Goal: Task Accomplishment & Management: Use online tool/utility

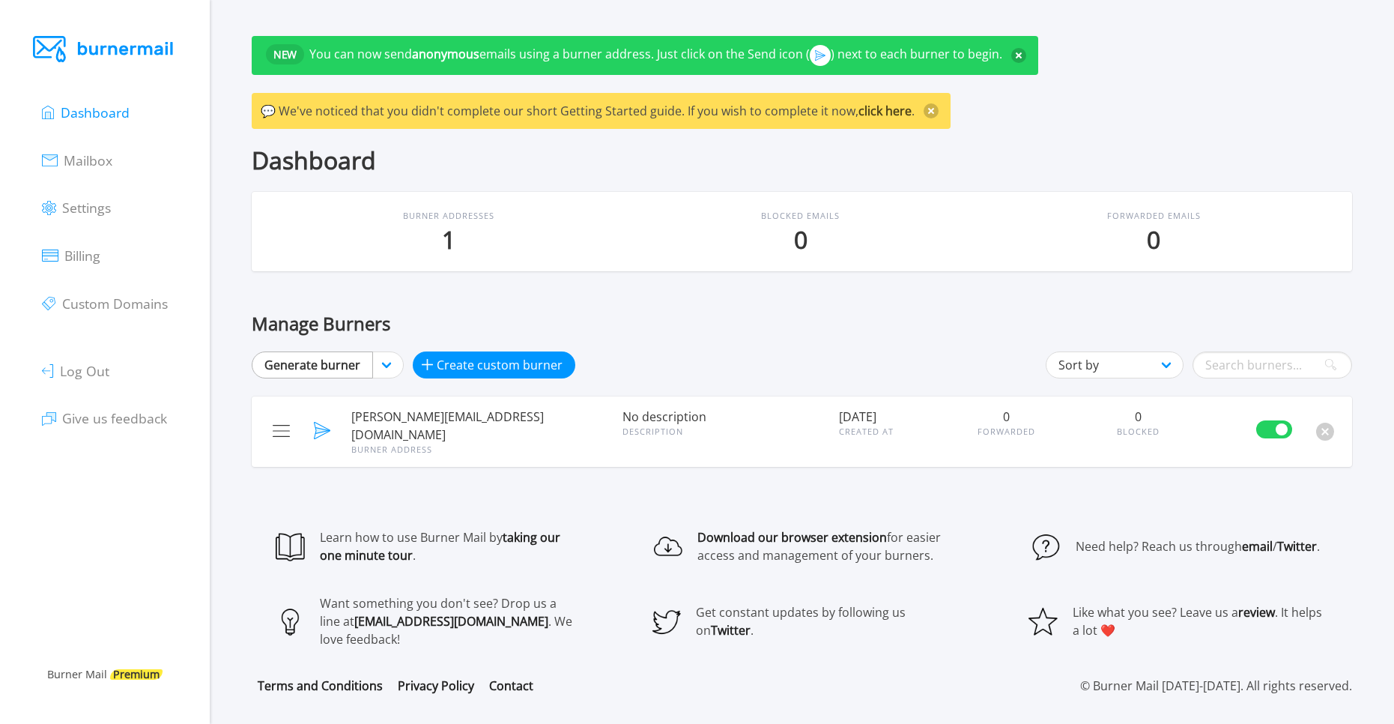
click at [320, 358] on link "Generate burner" at bounding box center [312, 364] width 121 height 27
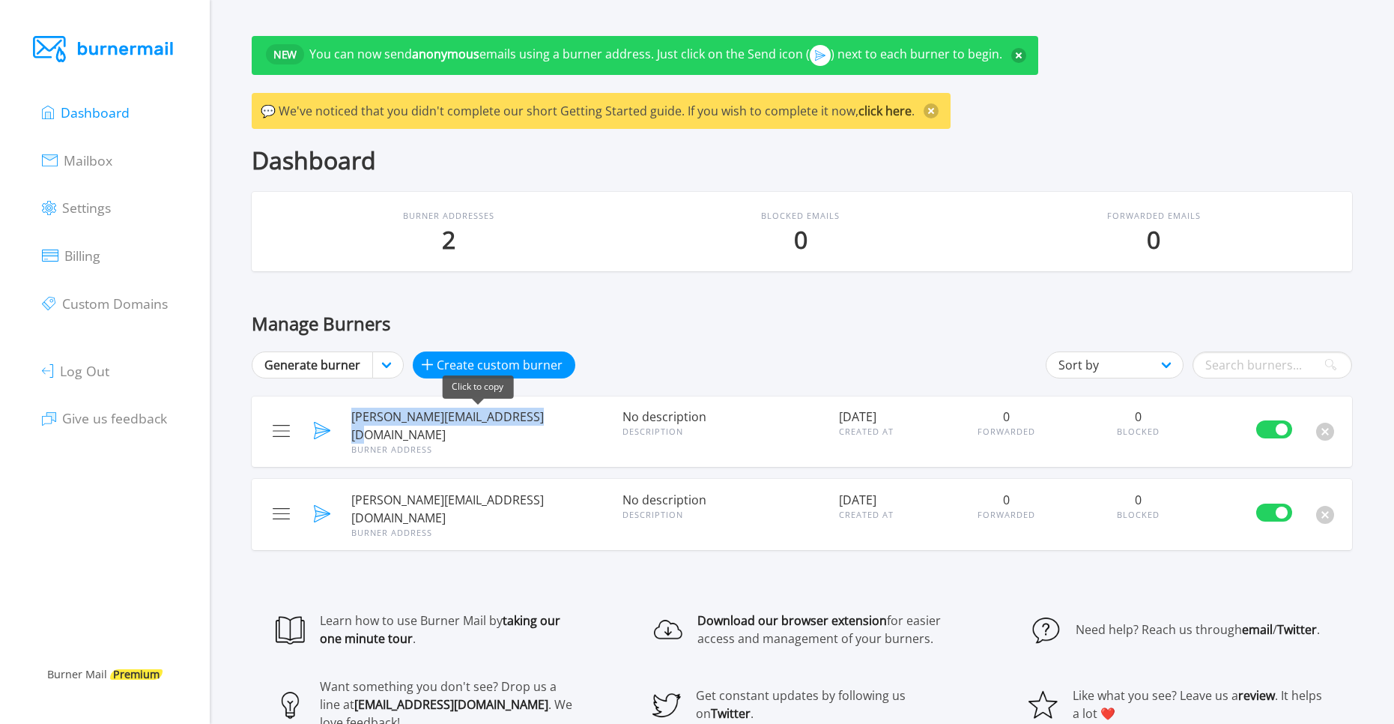
drag, startPoint x: 351, startPoint y: 414, endPoint x: 550, endPoint y: 423, distance: 198.7
click at [550, 423] on span "[PERSON_NAME][EMAIL_ADDRESS][DOMAIN_NAME]" at bounding box center [477, 426] width 252 height 36
copy span "[PERSON_NAME][EMAIL_ADDRESS][DOMAIN_NAME]"
click at [539, 414] on span "[PERSON_NAME][EMAIL_ADDRESS][DOMAIN_NAME]" at bounding box center [477, 426] width 252 height 36
click at [517, 420] on span "[PERSON_NAME][EMAIL_ADDRESS][DOMAIN_NAME]" at bounding box center [477, 426] width 252 height 36
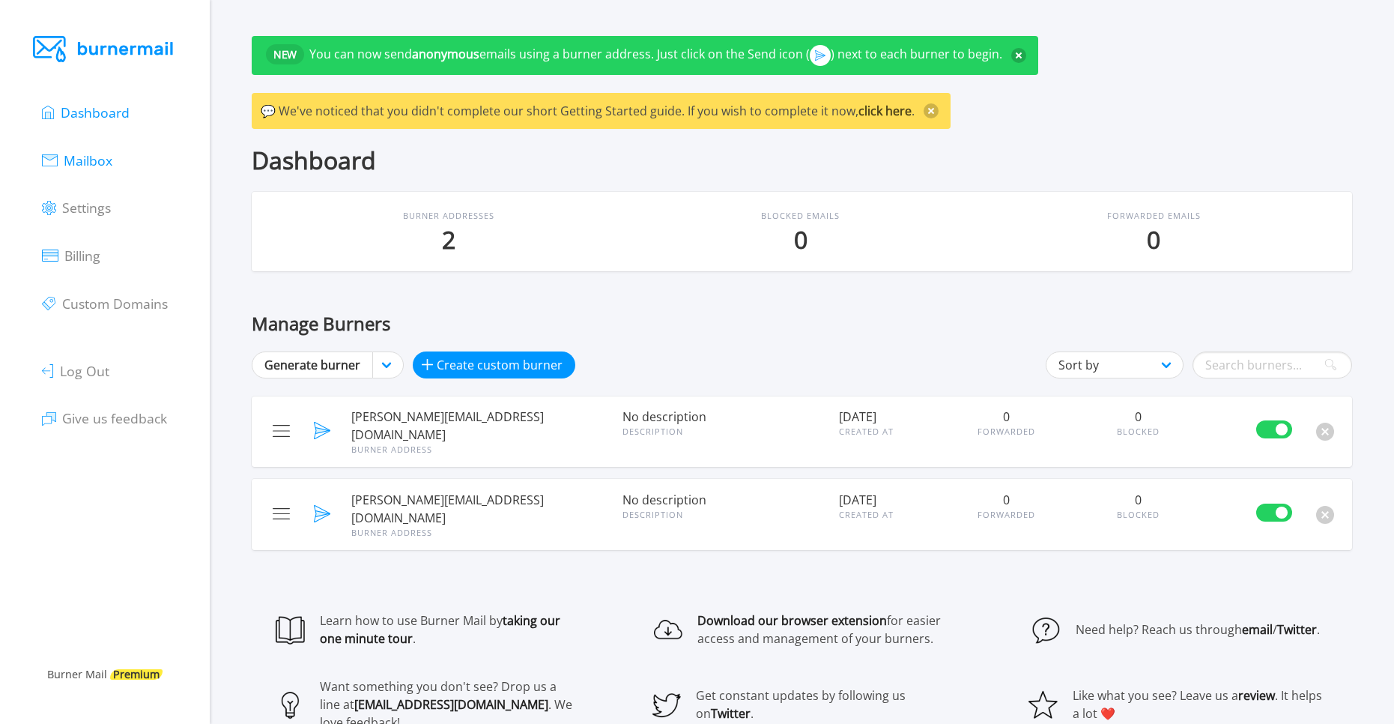
click at [103, 165] on span "Mailbox" at bounding box center [88, 160] width 49 height 18
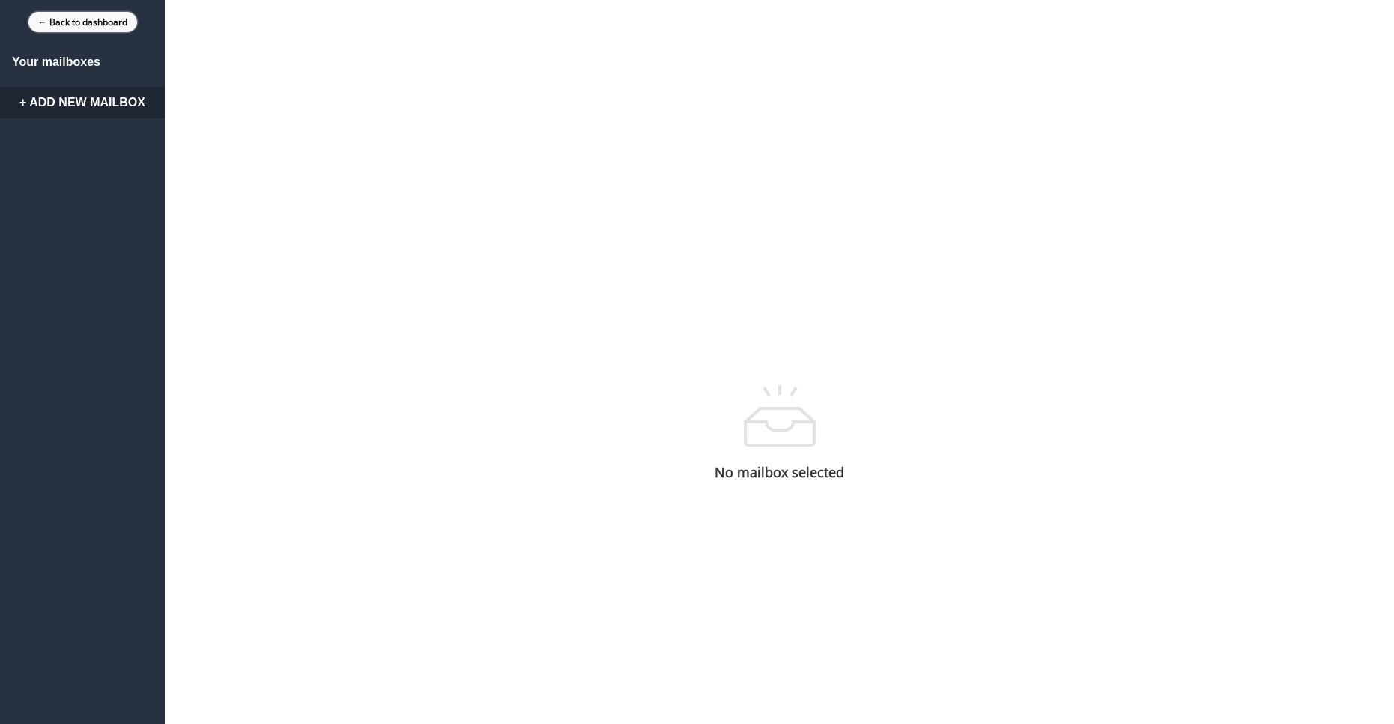
click at [79, 25] on link "← Back to dashboard" at bounding box center [82, 22] width 109 height 20
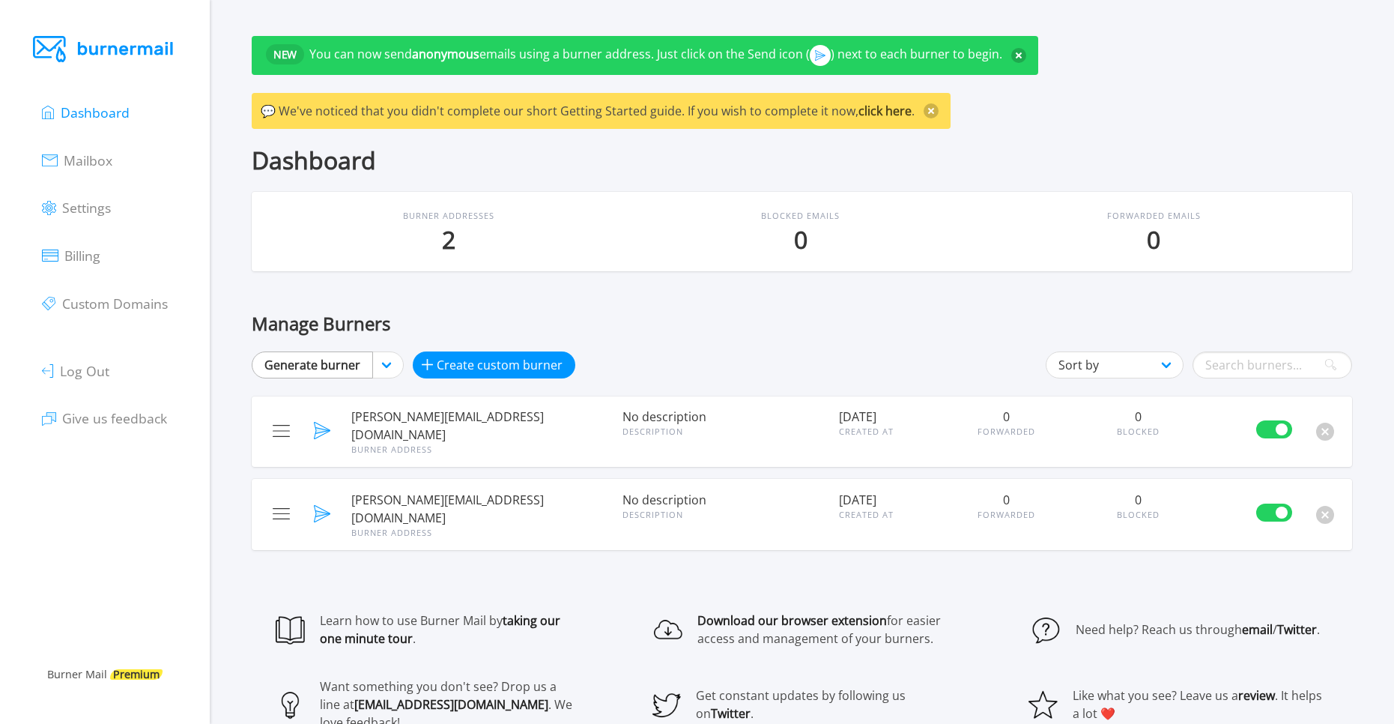
click at [339, 369] on link "Generate burner" at bounding box center [312, 364] width 121 height 27
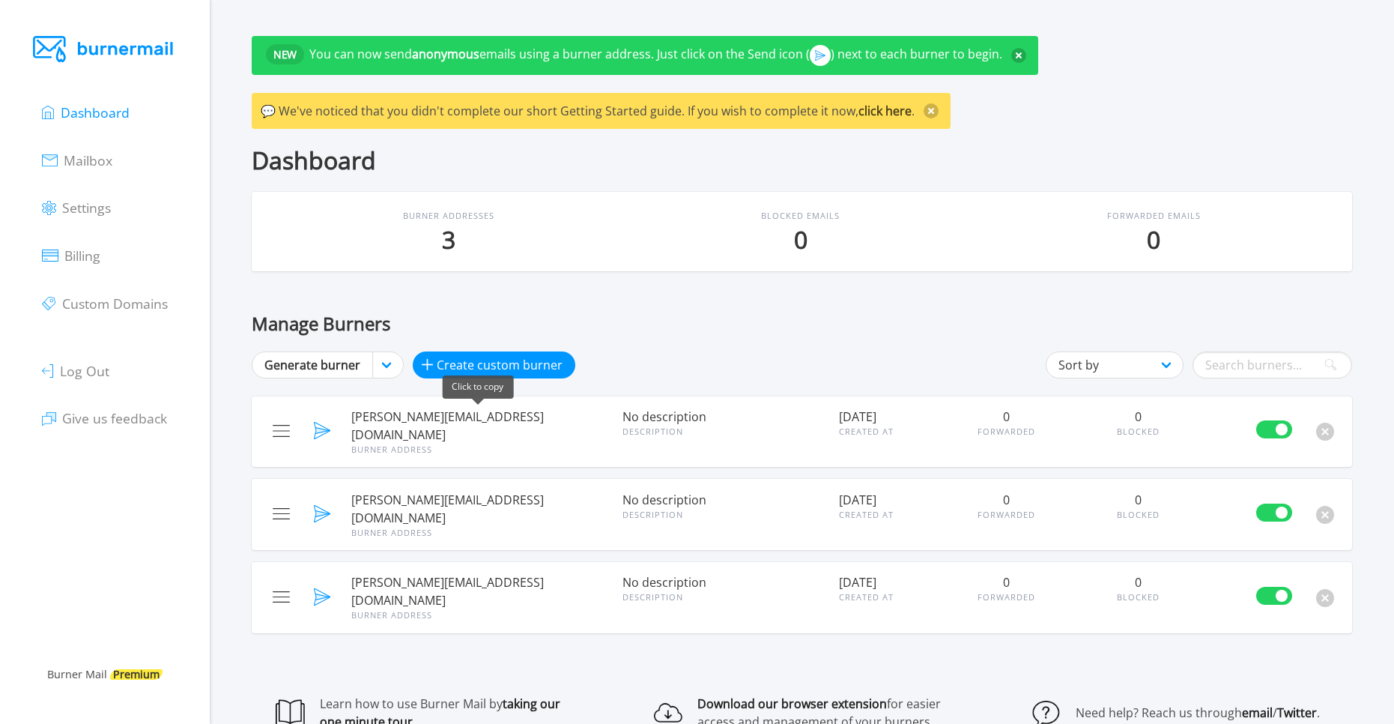
click at [433, 425] on span "[PERSON_NAME][EMAIL_ADDRESS][DOMAIN_NAME]" at bounding box center [477, 426] width 252 height 36
click at [83, 163] on span "Mailbox" at bounding box center [88, 160] width 49 height 18
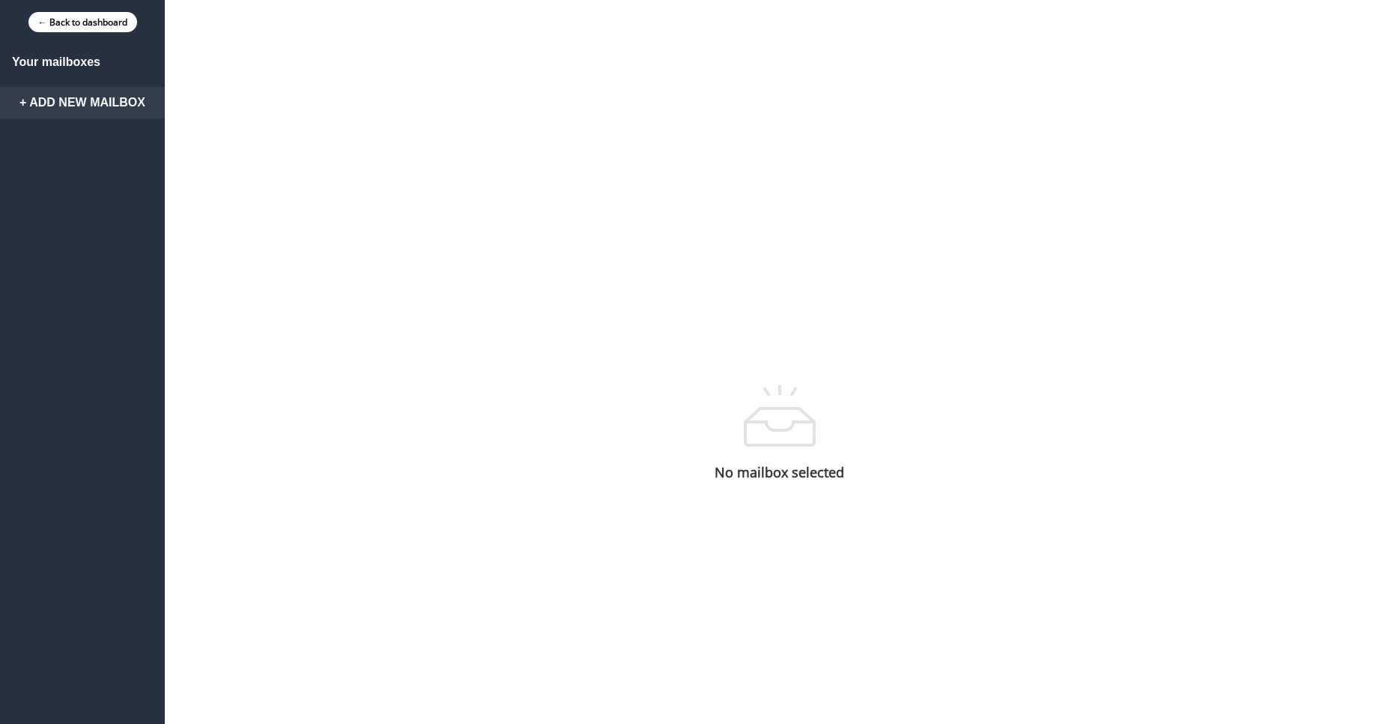
click at [84, 114] on link "+ Add New Mailbox" at bounding box center [82, 102] width 165 height 31
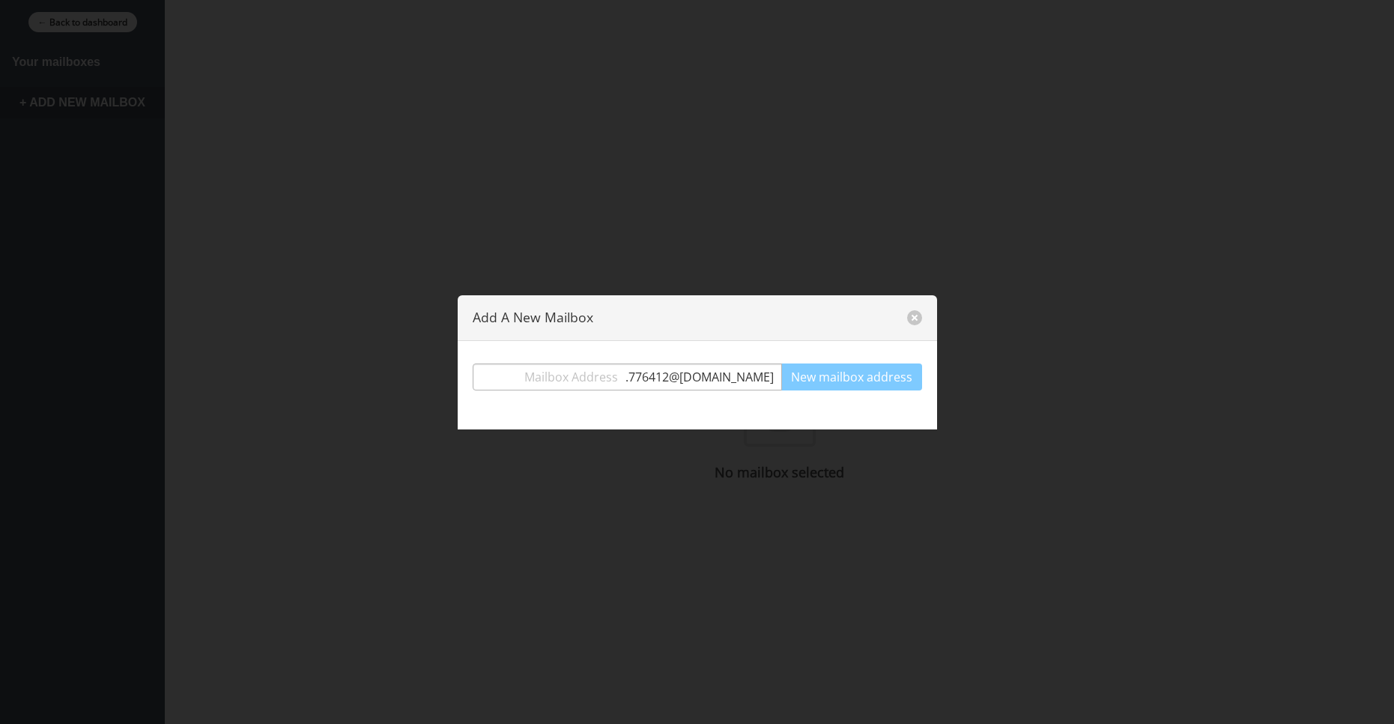
click at [605, 372] on input "text" at bounding box center [549, 376] width 152 height 27
drag, startPoint x: 838, startPoint y: 285, endPoint x: 838, endPoint y: 275, distance: 9.7
click at [847, 279] on div at bounding box center [697, 362] width 1394 height 724
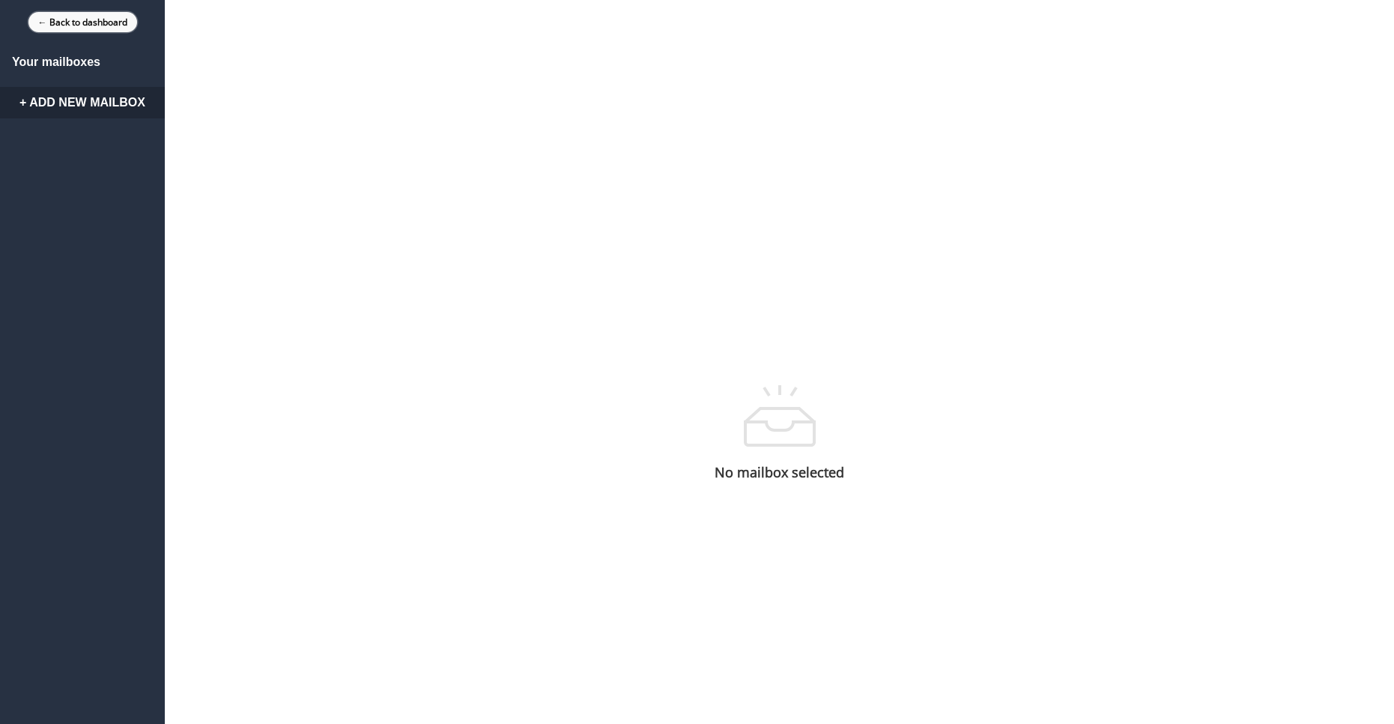
click at [75, 19] on link "← Back to dashboard" at bounding box center [82, 22] width 109 height 20
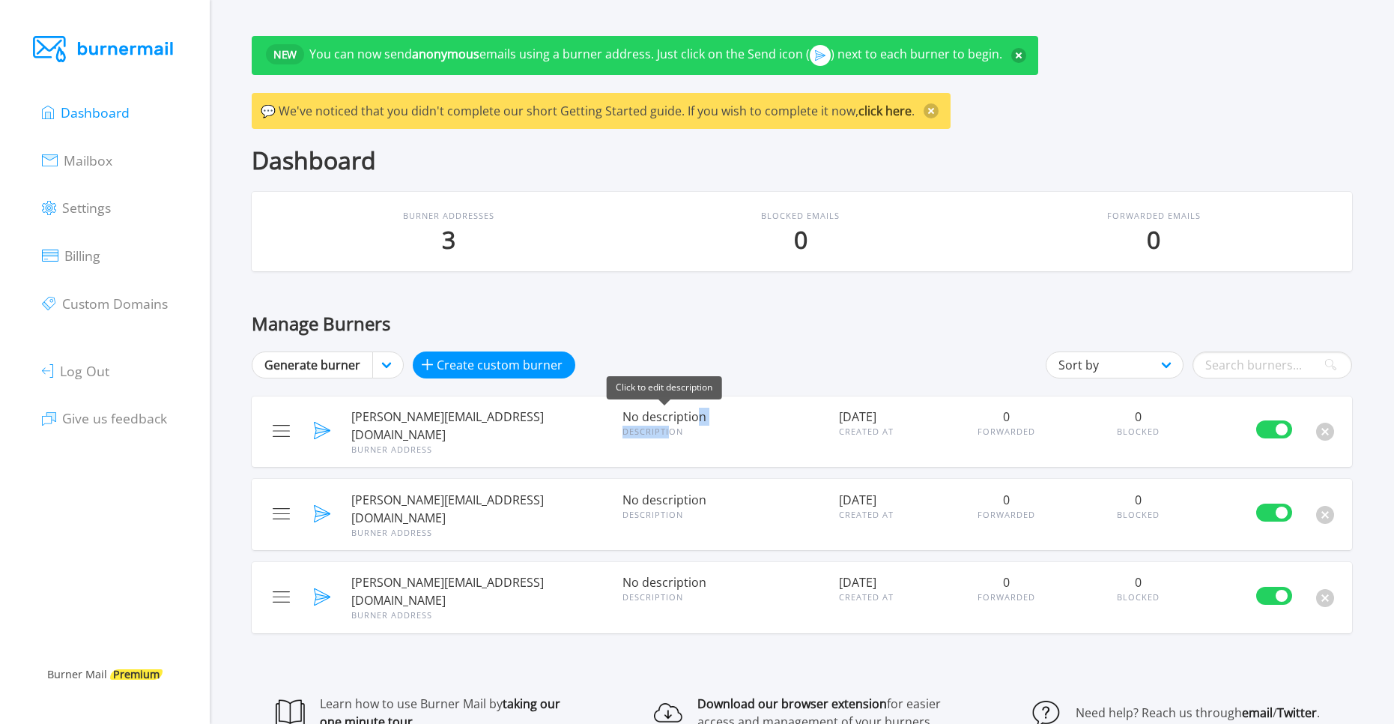
click at [698, 417] on div "No description Description" at bounding box center [722, 431] width 217 height 53
click at [766, 439] on div "No description Description" at bounding box center [722, 431] width 217 height 53
click at [1289, 499] on label at bounding box center [1277, 512] width 42 height 27
checkbox input "false"
click at [1284, 582] on label at bounding box center [1277, 595] width 42 height 27
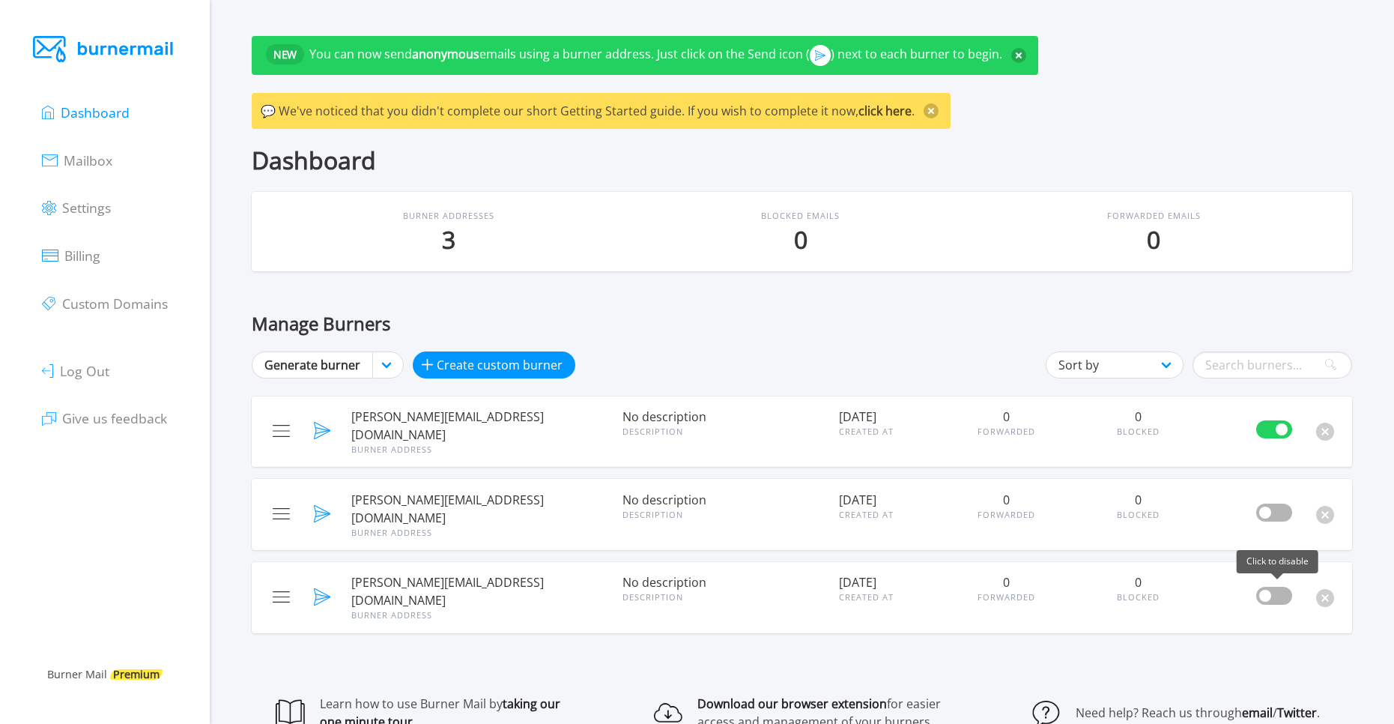
checkbox input "false"
click at [374, 423] on span "malcolm.6be24bb2@mailbeaver.net" at bounding box center [477, 426] width 252 height 36
click at [73, 149] on link "Mailbox" at bounding box center [77, 159] width 70 height 21
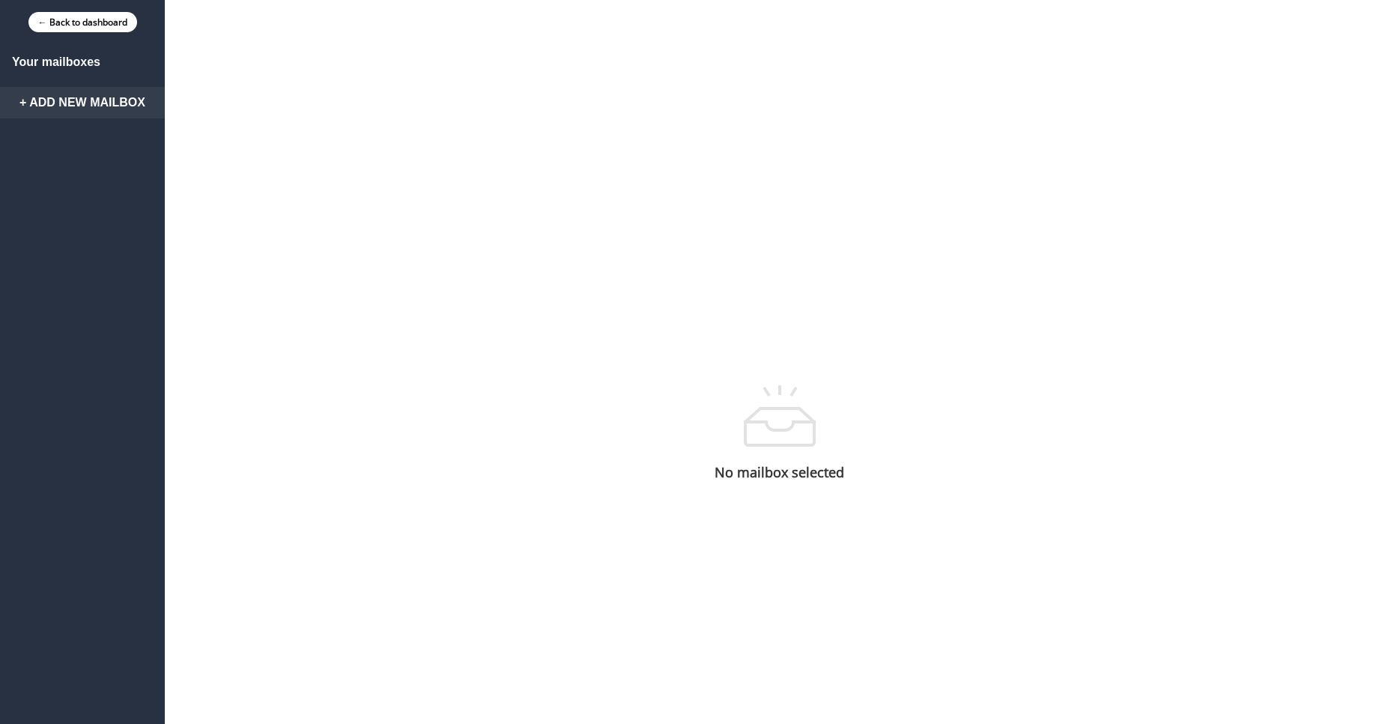
click at [112, 92] on link "+ Add New Mailbox" at bounding box center [82, 102] width 165 height 31
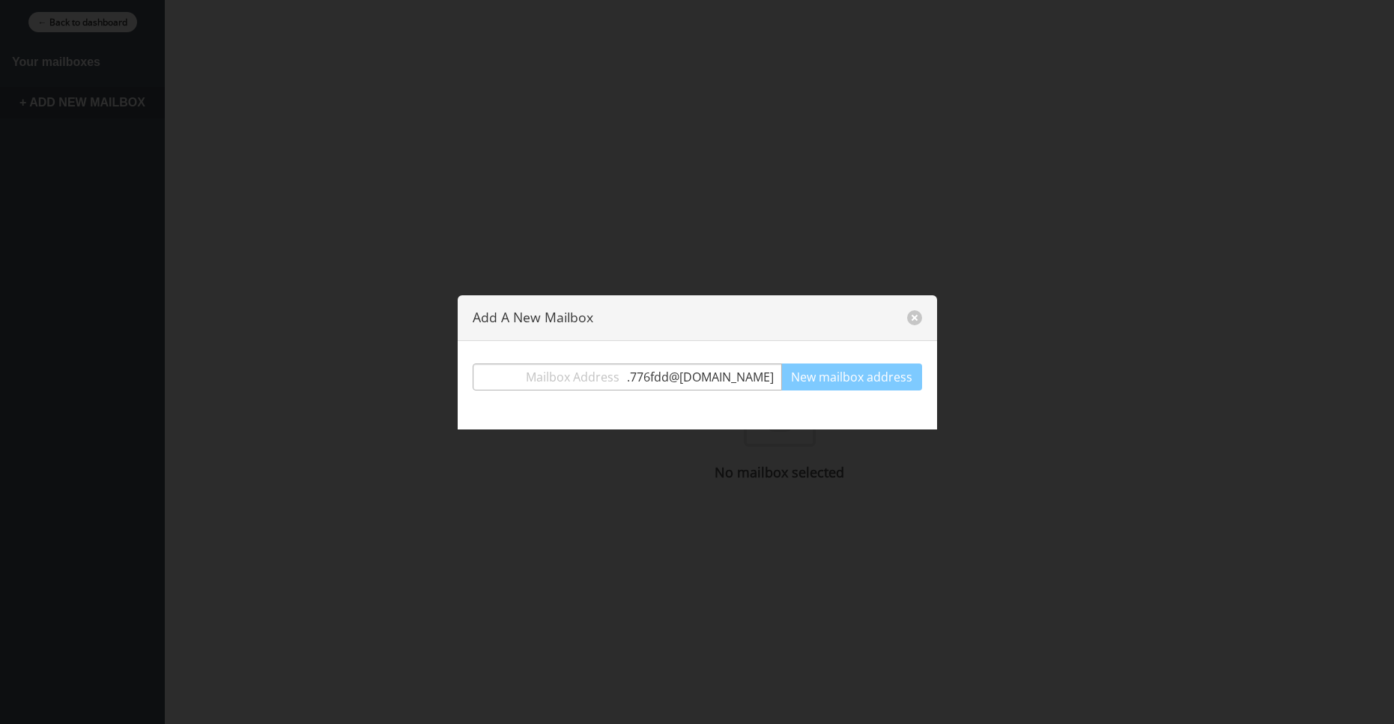
click at [524, 381] on input "text" at bounding box center [550, 376] width 154 height 27
paste input "malcolm.6be24bb2@mailbeaver.ne"
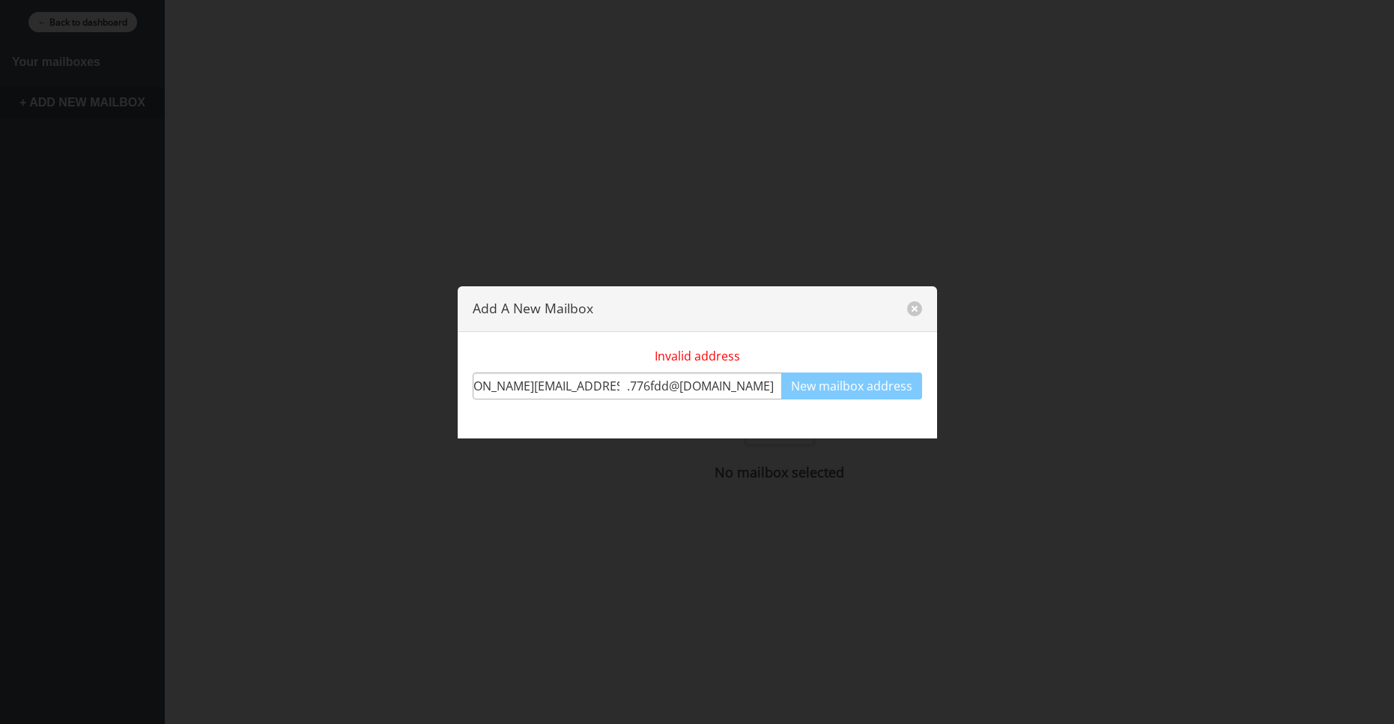
drag, startPoint x: 638, startPoint y: 381, endPoint x: 548, endPoint y: 393, distance: 90.8
click at [548, 393] on input "malcolm.6be24bb2@mailbeaver.ne" at bounding box center [550, 385] width 154 height 27
type input "malcolm.6be24bb2"
click at [675, 378] on span ". 776fdd @burnermail.io" at bounding box center [704, 386] width 154 height 18
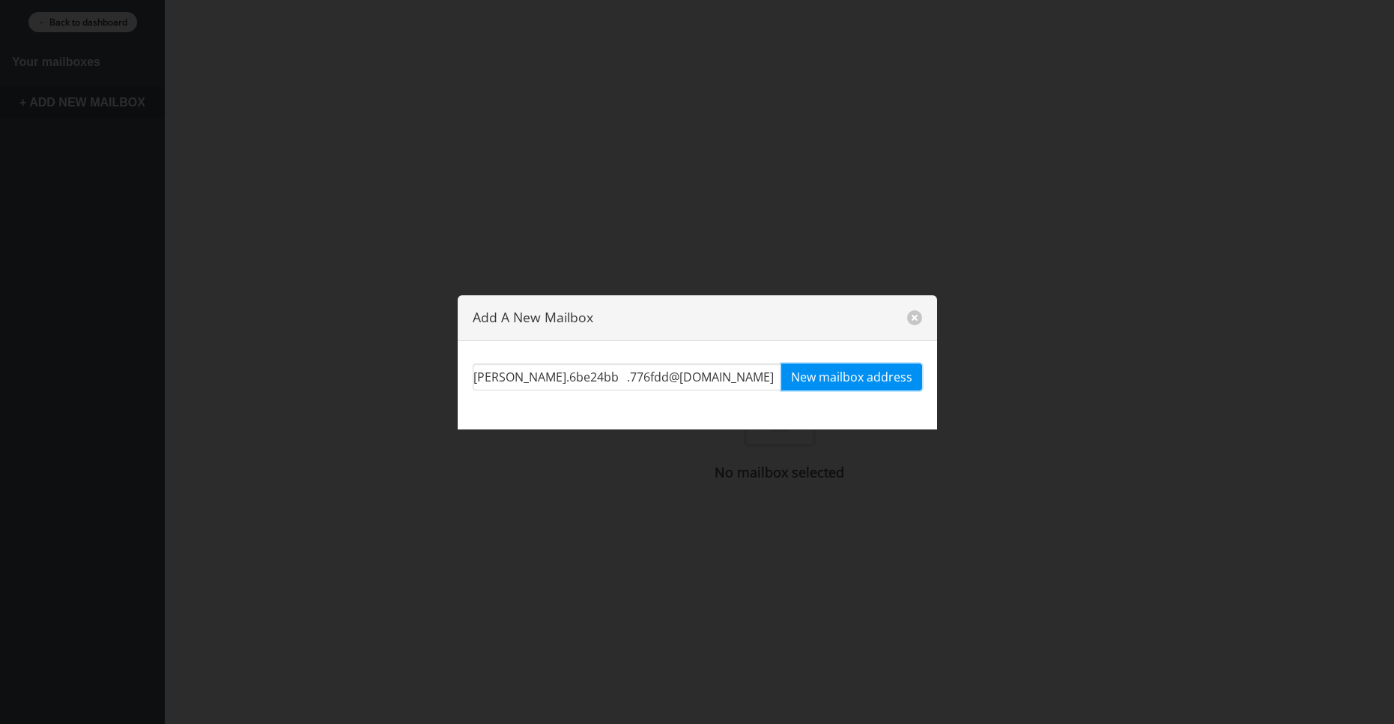
click at [865, 378] on button "New mailbox address" at bounding box center [851, 376] width 141 height 27
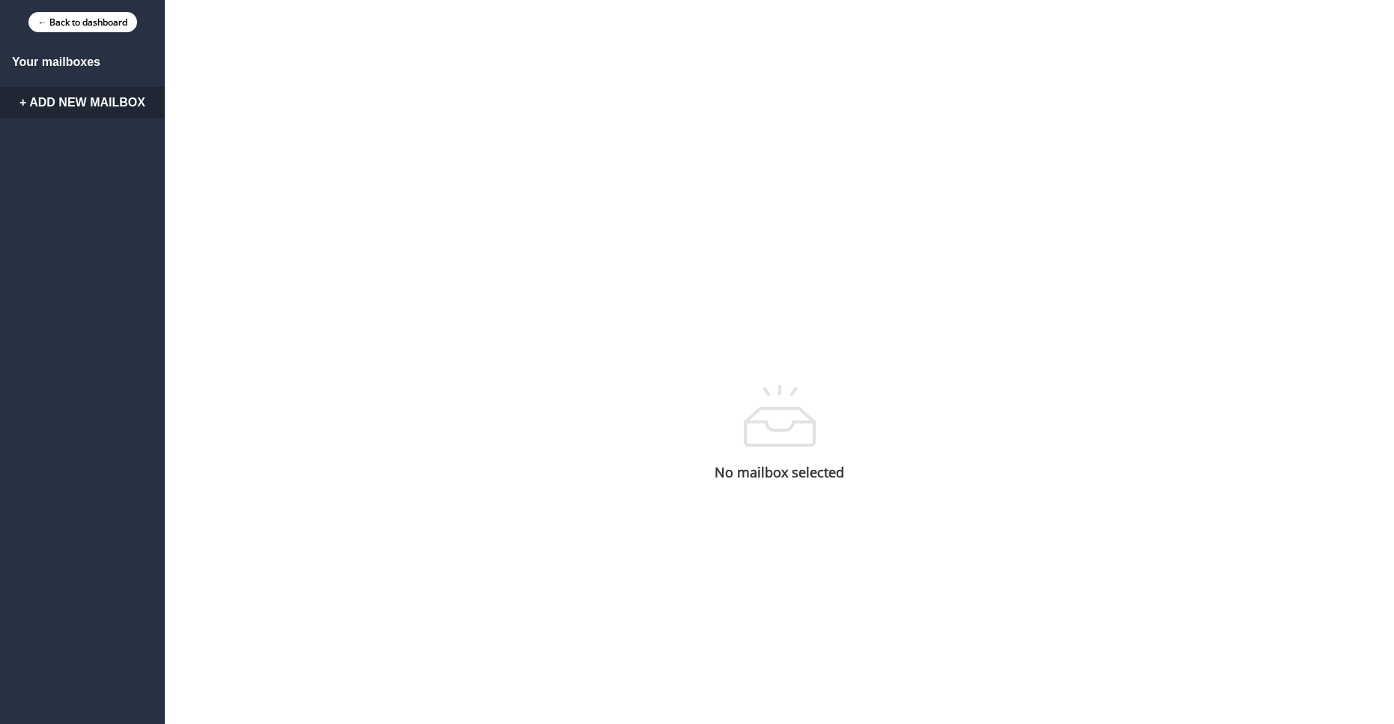
drag, startPoint x: 96, startPoint y: 66, endPoint x: 121, endPoint y: 35, distance: 39.9
click at [97, 65] on h6 "Your mailboxes" at bounding box center [82, 61] width 165 height 13
click at [124, 33] on div "← Back to dashboard" at bounding box center [82, 22] width 165 height 44
drag, startPoint x: 558, startPoint y: 196, endPoint x: 448, endPoint y: 180, distance: 111.3
click at [557, 196] on div "Your mailboxes + Add New Mailbox No mailbox selected" at bounding box center [697, 433] width 1394 height 778
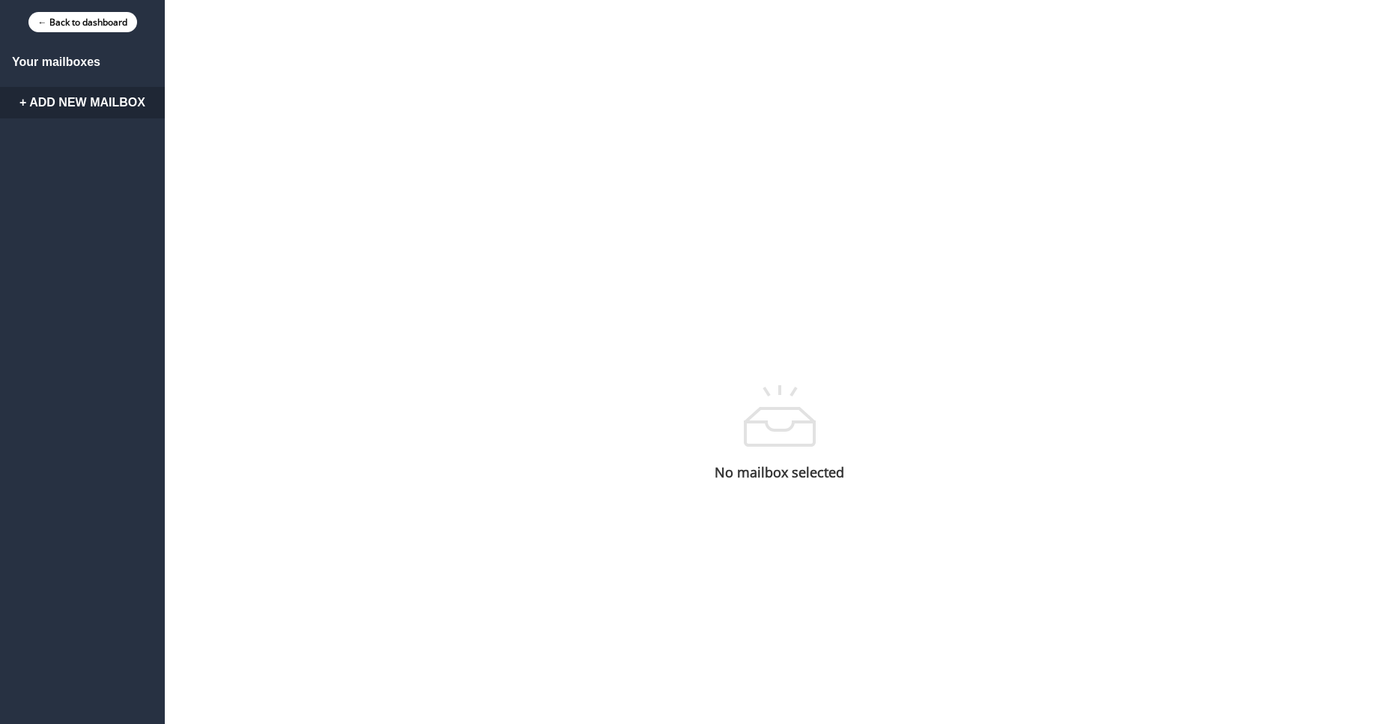
click at [66, 94] on link "+ Add New Mailbox" at bounding box center [82, 102] width 165 height 31
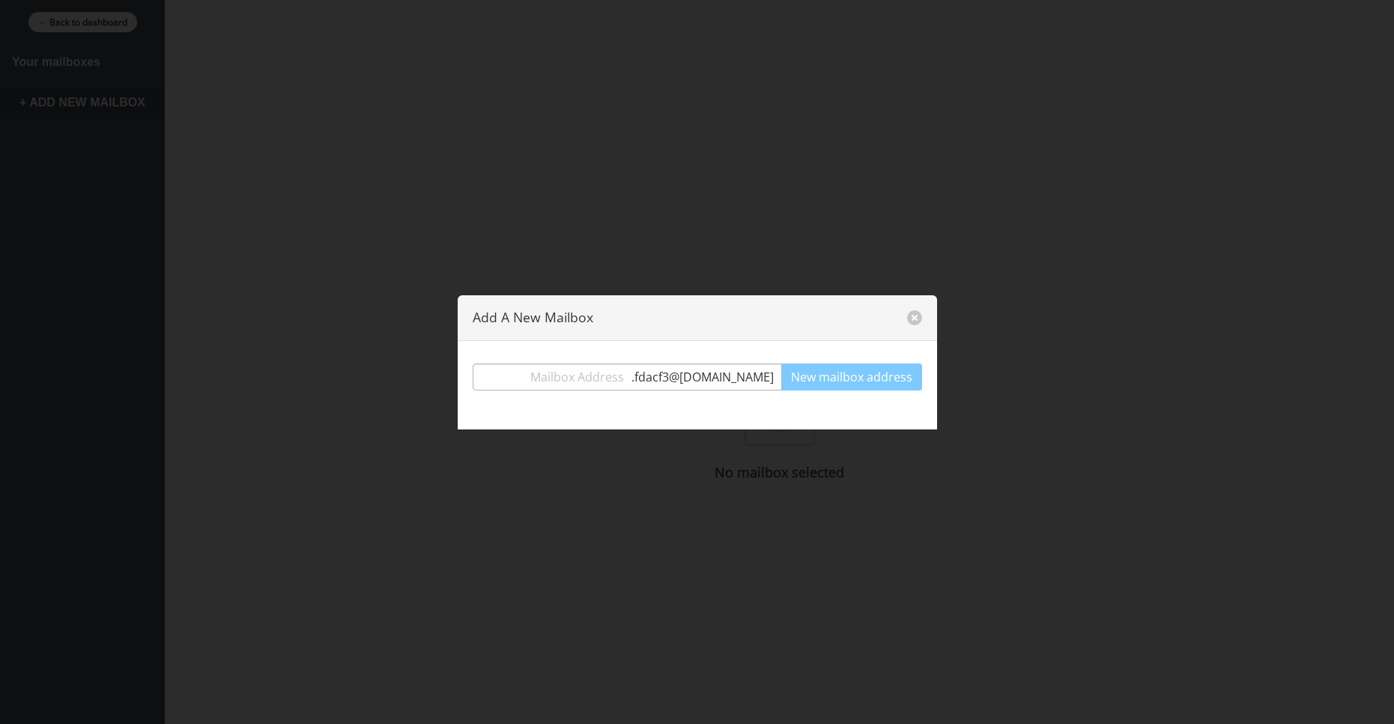
click at [575, 370] on input "text" at bounding box center [552, 376] width 158 height 27
drag, startPoint x: 695, startPoint y: 389, endPoint x: 696, endPoint y: 378, distance: 11.3
click at [696, 378] on div ". fdacf3 @burnermail.io" at bounding box center [627, 376] width 309 height 27
click at [691, 374] on span ". fdacf3 @burnermail.io" at bounding box center [707, 377] width 150 height 18
click at [689, 372] on span ". fdacf3 @burnermail.io" at bounding box center [707, 377] width 150 height 18
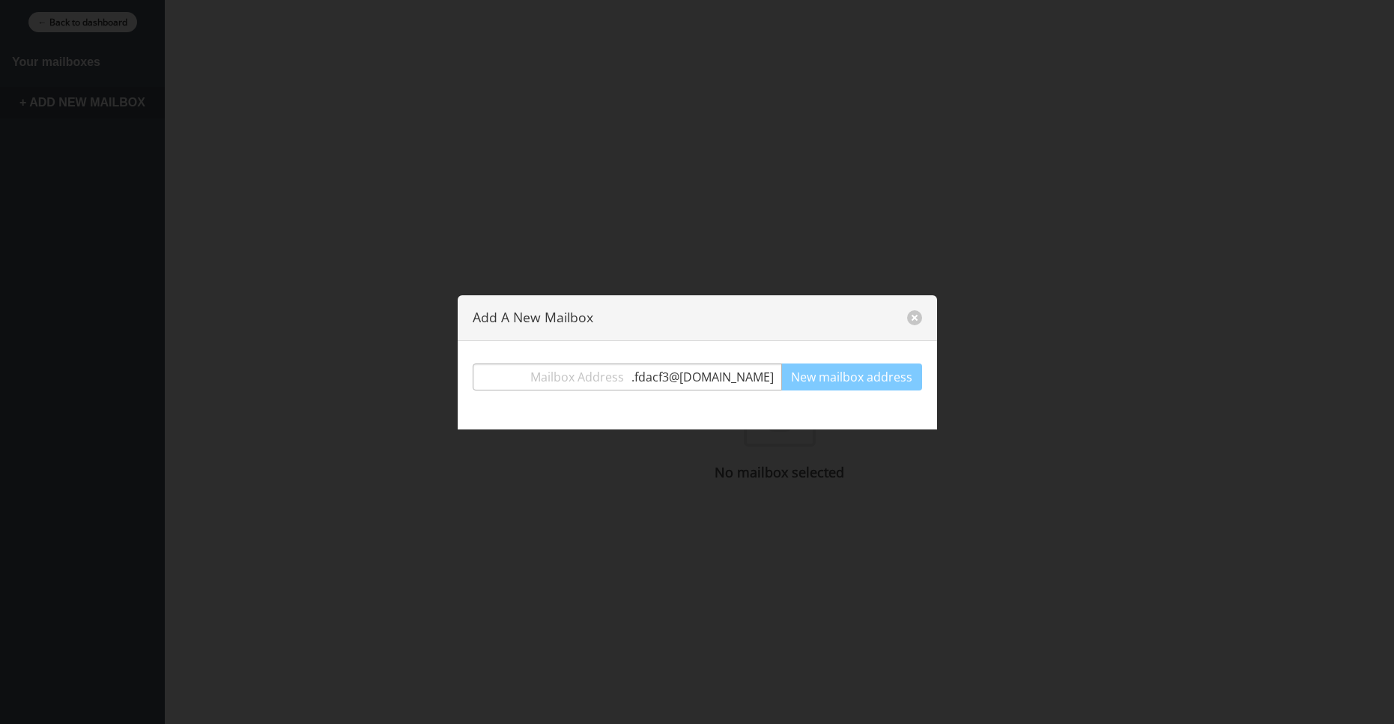
drag, startPoint x: 695, startPoint y: 372, endPoint x: 704, endPoint y: 371, distance: 9.1
click at [698, 372] on span ". fdacf3 @burnermail.io" at bounding box center [707, 377] width 150 height 18
click at [712, 369] on span ". fdacf3 @burnermail.io" at bounding box center [707, 377] width 150 height 18
click at [711, 368] on span ". fdacf3 @burnermail.io" at bounding box center [707, 377] width 150 height 18
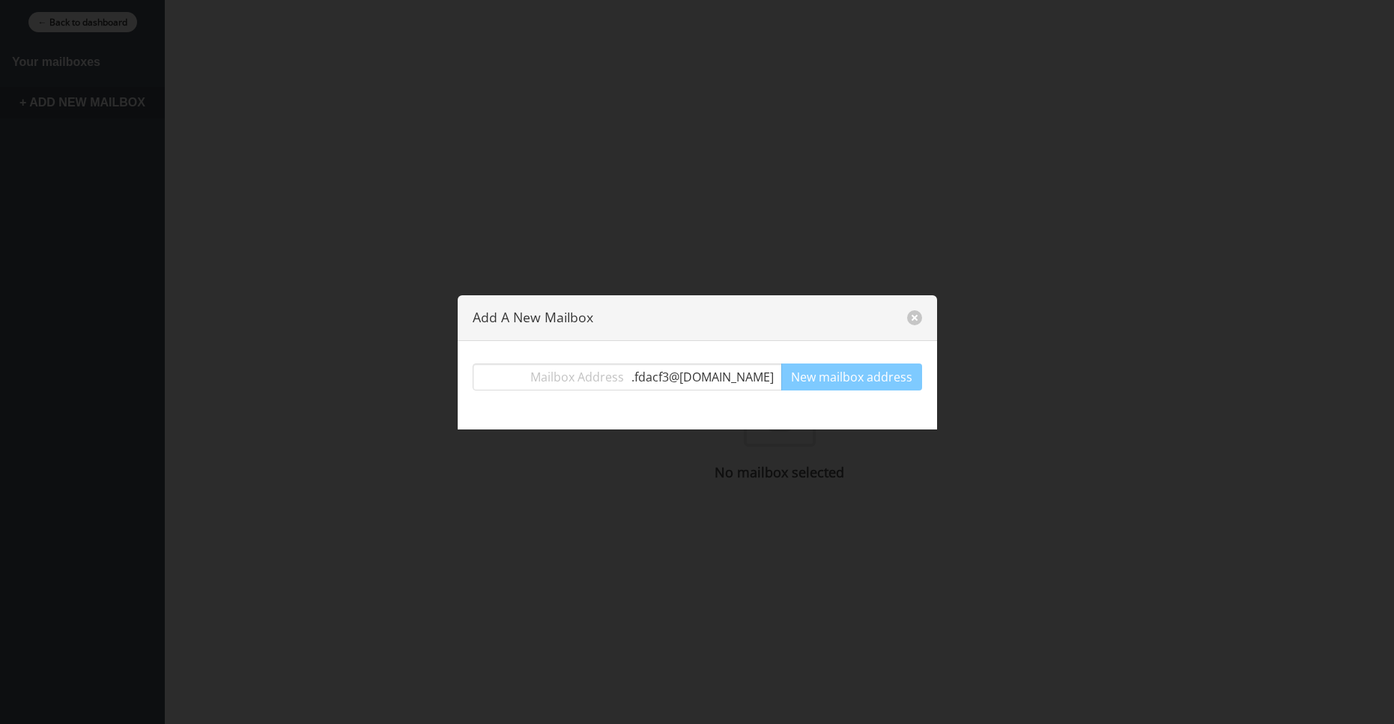
click at [710, 365] on div ". fdacf3 @burnermail.io" at bounding box center [627, 376] width 309 height 27
drag, startPoint x: 666, startPoint y: 64, endPoint x: 390, endPoint y: 1, distance: 283.7
click at [665, 65] on div at bounding box center [697, 362] width 1394 height 724
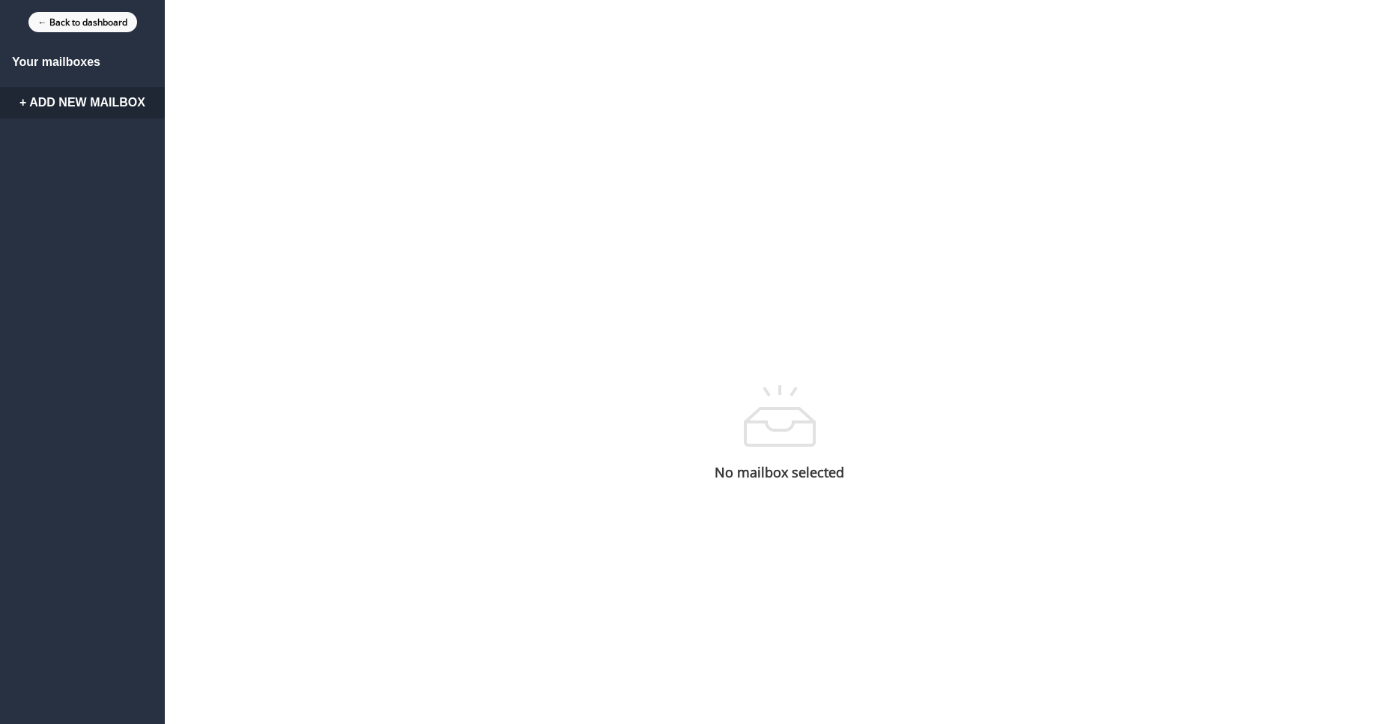
drag, startPoint x: 188, startPoint y: 10, endPoint x: 55, endPoint y: 19, distance: 133.0
click at [54, 27] on div "← Back to dashboard" at bounding box center [82, 22] width 165 height 44
click at [59, 10] on div "← Back to dashboard" at bounding box center [82, 22] width 165 height 44
click at [70, 24] on link "← Back to dashboard" at bounding box center [82, 22] width 109 height 20
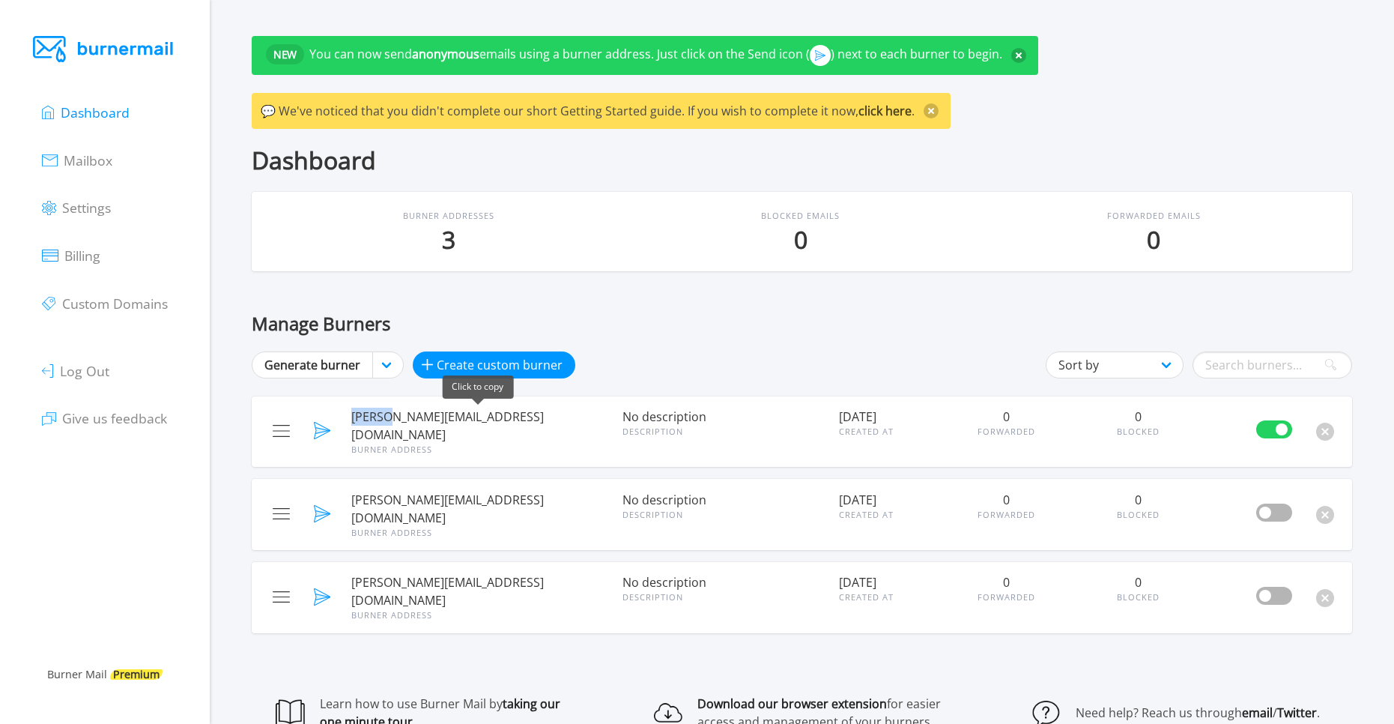
drag, startPoint x: 354, startPoint y: 420, endPoint x: 391, endPoint y: 423, distance: 36.9
click at [391, 423] on span "[PERSON_NAME][EMAIL_ADDRESS][DOMAIN_NAME]" at bounding box center [477, 426] width 252 height 36
copy span "malcol"
drag, startPoint x: 401, startPoint y: 417, endPoint x: 334, endPoint y: 423, distance: 66.9
click at [334, 423] on div "[PERSON_NAME][EMAIL_ADDRESS][DOMAIN_NAME] Burner Address No description Descrip…" at bounding box center [802, 431] width 1083 height 53
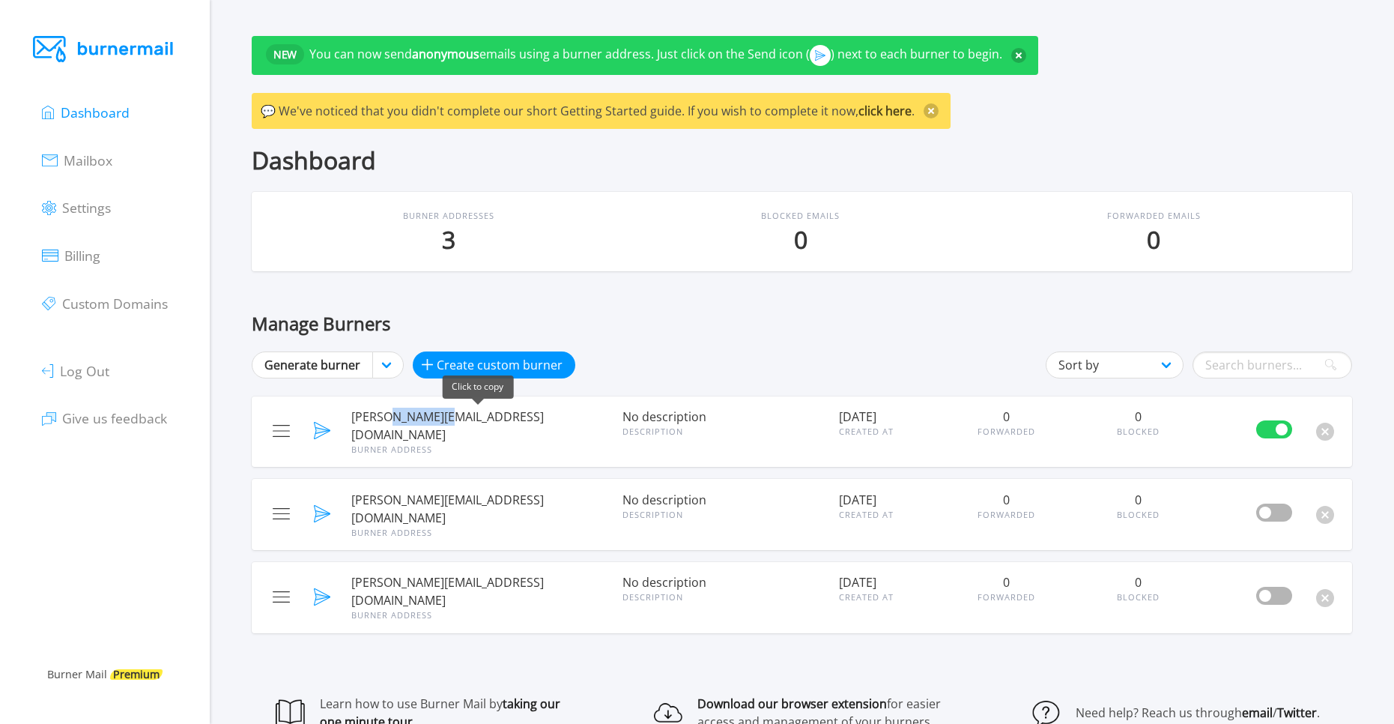
drag, startPoint x: 451, startPoint y: 420, endPoint x: 392, endPoint y: 414, distance: 59.5
click at [392, 414] on span "[PERSON_NAME][EMAIL_ADDRESS][DOMAIN_NAME]" at bounding box center [477, 426] width 252 height 36
copy span "m.6be24bb"
click at [378, 416] on span "[PERSON_NAME][EMAIL_ADDRESS][DOMAIN_NAME]" at bounding box center [477, 426] width 252 height 36
drag, startPoint x: 402, startPoint y: 415, endPoint x: 350, endPoint y: 390, distance: 57.3
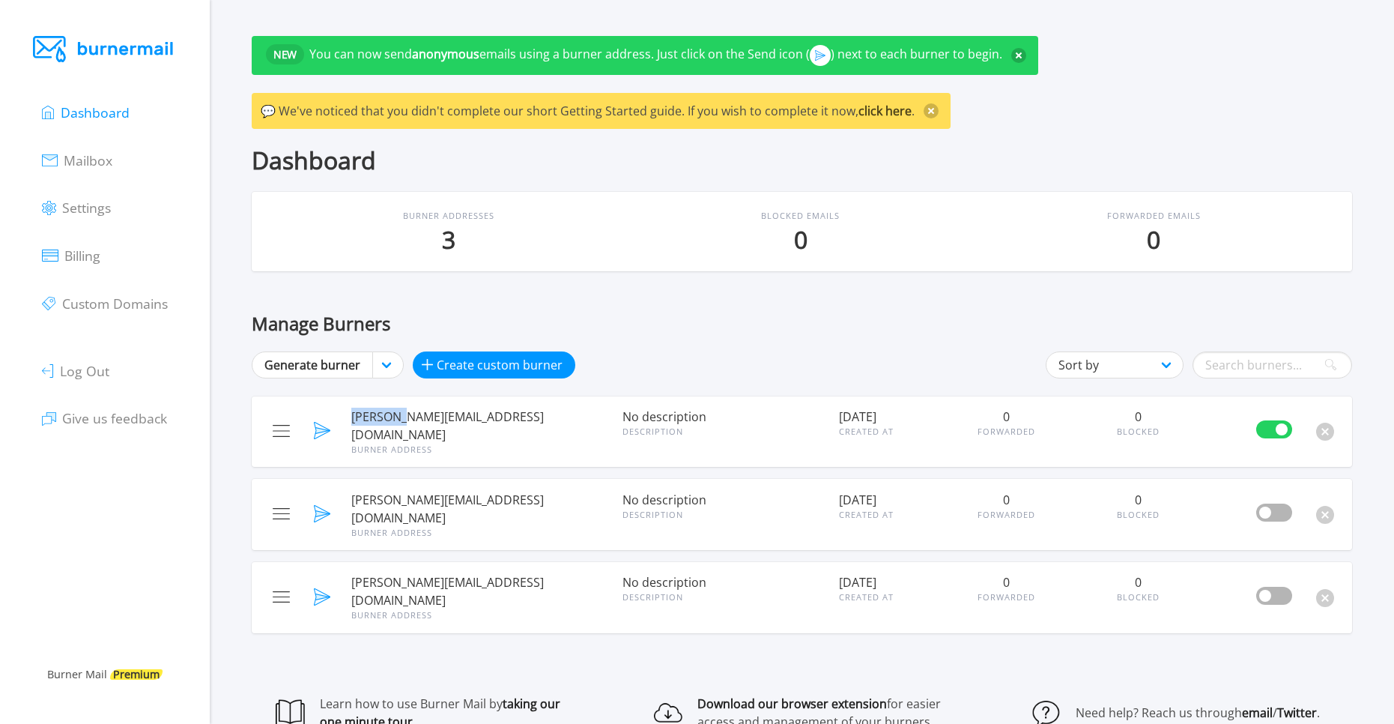
click at [350, 390] on div "Manage Burners Generate burner Generate burner nicoric.com mailbeaver.net trybu…" at bounding box center [802, 473] width 1101 height 321
copy span "malcolm."
click at [99, 150] on link "Mailbox" at bounding box center [77, 159] width 70 height 21
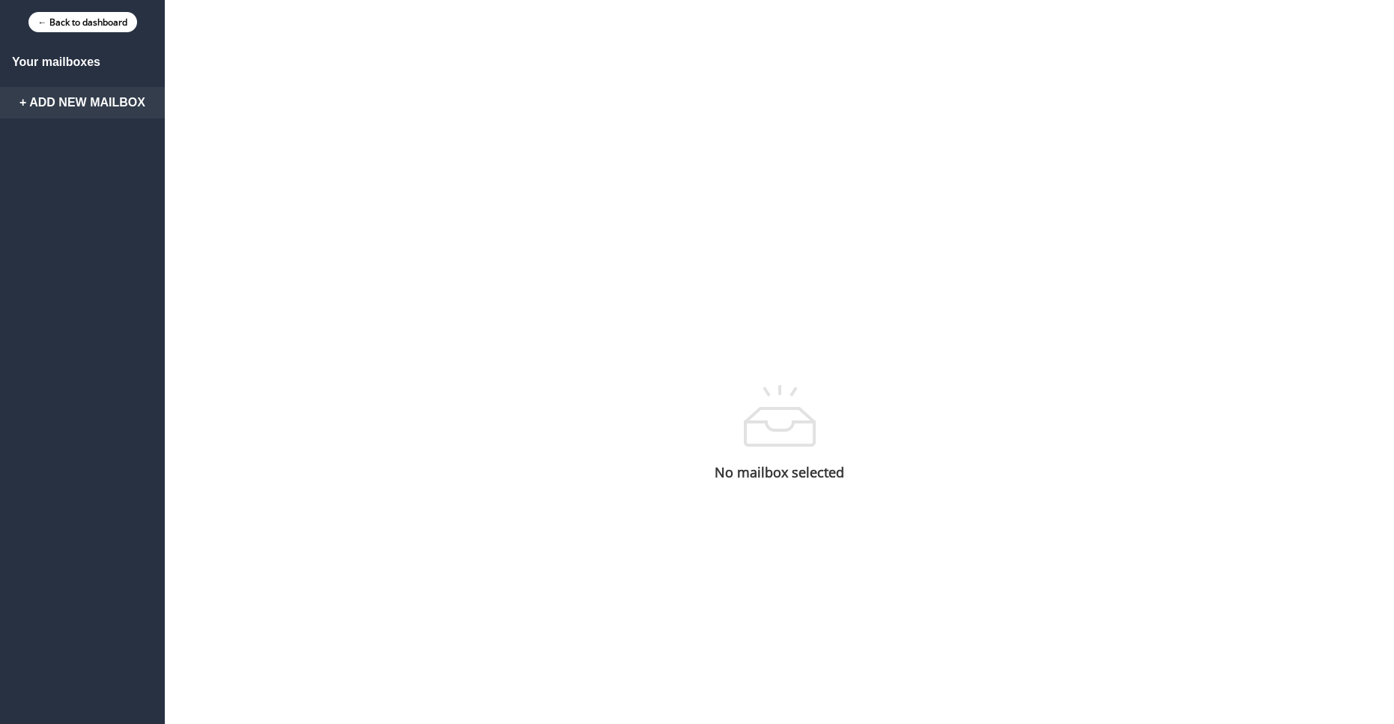
click at [100, 101] on link "+ Add New Mailbox" at bounding box center [82, 102] width 165 height 31
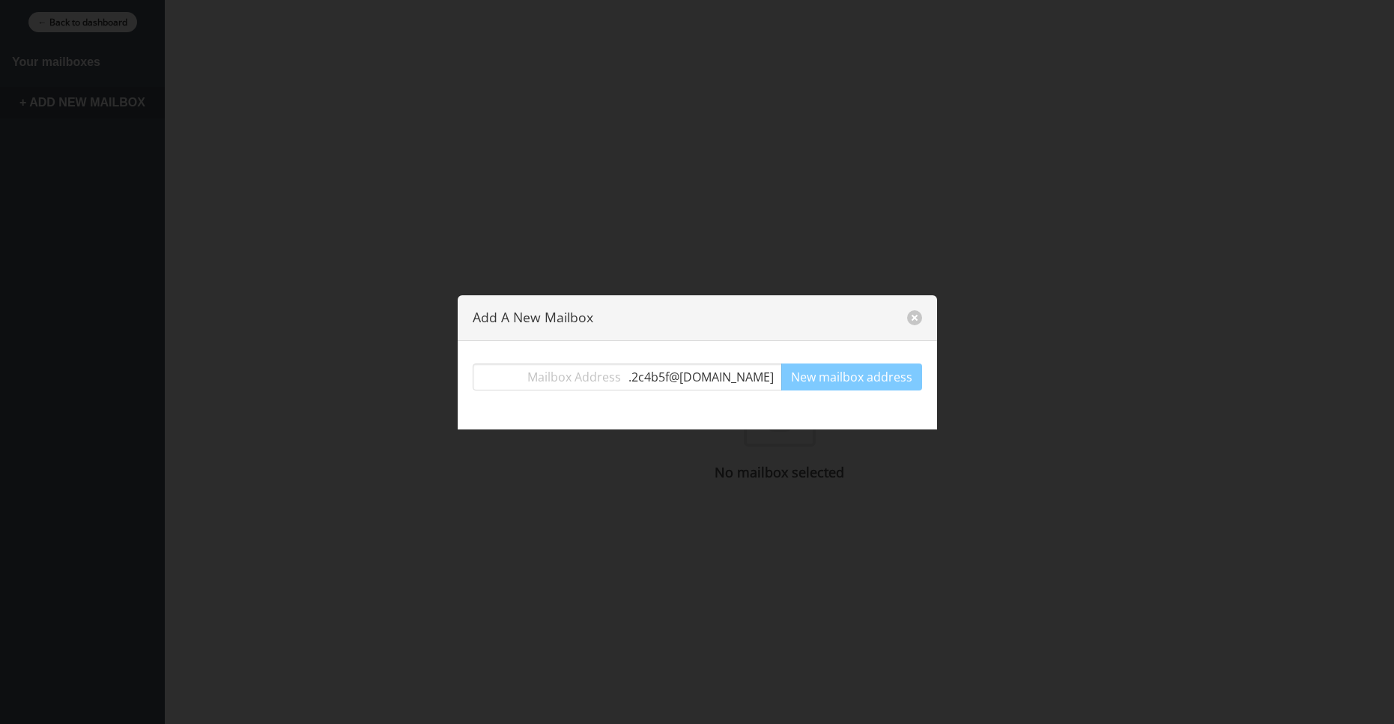
click at [630, 359] on section ". 2c4b5f @burnermail.io New mailbox address" at bounding box center [697, 385] width 479 height 88
click at [623, 369] on input "text" at bounding box center [550, 376] width 155 height 27
paste input "malcolm."
type input "malcolm."
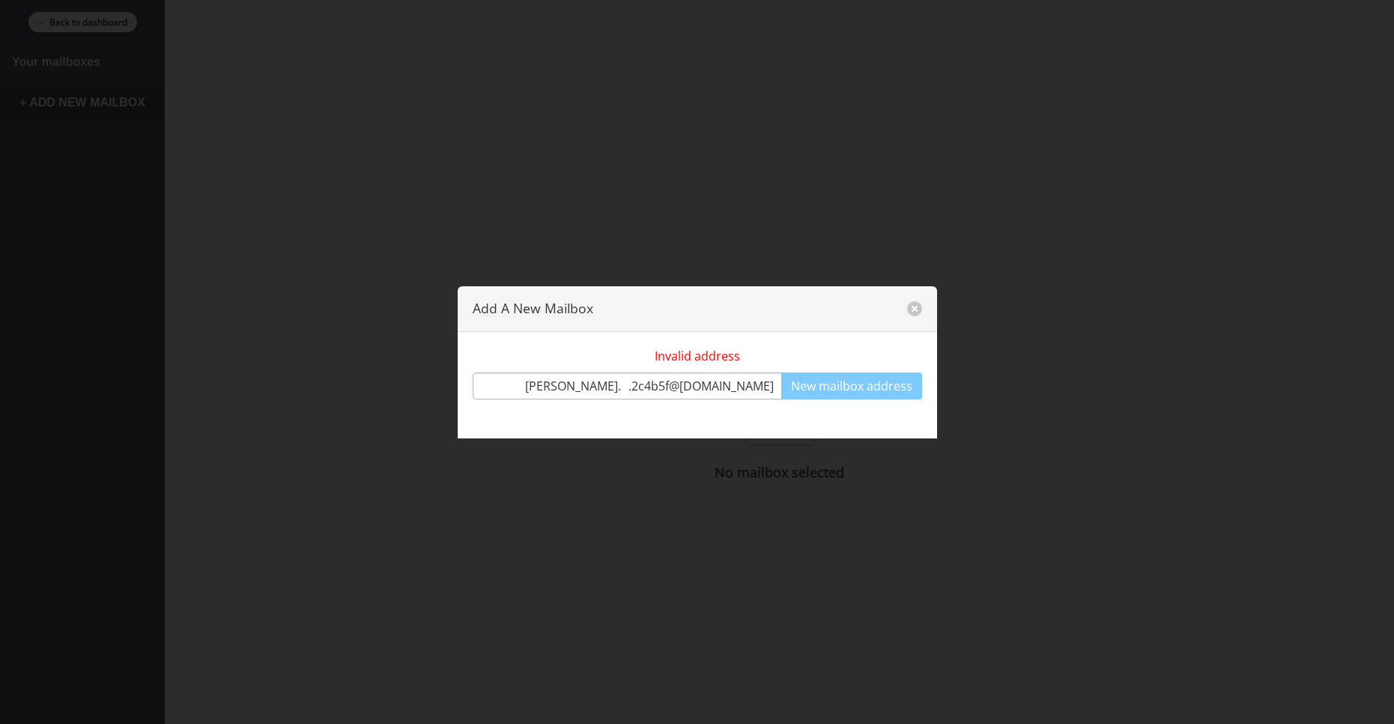
click at [629, 396] on input "malcolm." at bounding box center [550, 385] width 155 height 27
drag, startPoint x: 659, startPoint y: 371, endPoint x: 669, endPoint y: 381, distance: 14.8
click at [661, 371] on div "Invalid address malcolm. . 2c4b5f @burnermail.io New mailbox address" at bounding box center [698, 373] width 450 height 52
click at [641, 385] on div "Invalid address malcolm. . 2c4b5f @burnermail.io New mailbox address" at bounding box center [698, 373] width 450 height 52
drag, startPoint x: 641, startPoint y: 386, endPoint x: 552, endPoint y: 388, distance: 89.2
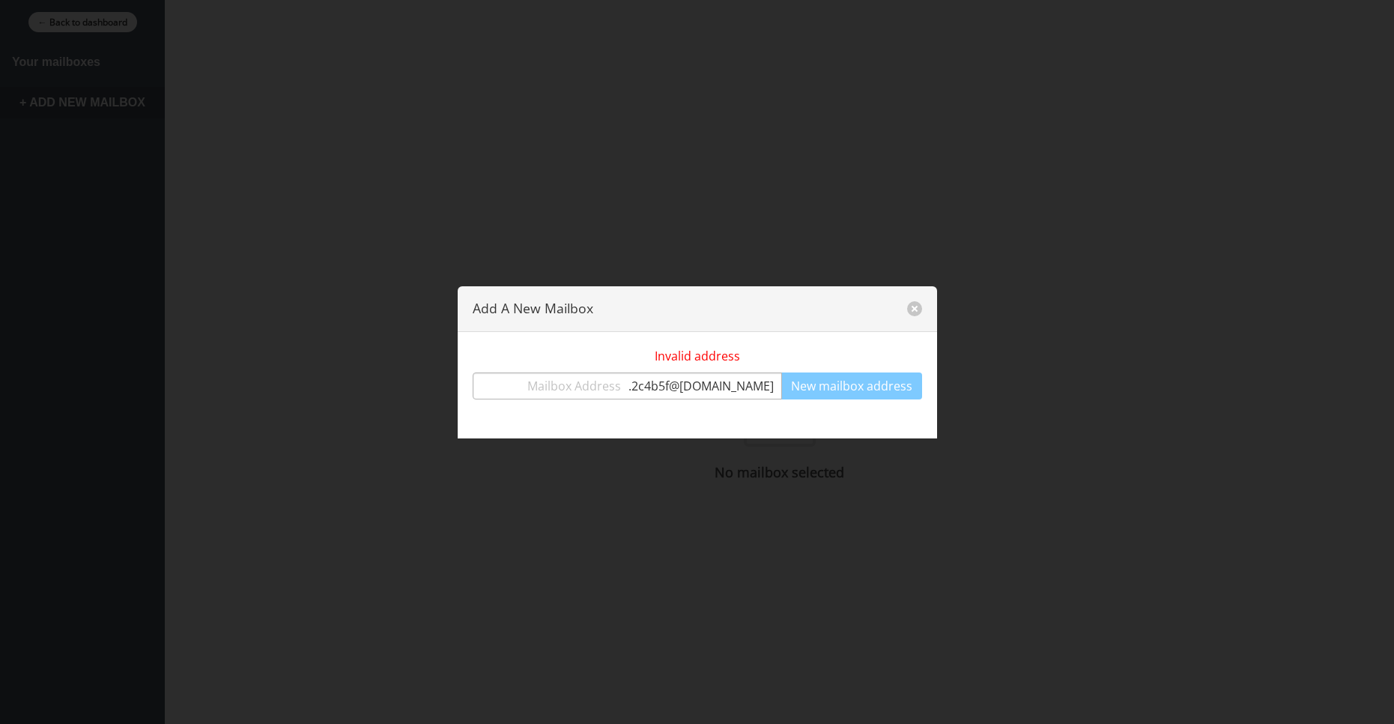
click at [552, 388] on input "text" at bounding box center [550, 385] width 155 height 27
drag, startPoint x: 929, startPoint y: 308, endPoint x: 916, endPoint y: 309, distance: 12.8
click at [927, 310] on header "Add A New Mailbox" at bounding box center [697, 309] width 479 height 46
click at [916, 308] on button "close" at bounding box center [914, 308] width 15 height 15
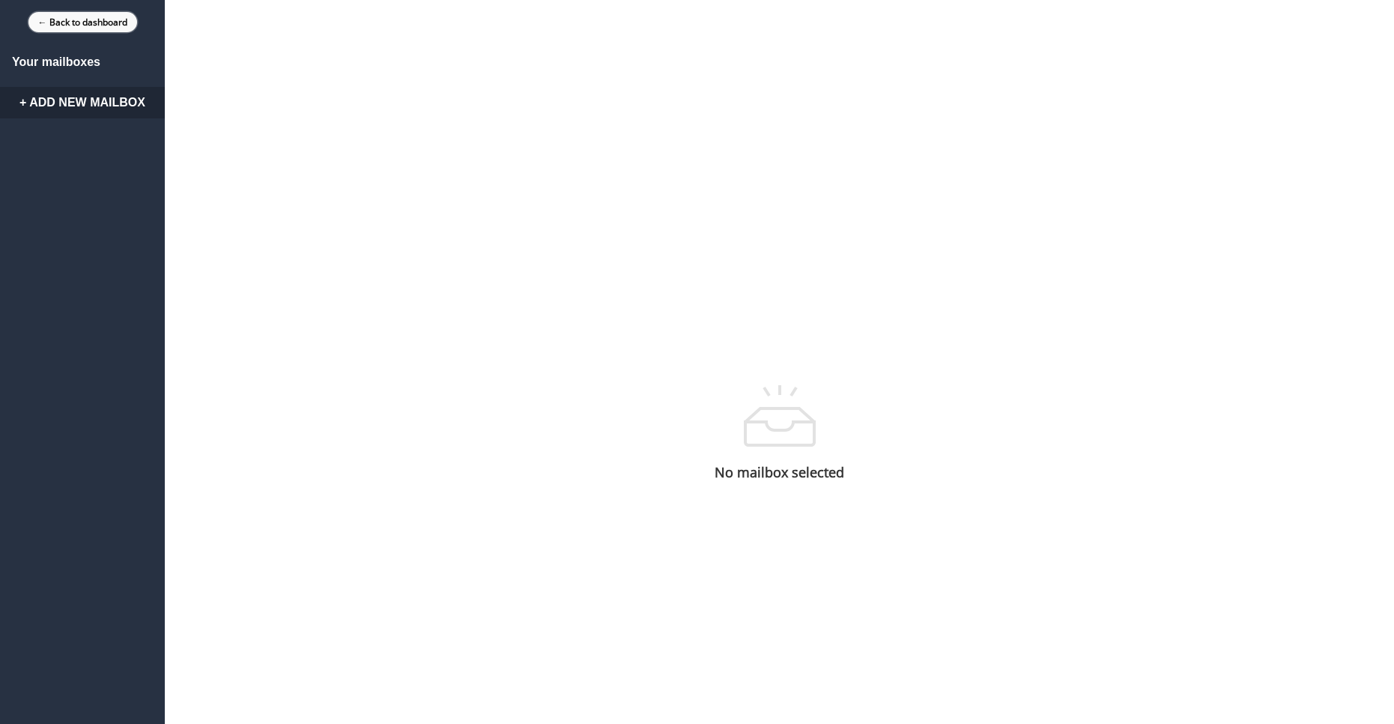
click at [60, 22] on link "← Back to dashboard" at bounding box center [82, 22] width 109 height 20
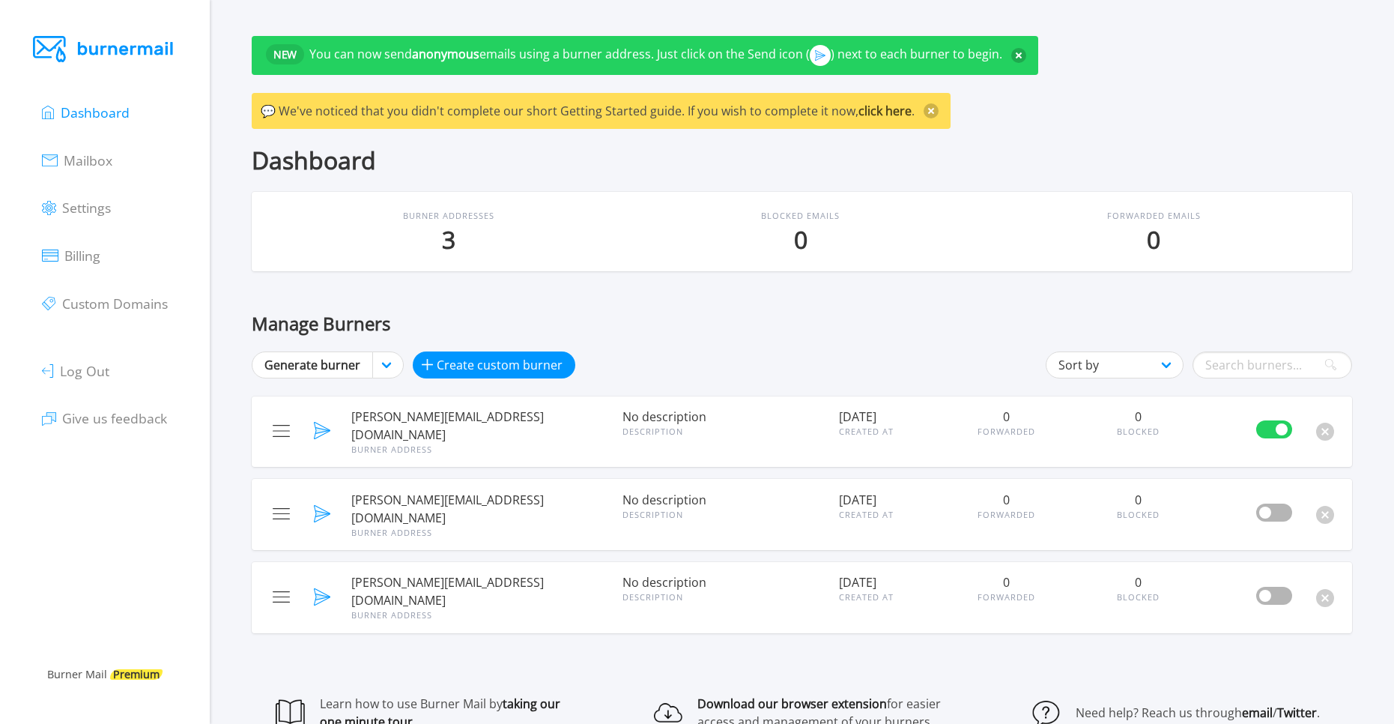
scroll to position [75, 0]
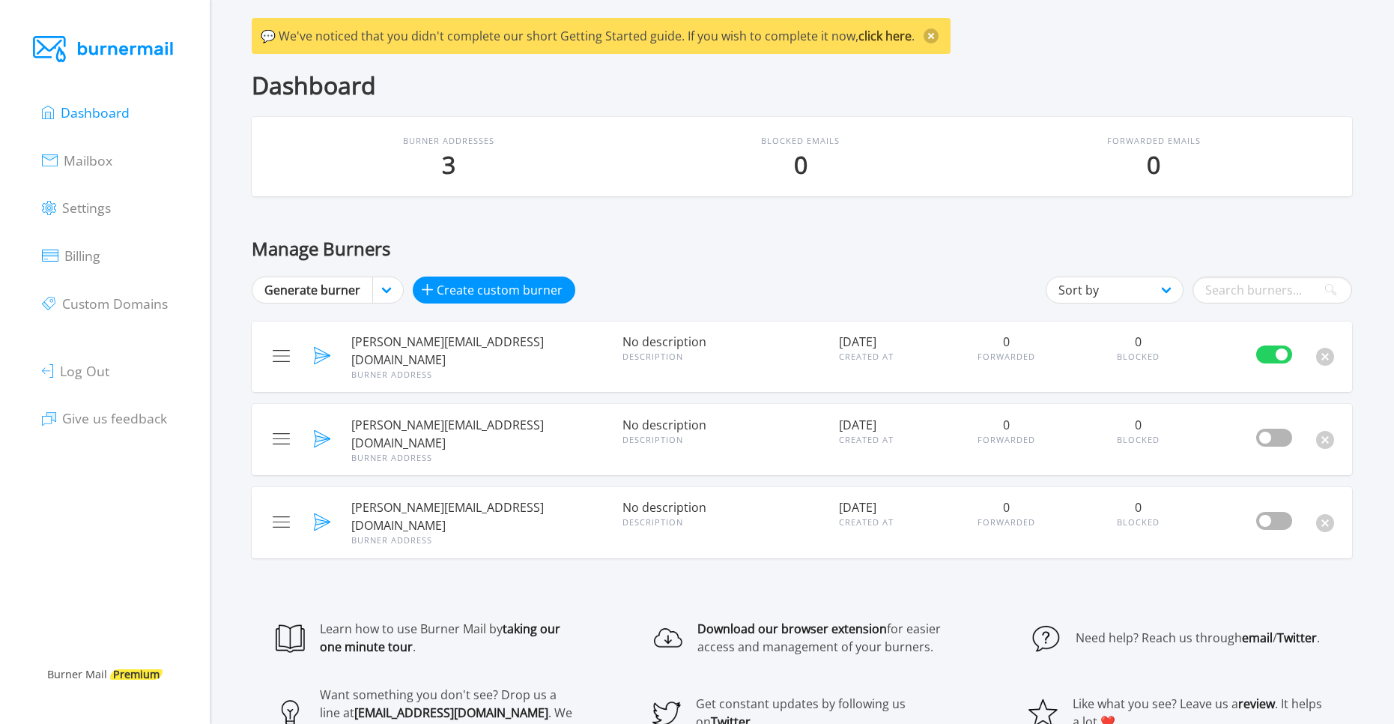
drag, startPoint x: 1194, startPoint y: 351, endPoint x: 775, endPoint y: 362, distance: 418.9
click at [775, 362] on div "Description" at bounding box center [722, 357] width 199 height 13
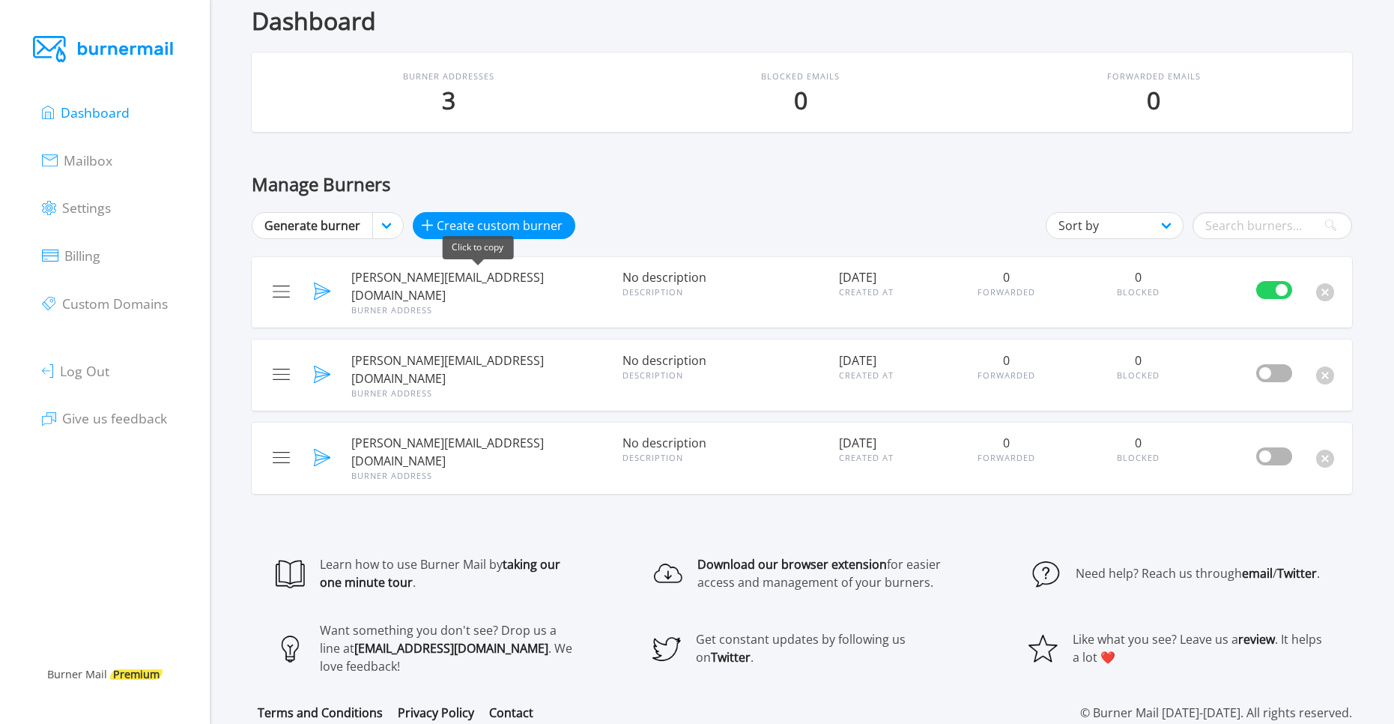
click at [434, 282] on span "[PERSON_NAME][EMAIL_ADDRESS][DOMAIN_NAME]" at bounding box center [477, 286] width 252 height 36
click at [387, 301] on div "[PERSON_NAME][EMAIL_ADDRESS][DOMAIN_NAME] Burner Address" at bounding box center [477, 292] width 270 height 53
click at [378, 304] on div "Burner Address" at bounding box center [477, 310] width 252 height 13
drag, startPoint x: 298, startPoint y: 291, endPoint x: 314, endPoint y: 289, distance: 15.9
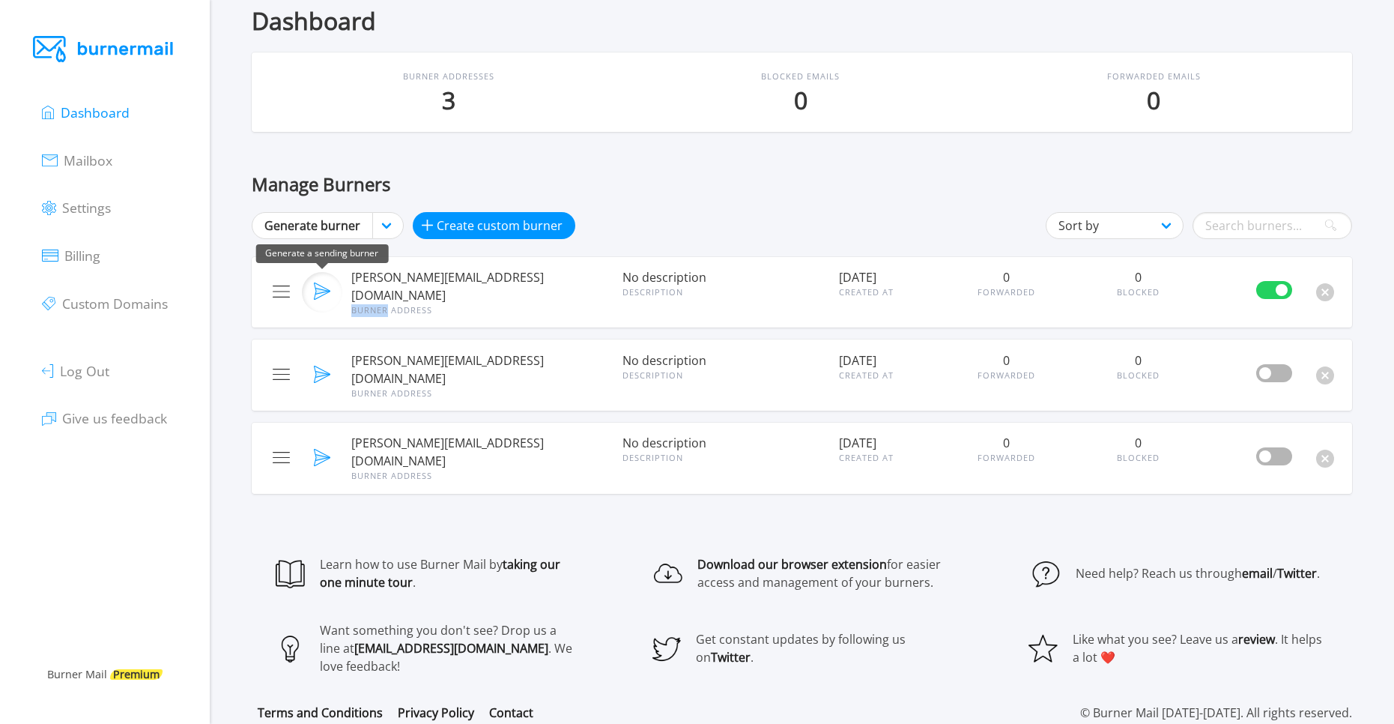
click at [314, 289] on div "[PERSON_NAME][EMAIL_ADDRESS][DOMAIN_NAME] Burner Address No description Descrip…" at bounding box center [802, 292] width 1083 height 53
click at [330, 288] on img at bounding box center [322, 290] width 17 height 17
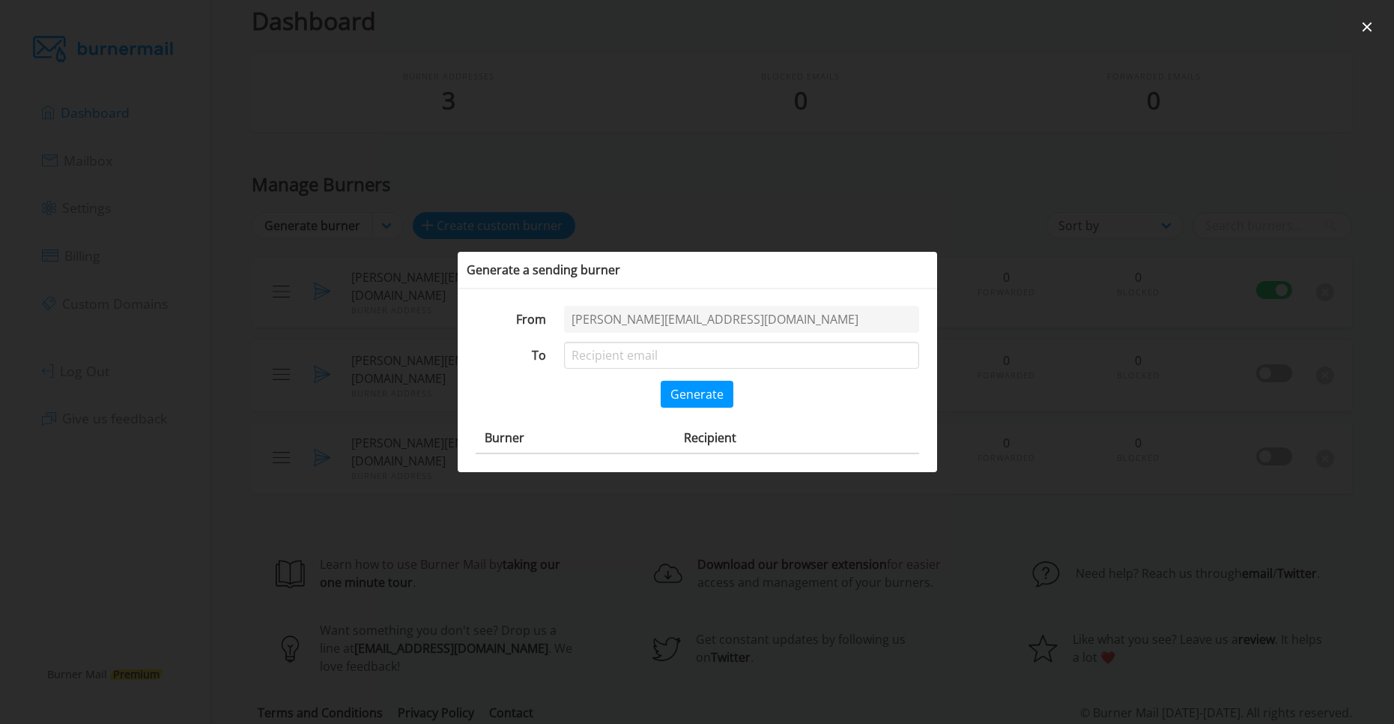
click at [886, 196] on div at bounding box center [697, 362] width 1394 height 724
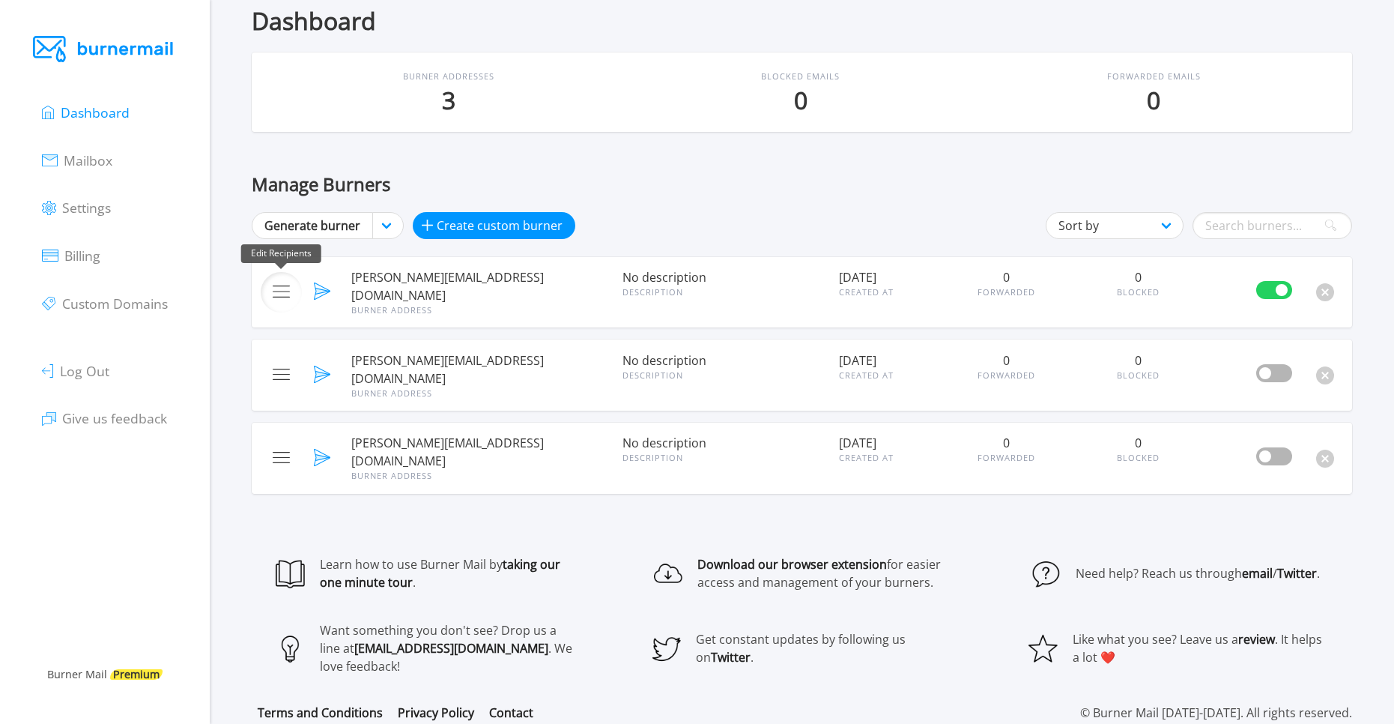
click at [275, 290] on img at bounding box center [281, 291] width 17 height 12
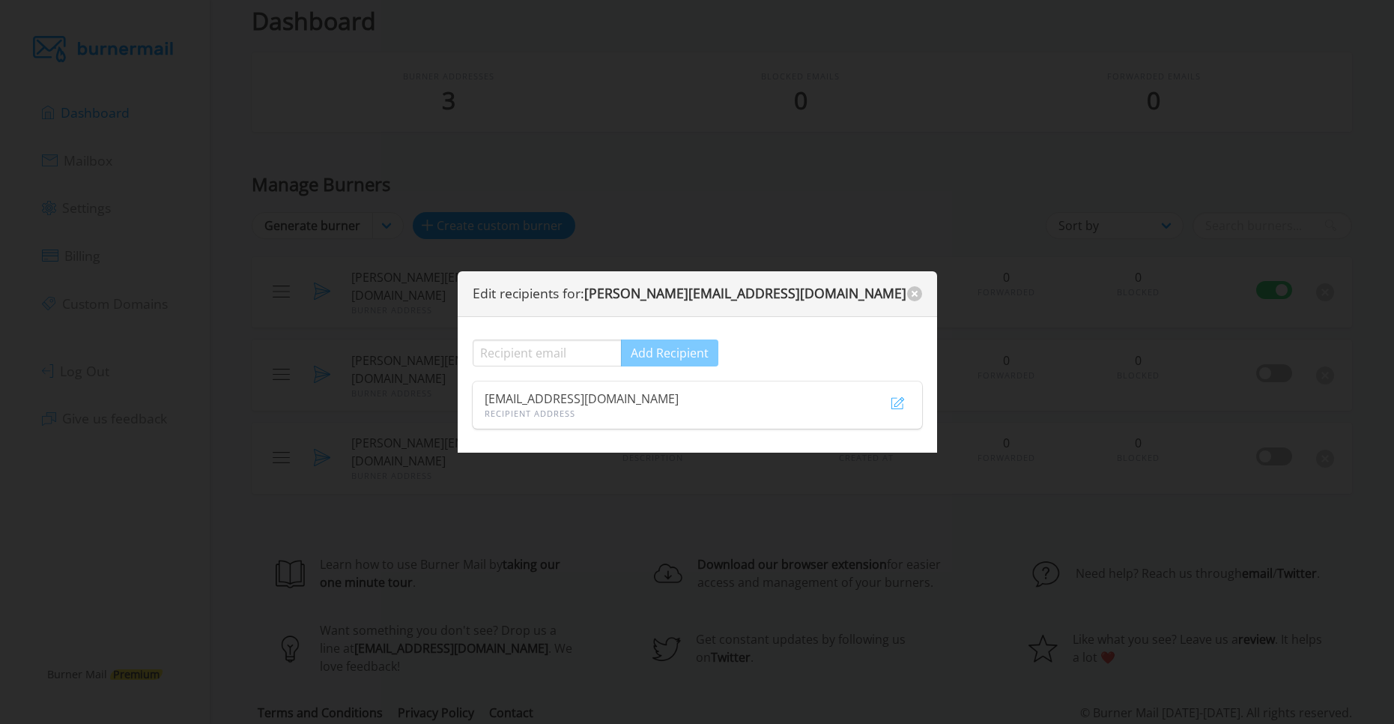
click at [278, 289] on div at bounding box center [697, 362] width 1394 height 724
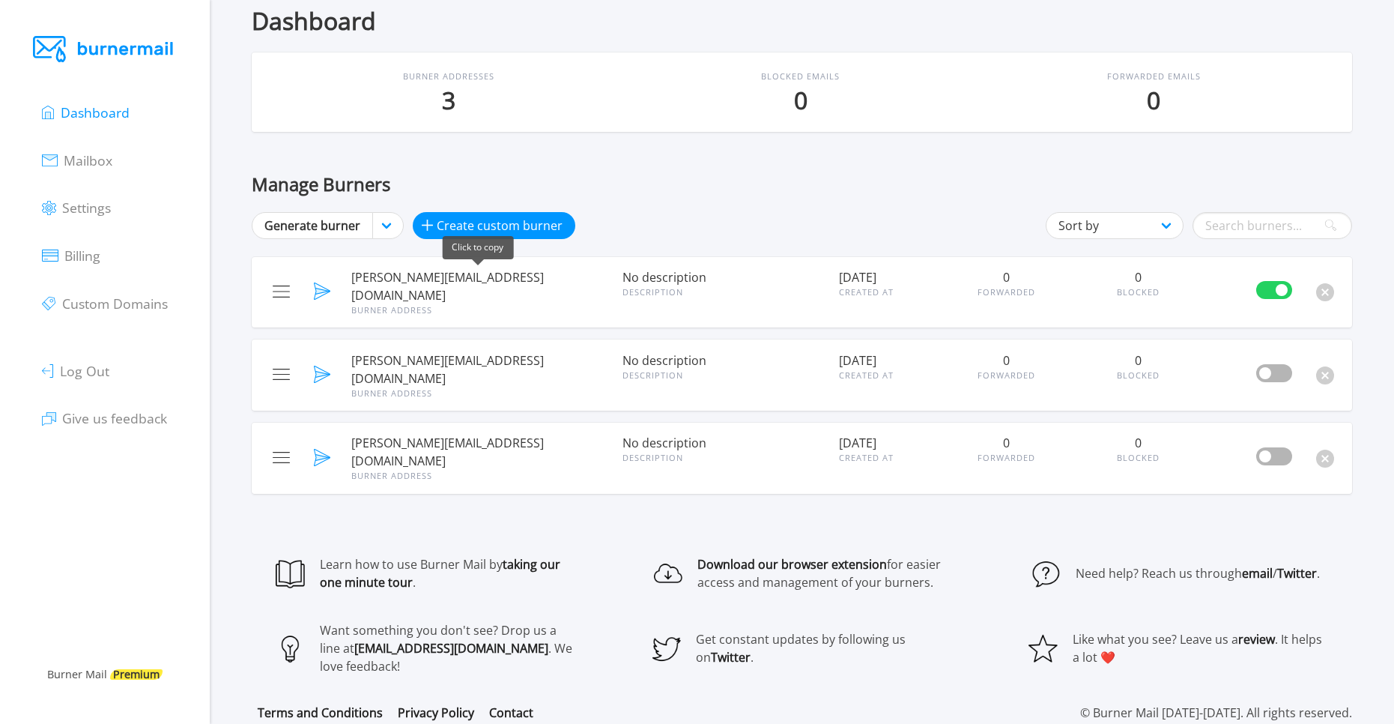
click at [466, 276] on span "[PERSON_NAME][EMAIL_ADDRESS][DOMAIN_NAME]" at bounding box center [477, 286] width 252 height 36
click at [70, 157] on span "Mailbox" at bounding box center [88, 160] width 49 height 18
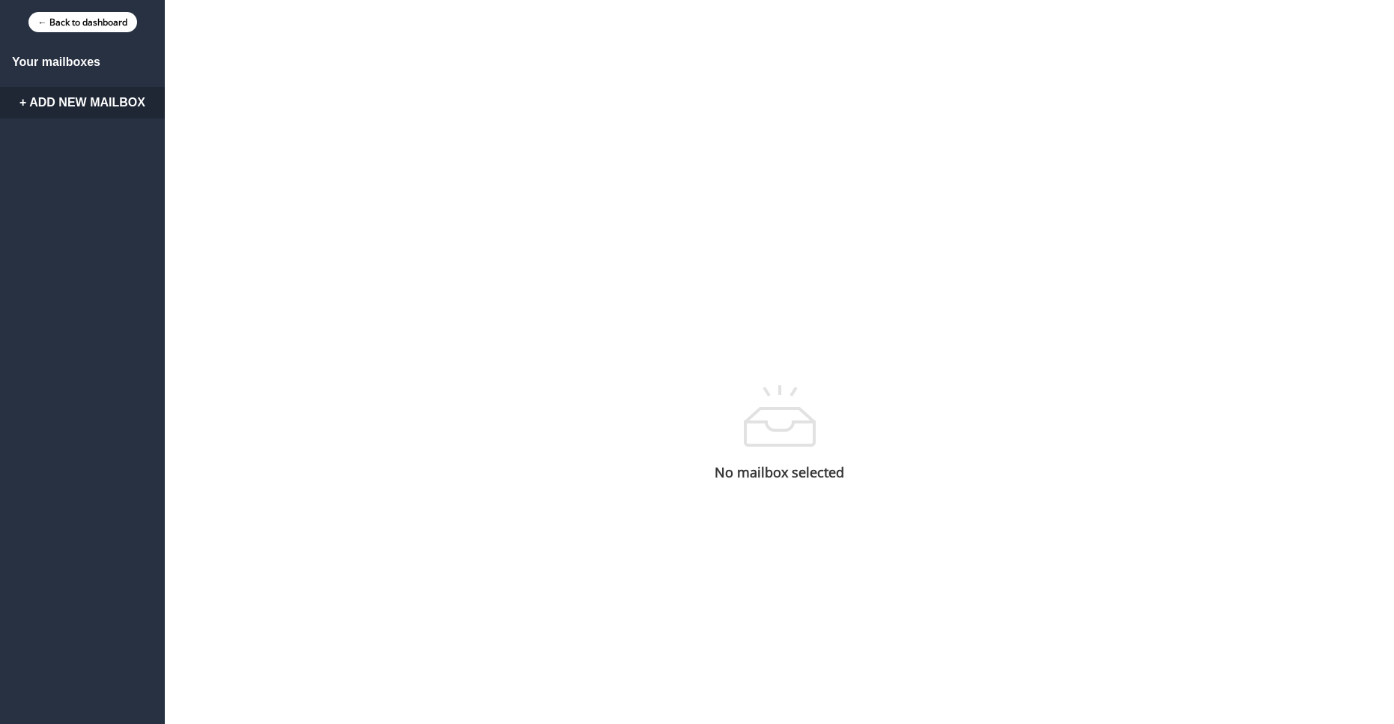
click at [74, 34] on div "← Back to dashboard" at bounding box center [82, 22] width 165 height 44
click at [106, 109] on link "+ Add New Mailbox" at bounding box center [82, 102] width 165 height 31
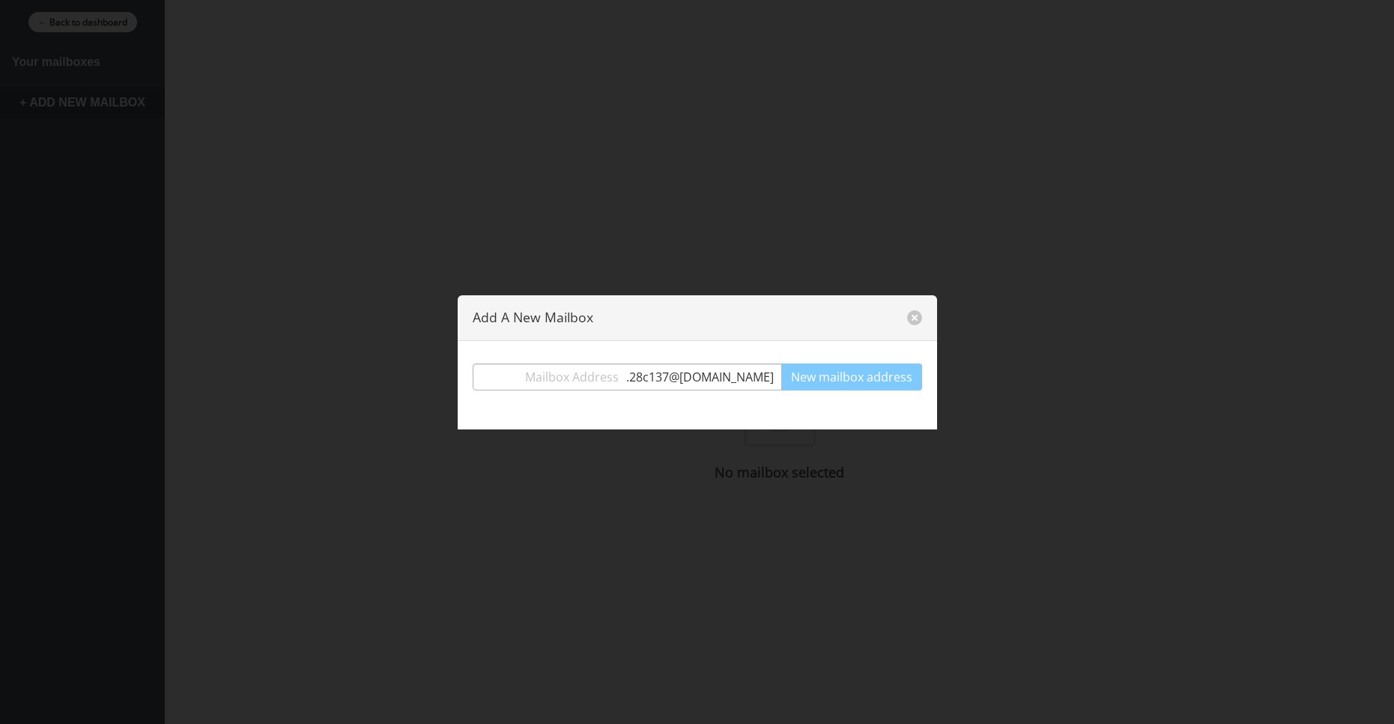
click at [733, 384] on span ". 28c137 @[DOMAIN_NAME]" at bounding box center [703, 377] width 155 height 18
click at [721, 384] on span ". 28c137 @burnermail.io" at bounding box center [703, 377] width 155 height 18
click at [715, 385] on span ". 28c137 @burnermail.io" at bounding box center [703, 377] width 155 height 18
click at [715, 384] on span ". 28c137 @burnermail.io" at bounding box center [703, 377] width 155 height 18
click at [720, 390] on section ". 28c137 @burnermail.io New mailbox address" at bounding box center [697, 385] width 479 height 88
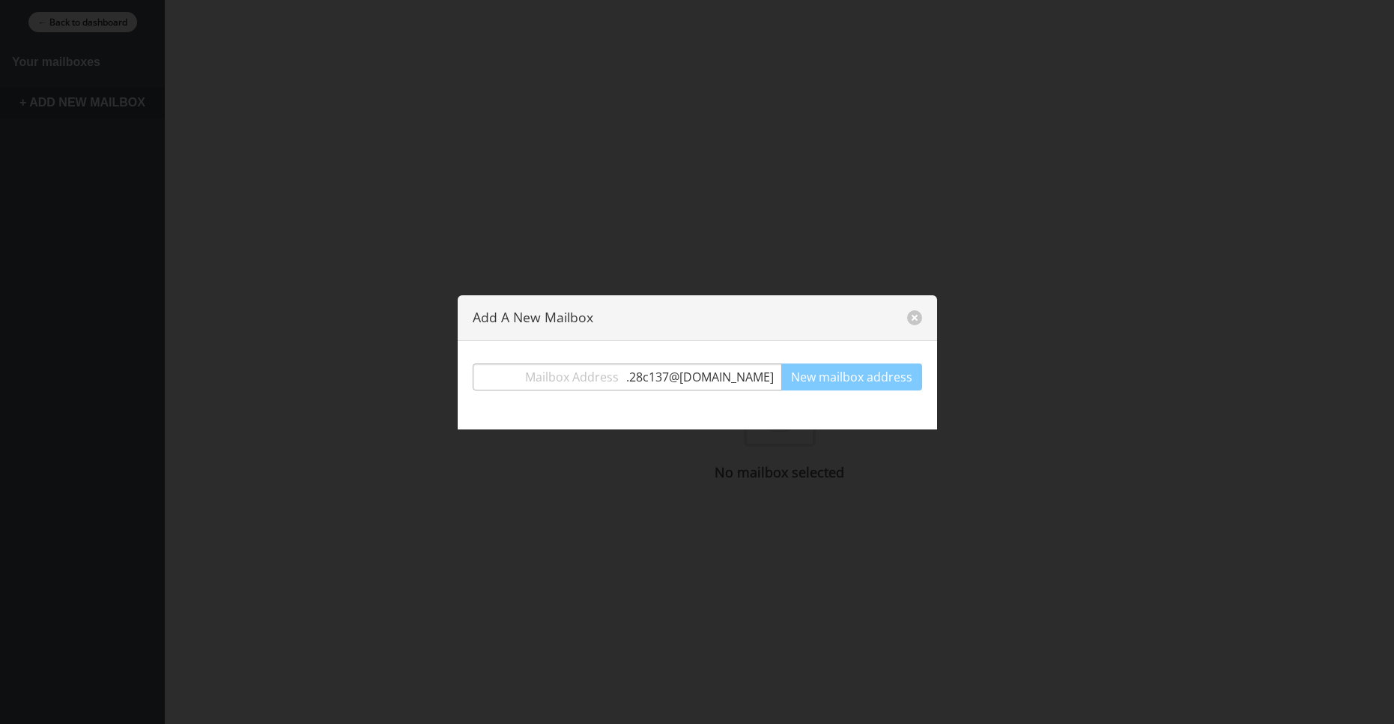
click at [626, 365] on input "text" at bounding box center [549, 376] width 153 height 27
paste input "malcolm.6be24bb2@mailbeaver.ne"
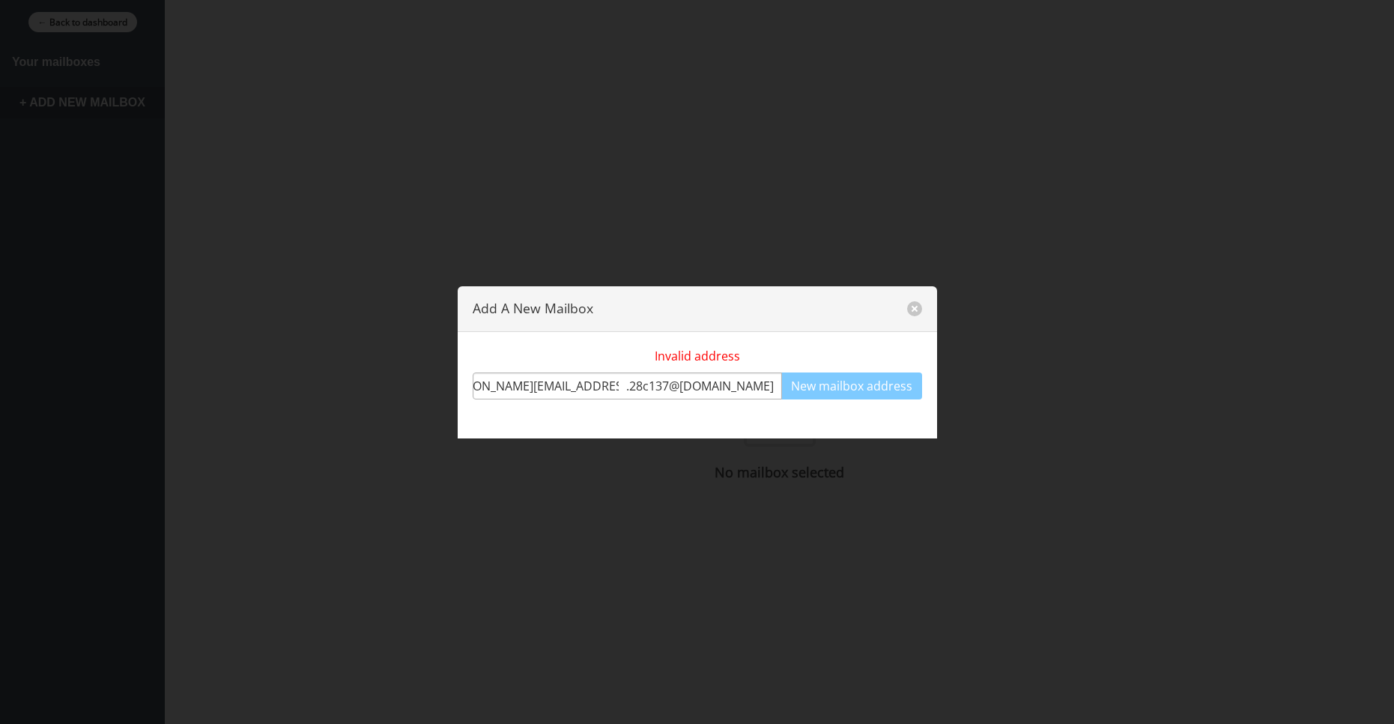
drag, startPoint x: 643, startPoint y: 390, endPoint x: 551, endPoint y: 373, distance: 93.7
click at [551, 373] on input "malcolm.6be24bb2@mailbeaver.ne" at bounding box center [549, 385] width 153 height 27
click at [626, 375] on input "malcolm.6be24bb2" at bounding box center [549, 385] width 153 height 27
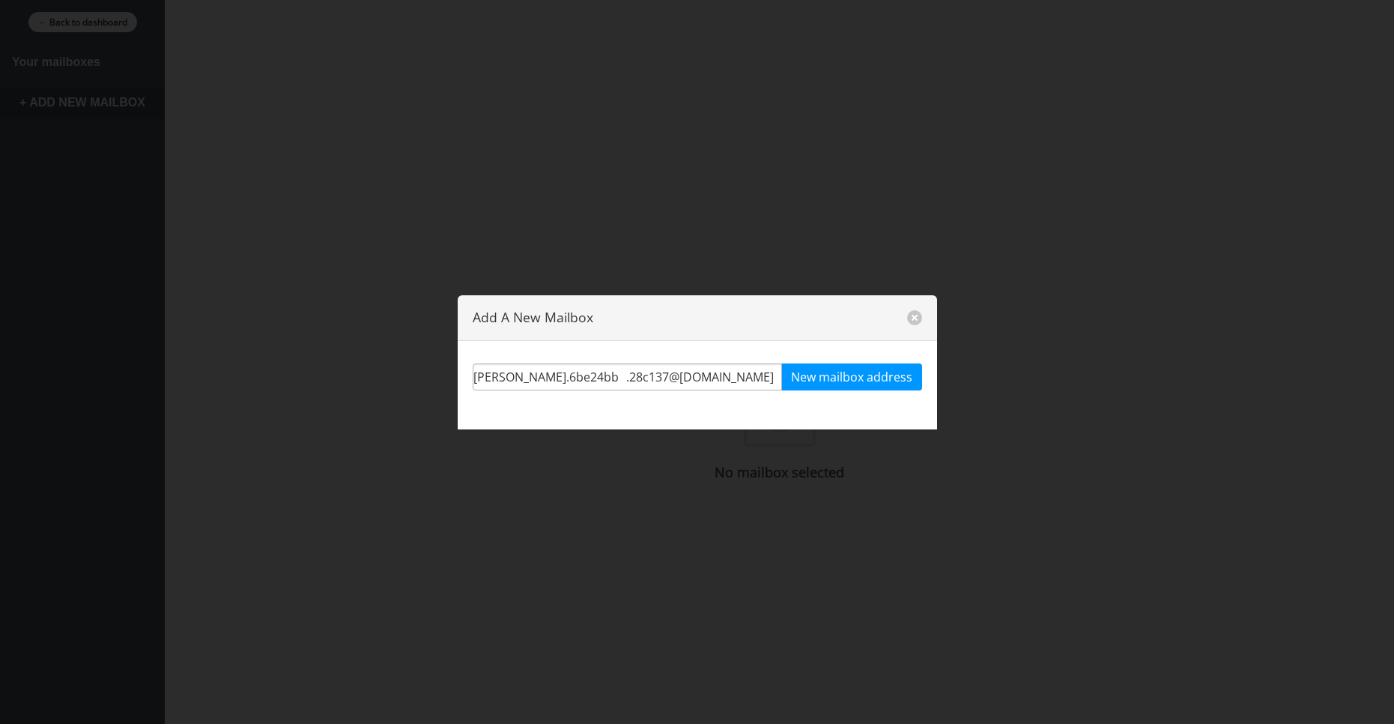
type input "malcolm.6be24bb2"
click at [658, 380] on span ". 28c137 @burnermail.io" at bounding box center [703, 377] width 155 height 18
click at [655, 378] on span ". 28c137 @burnermail.io" at bounding box center [703, 377] width 155 height 18
click at [626, 379] on input "malcolm.6be24bb2" at bounding box center [549, 376] width 153 height 27
click at [646, 377] on span ". 28c137 @burnermail.io" at bounding box center [703, 377] width 155 height 18
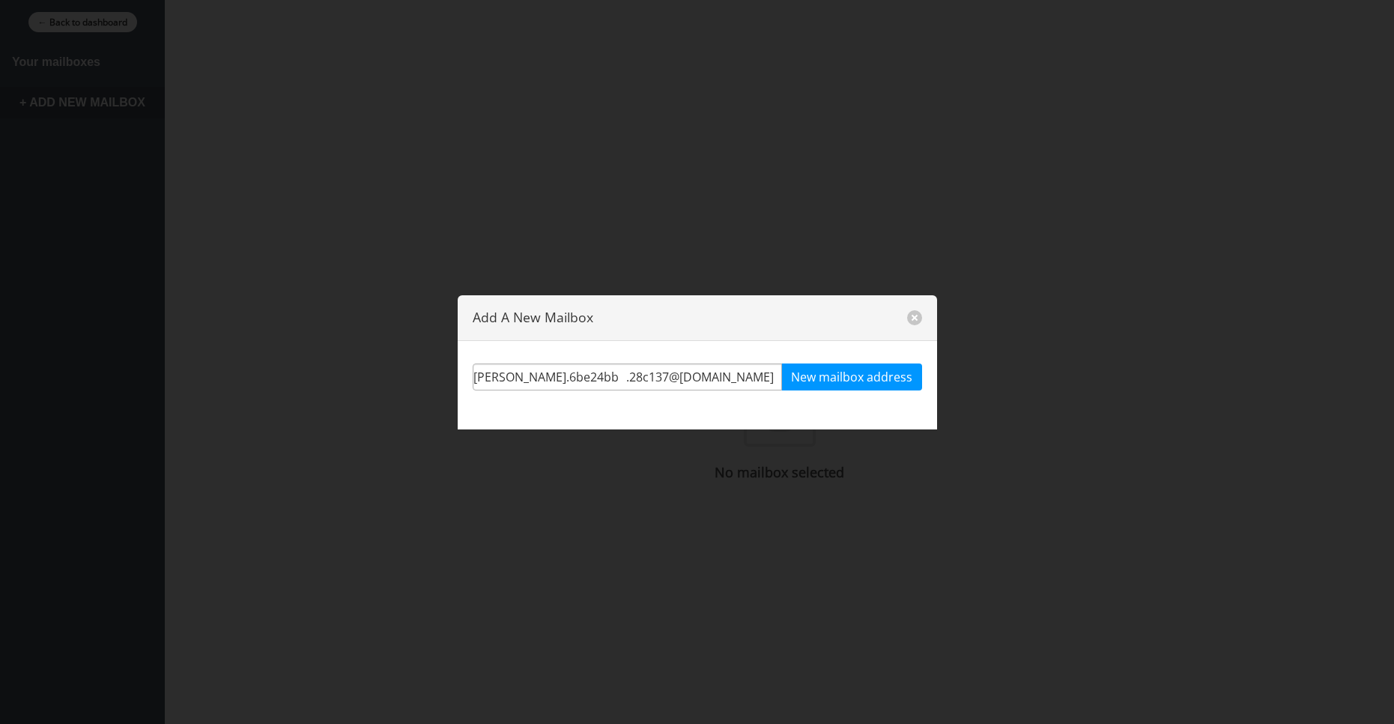
click at [654, 372] on span ". 28c137 @burnermail.io" at bounding box center [703, 377] width 155 height 18
click at [657, 371] on span ". 28c137 @burnermail.io" at bounding box center [703, 377] width 155 height 18
drag, startPoint x: 643, startPoint y: 380, endPoint x: 653, endPoint y: 385, distance: 11.1
click at [653, 385] on div "malcolm.6be24bb2 . 28c137 @burnermail.io" at bounding box center [627, 376] width 309 height 27
drag, startPoint x: 662, startPoint y: 372, endPoint x: 810, endPoint y: 387, distance: 148.4
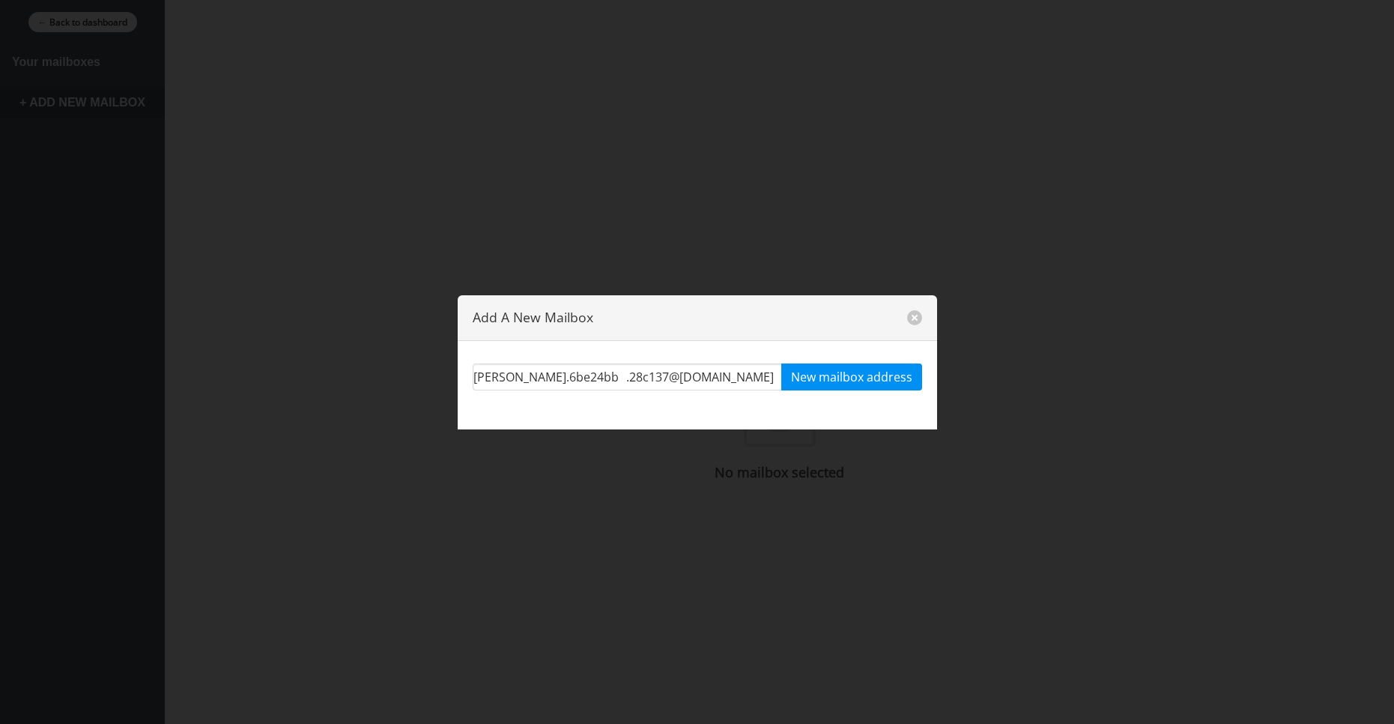
click at [810, 387] on div "malcolm.6be24bb2 . 28c137 @burnermail.io New mailbox address" at bounding box center [698, 376] width 450 height 27
click at [865, 375] on button "New mailbox address" at bounding box center [851, 376] width 141 height 27
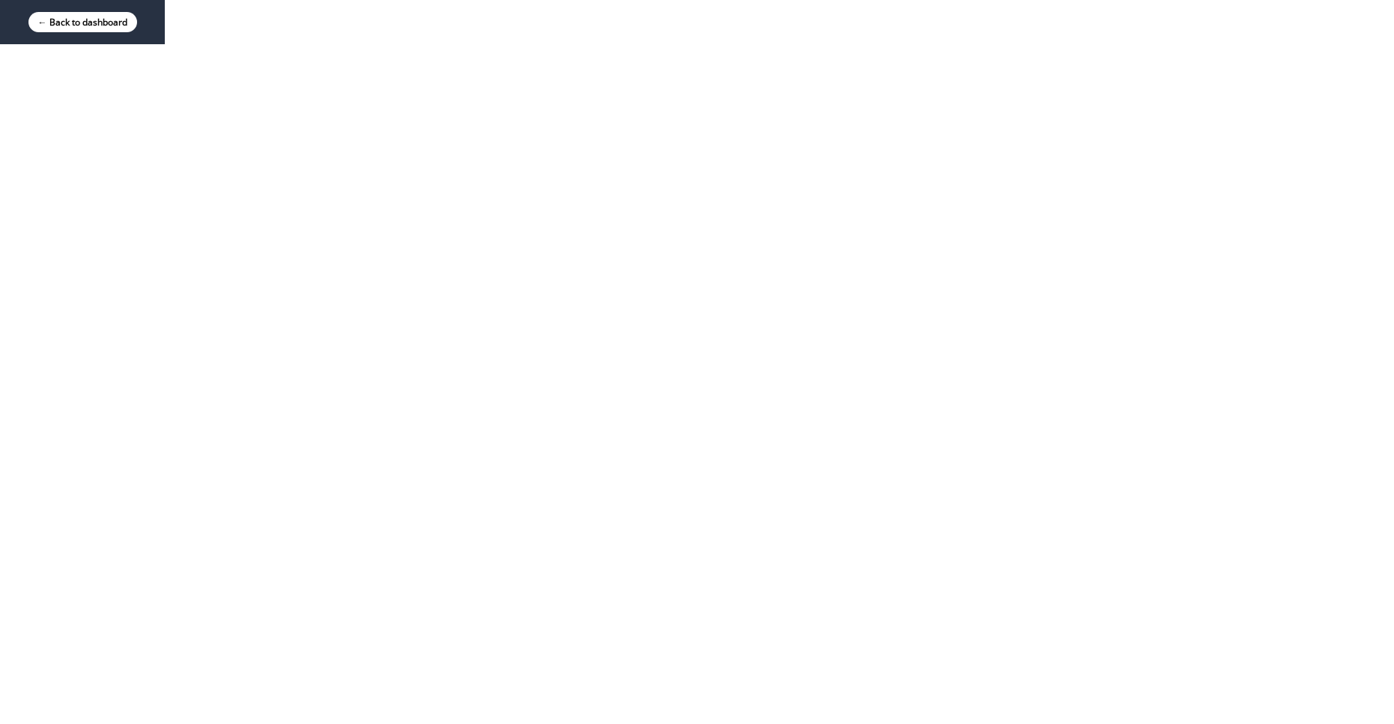
click at [55, 34] on div "← Back to dashboard" at bounding box center [82, 22] width 165 height 44
click at [61, 35] on div "← Back to dashboard" at bounding box center [82, 22] width 165 height 44
click at [45, 19] on link "← Back to dashboard" at bounding box center [82, 22] width 109 height 20
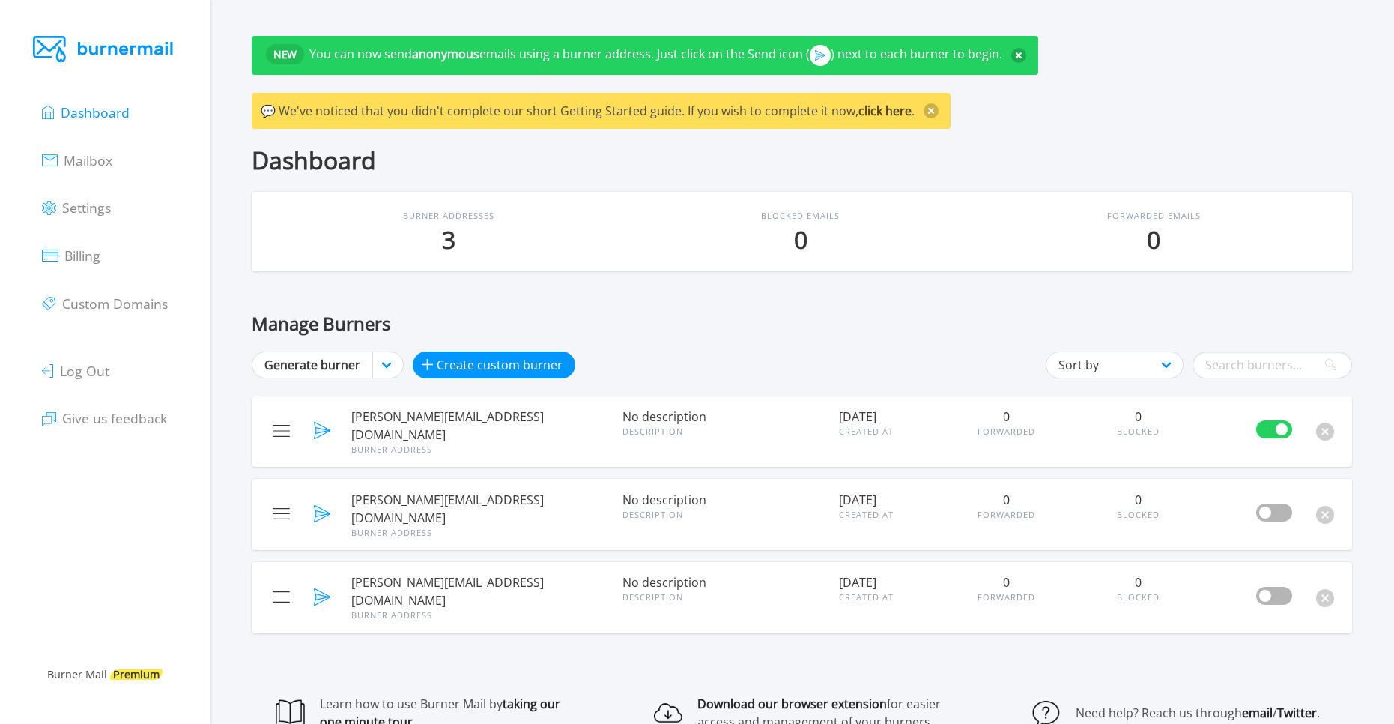
click at [300, 158] on div "Dashboard" at bounding box center [802, 160] width 1101 height 27
click at [384, 415] on span "[PERSON_NAME][EMAIL_ADDRESS][DOMAIN_NAME]" at bounding box center [477, 426] width 252 height 36
click at [270, 429] on button at bounding box center [281, 431] width 41 height 41
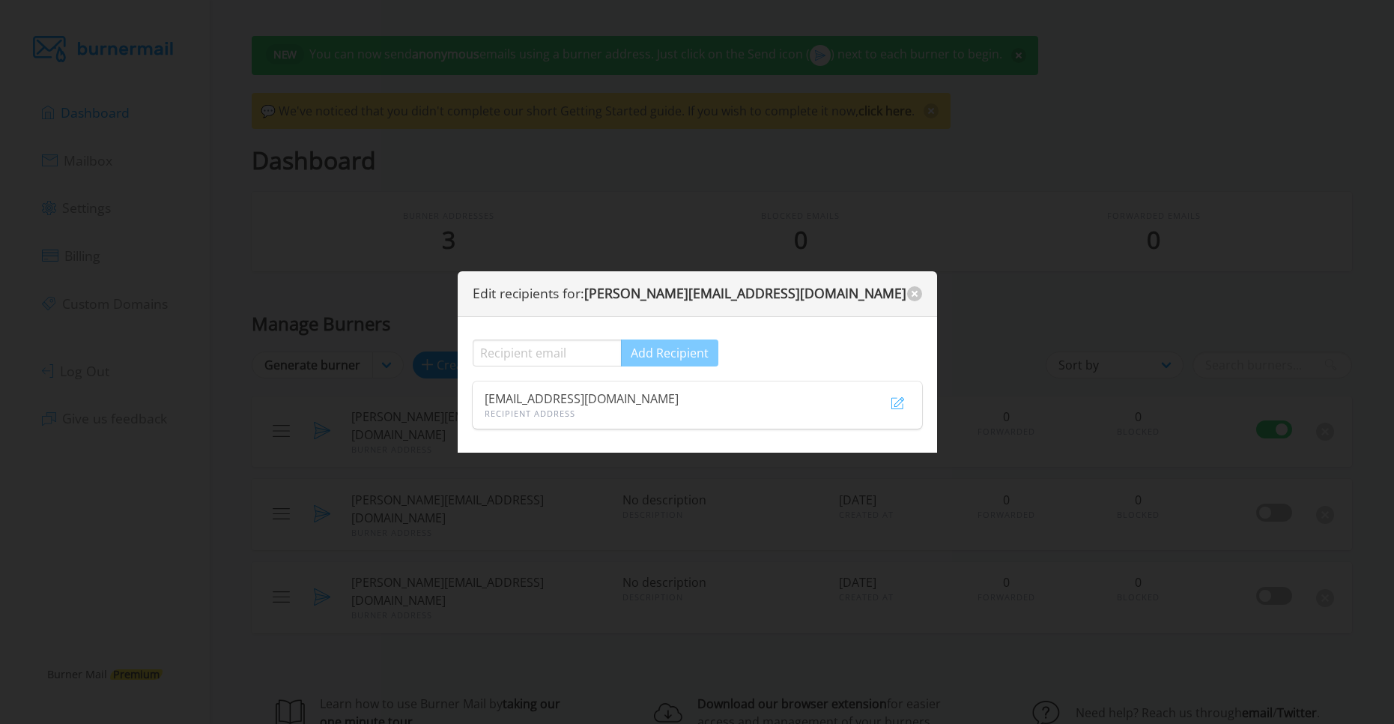
click at [391, 196] on div at bounding box center [697, 362] width 1394 height 724
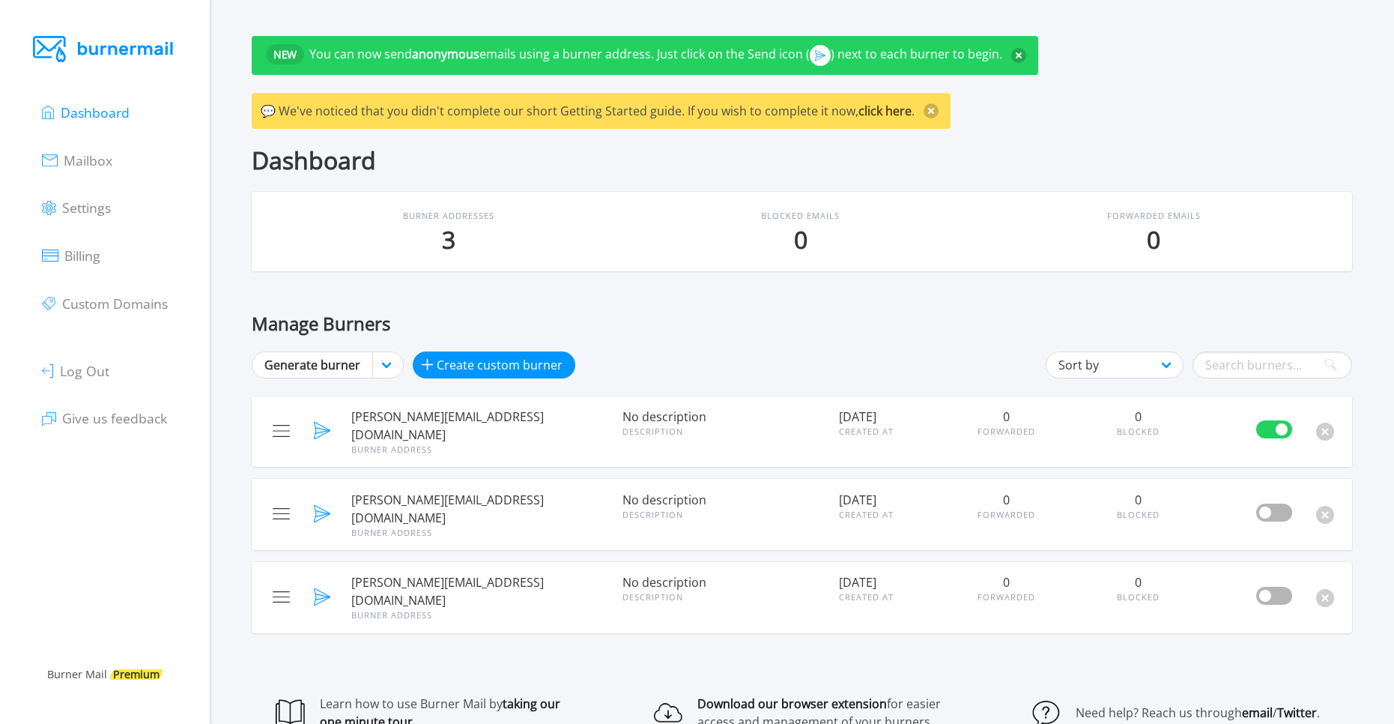
drag, startPoint x: 373, startPoint y: 417, endPoint x: 373, endPoint y: 400, distance: 16.5
click at [373, 414] on span "malcolm.6be24bb2@mailbeaver.net" at bounding box center [477, 426] width 252 height 36
click at [282, 427] on img at bounding box center [281, 431] width 17 height 12
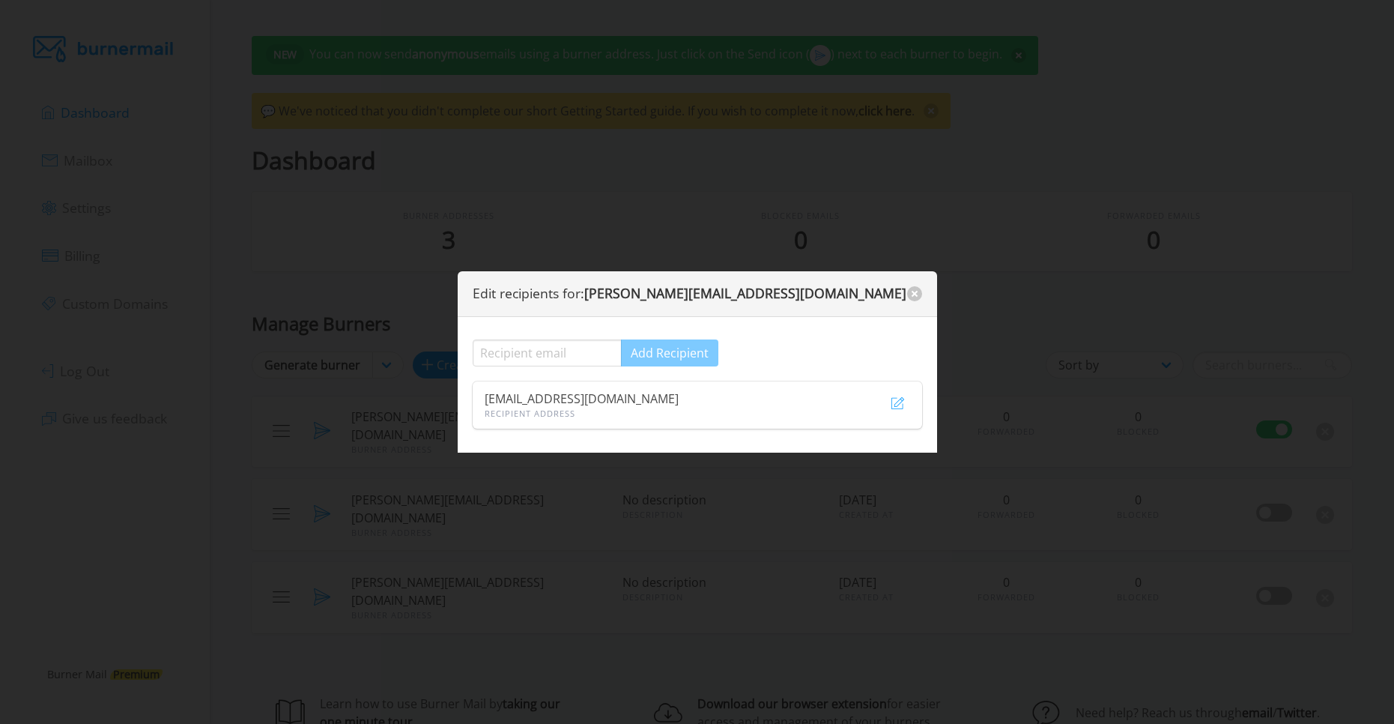
click at [400, 0] on div at bounding box center [697, 362] width 1394 height 724
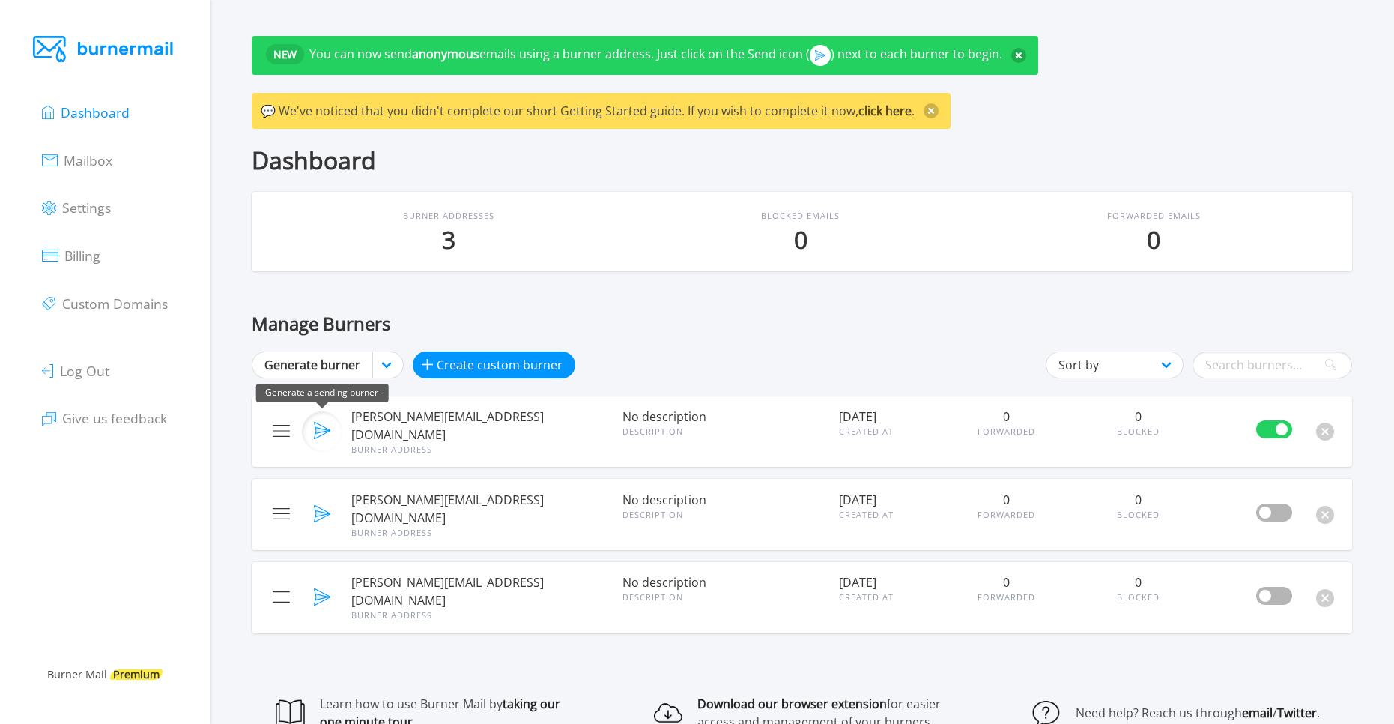
click at [326, 413] on button at bounding box center [322, 431] width 41 height 41
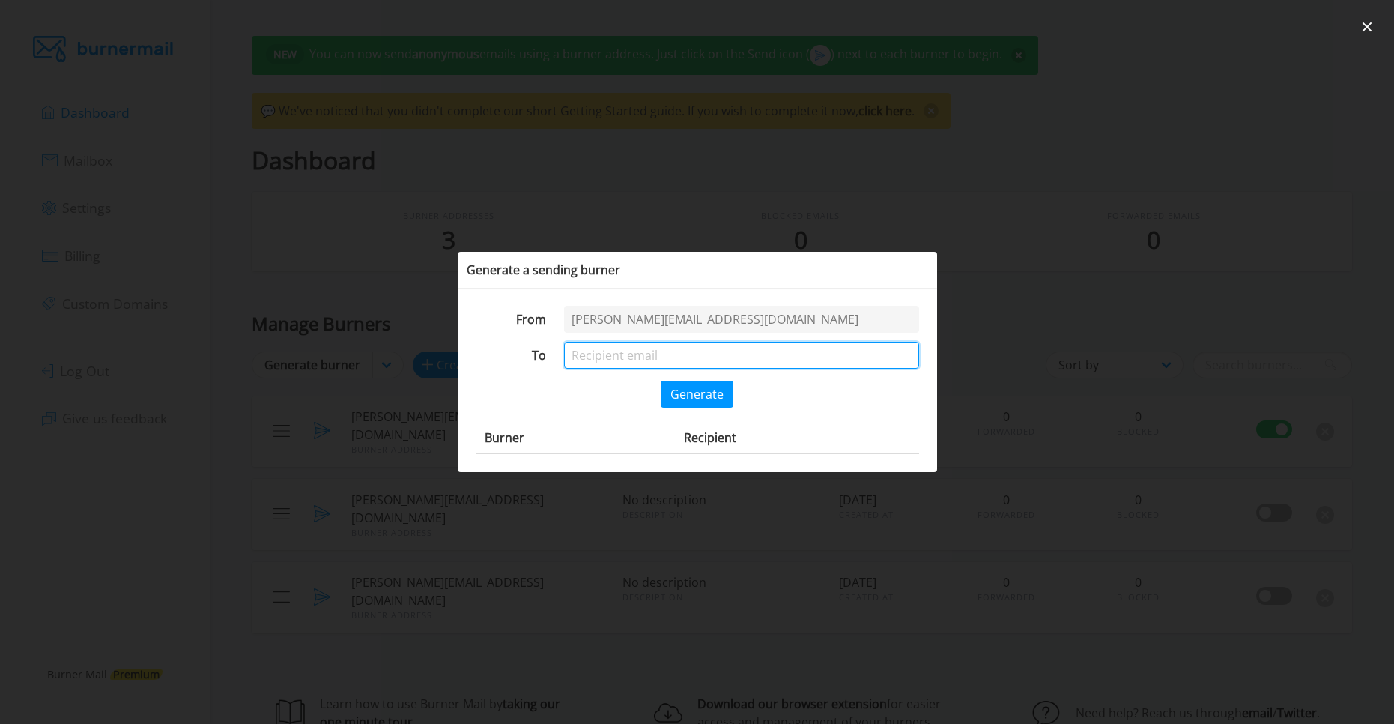
click at [651, 342] on input "email" at bounding box center [741, 355] width 354 height 27
drag, startPoint x: 593, startPoint y: 424, endPoint x: 585, endPoint y: 429, distance: 8.7
click at [585, 429] on div "From malcolm.6be24bb2@mailbeaver.net To Generate Burner Recipient" at bounding box center [697, 380] width 479 height 184
click at [623, 403] on div "Generate" at bounding box center [698, 394] width 444 height 27
click at [348, 232] on div at bounding box center [697, 362] width 1394 height 724
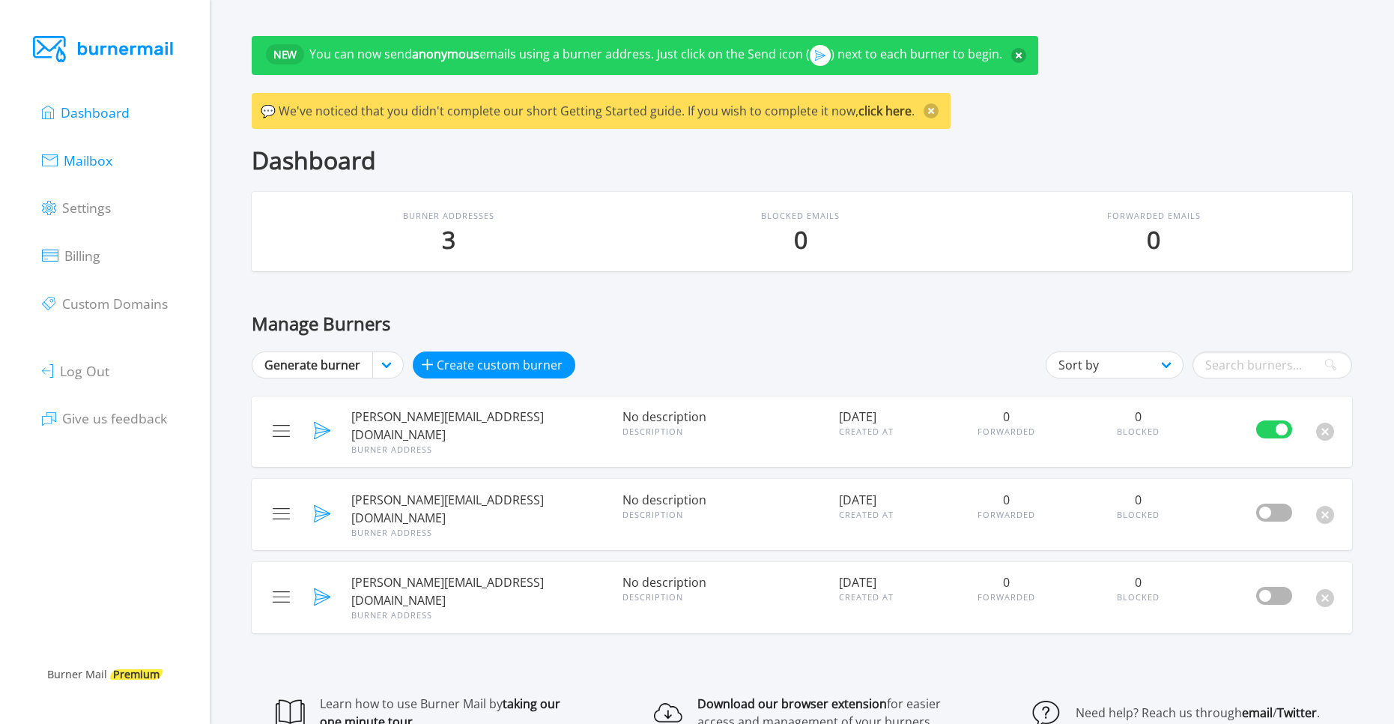
click at [87, 160] on span "Mailbox" at bounding box center [88, 160] width 49 height 18
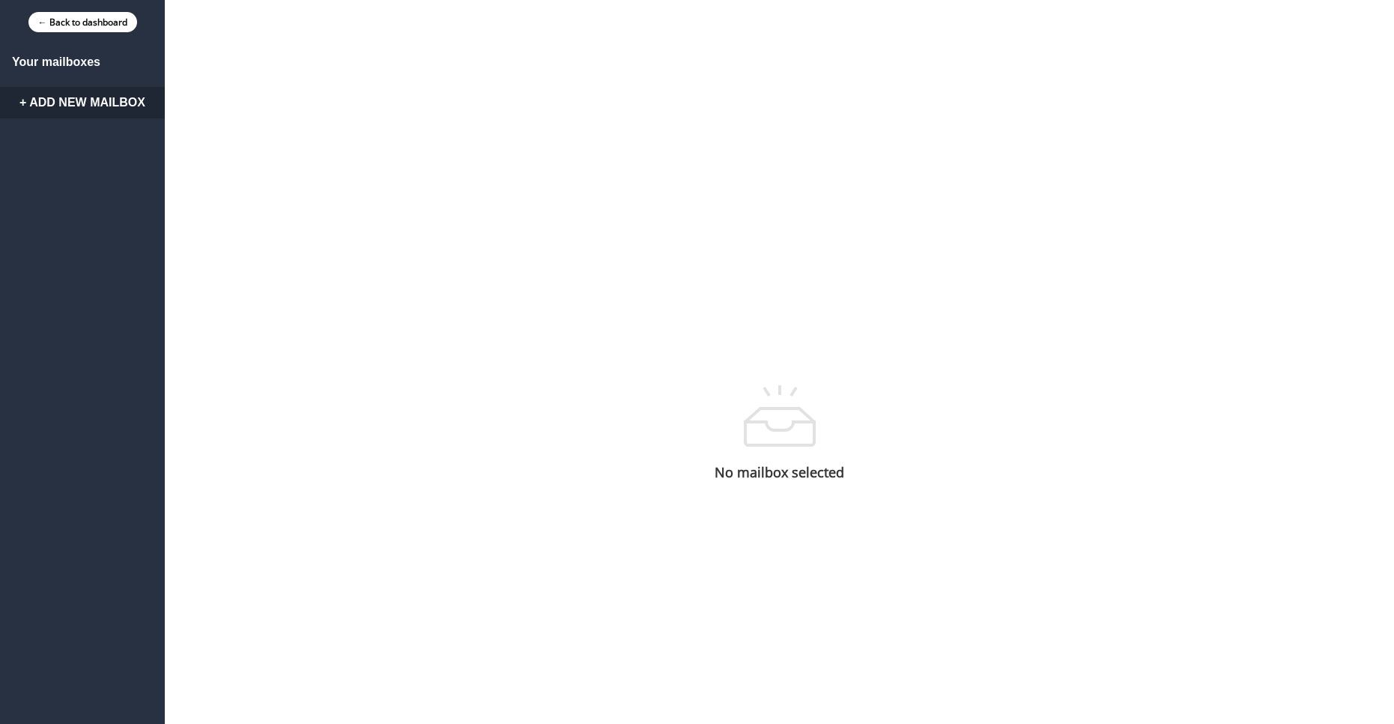
click at [61, 53] on div "Your mailboxes + Add New Mailbox" at bounding box center [82, 433] width 165 height 778
click at [18, 72] on div "Your mailboxes + Add New Mailbox" at bounding box center [82, 433] width 165 height 778
click at [19, 55] on div "Your mailboxes + Add New Mailbox" at bounding box center [82, 433] width 165 height 778
click at [16, 56] on h6 "Your mailboxes" at bounding box center [82, 61] width 165 height 13
click at [1066, 480] on div "Your mailboxes + Add New Mailbox No mailbox selected" at bounding box center [697, 433] width 1394 height 778
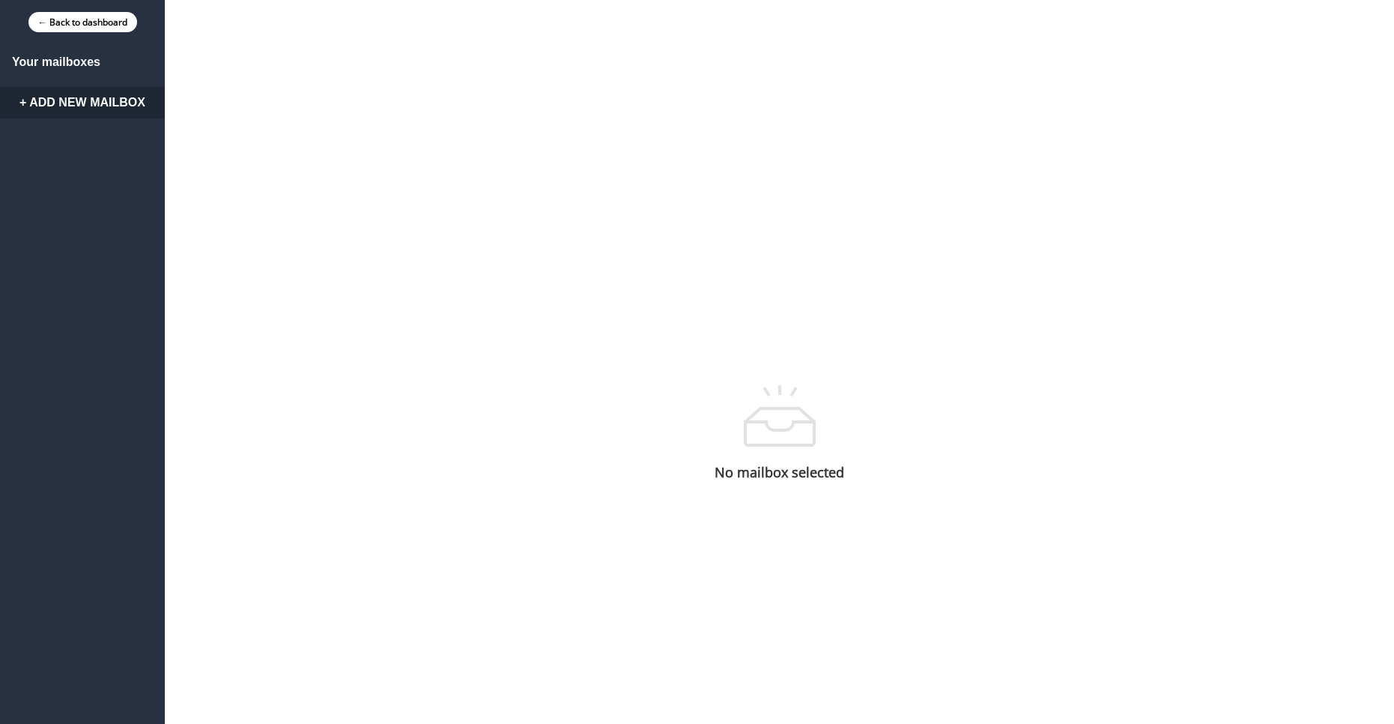
click at [30, 64] on h6 "Your mailboxes" at bounding box center [82, 61] width 165 height 13
click at [31, 64] on h6 "Your mailboxes" at bounding box center [82, 61] width 165 height 13
drag, startPoint x: 45, startPoint y: 56, endPoint x: 76, endPoint y: 55, distance: 30.7
click at [51, 56] on h6 "Your mailboxes" at bounding box center [82, 61] width 165 height 13
drag, startPoint x: 94, startPoint y: 63, endPoint x: 101, endPoint y: 61, distance: 7.6
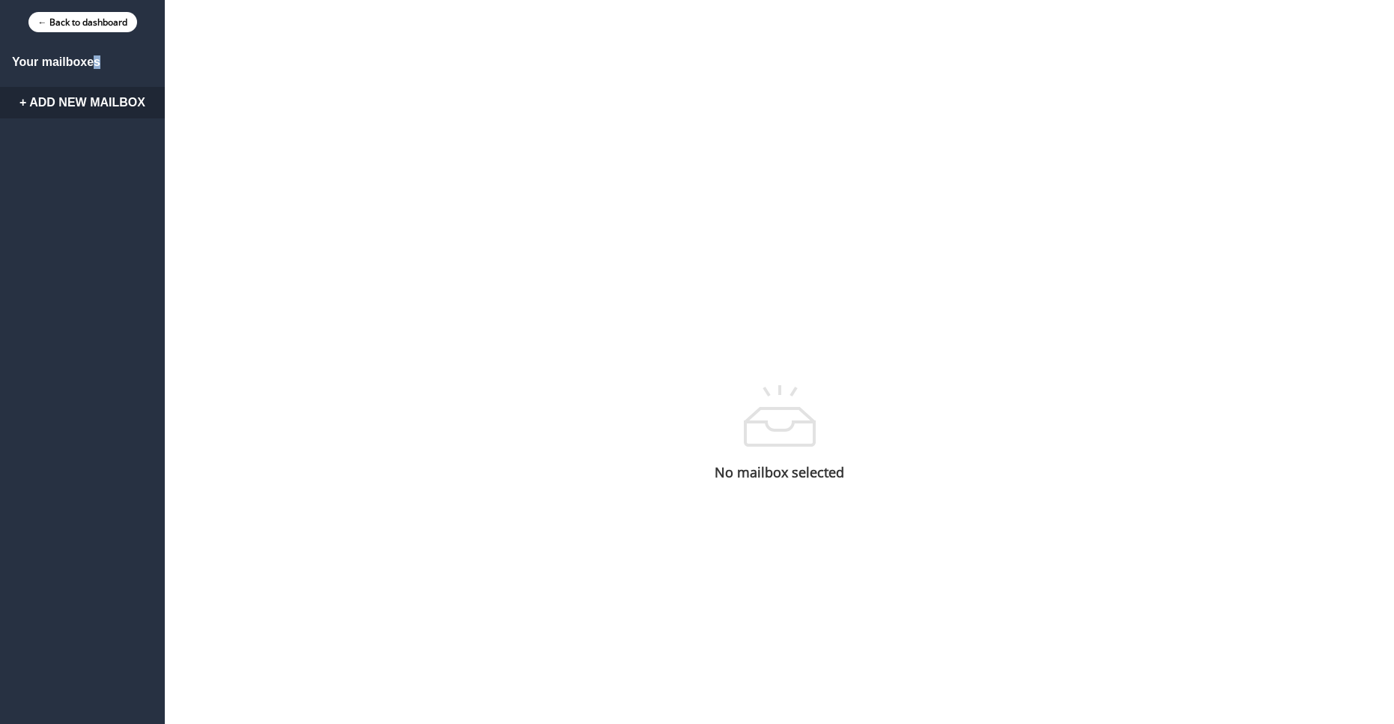
click at [101, 61] on h6 "Your mailboxes" at bounding box center [82, 61] width 165 height 13
drag, startPoint x: 482, startPoint y: 56, endPoint x: 781, endPoint y: 57, distance: 298.9
click at [706, 55] on div "Your mailboxes + Add New Mailbox No mailbox selected" at bounding box center [697, 433] width 1394 height 778
drag, startPoint x: 886, startPoint y: 70, endPoint x: 1098, endPoint y: 153, distance: 227.5
click at [1031, 96] on div "Your mailboxes + Add New Mailbox No mailbox selected" at bounding box center [697, 433] width 1394 height 778
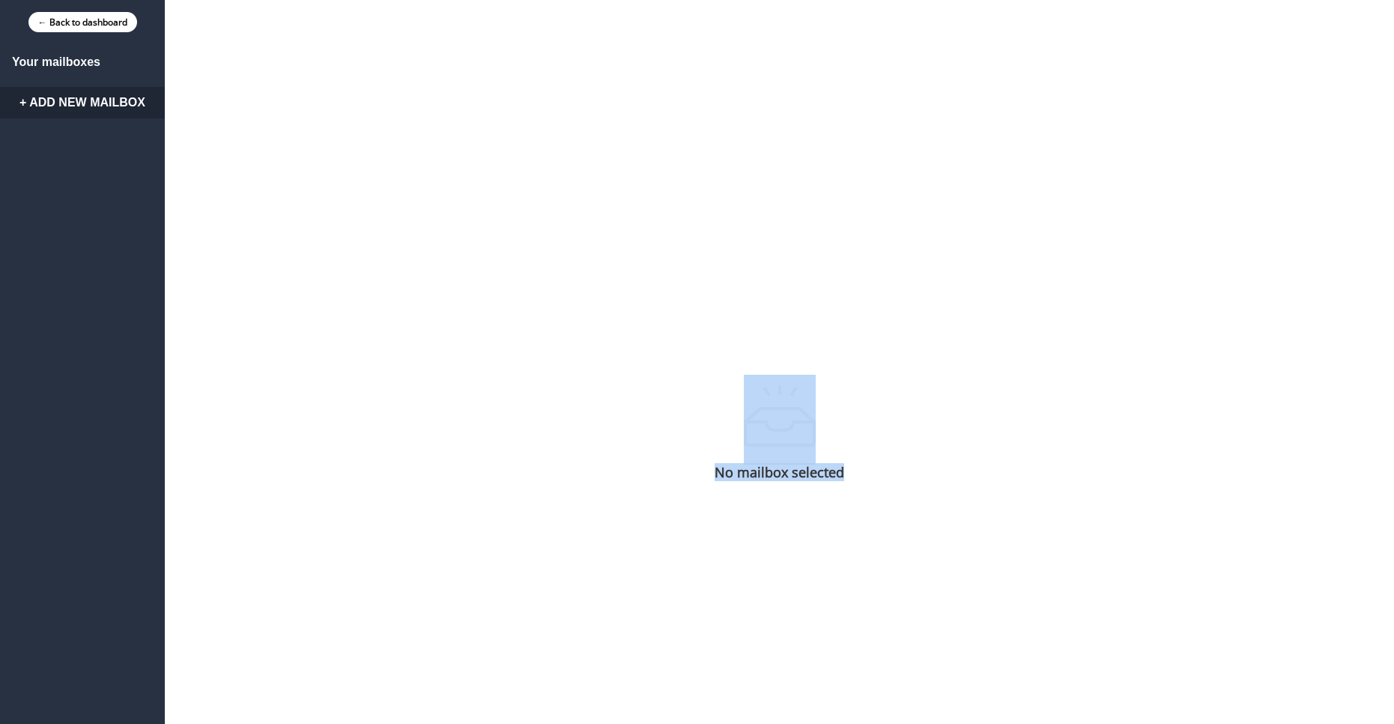
drag, startPoint x: 1098, startPoint y: 153, endPoint x: 1256, endPoint y: 584, distance: 459.6
click at [1287, 584] on div "Your mailboxes + Add New Mailbox No mailbox selected" at bounding box center [697, 433] width 1394 height 778
drag, startPoint x: 340, startPoint y: 103, endPoint x: 329, endPoint y: 94, distance: 14.4
click at [338, 102] on div "Your mailboxes + Add New Mailbox No mailbox selected" at bounding box center [697, 433] width 1394 height 778
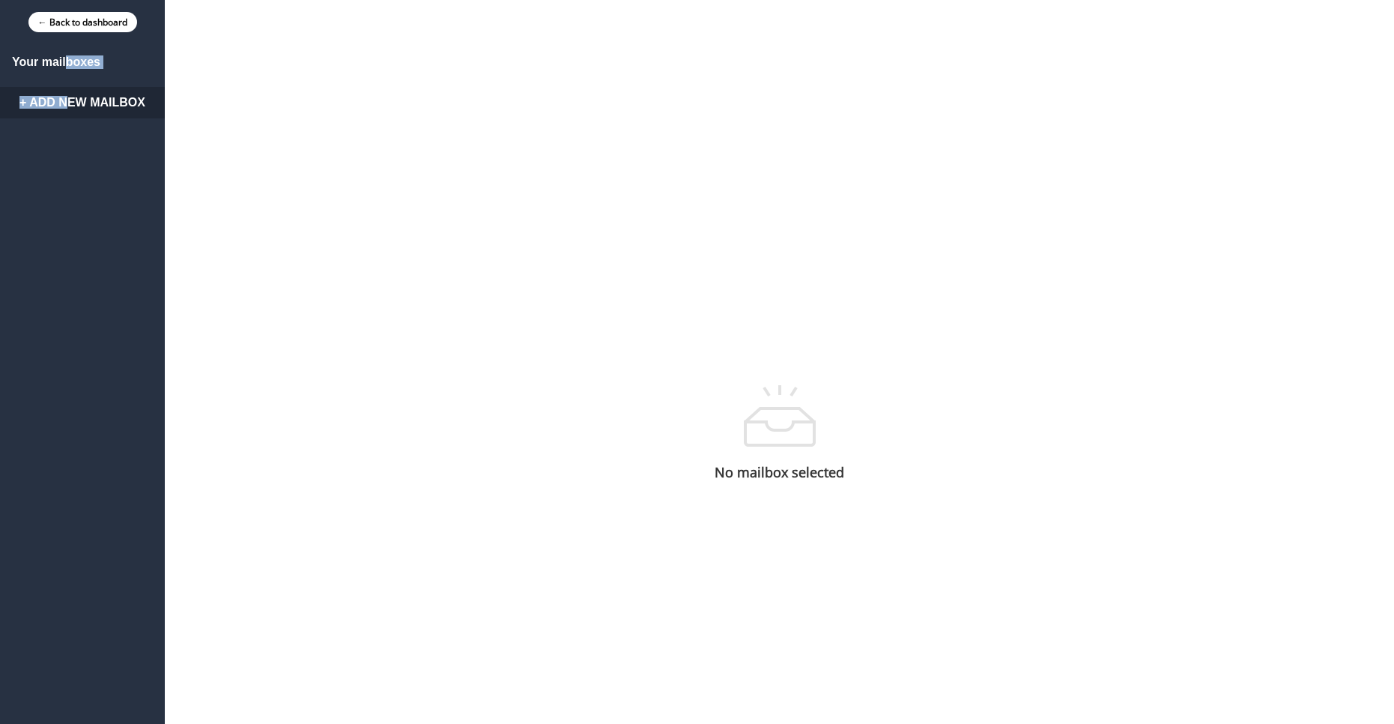
click at [67, 68] on div "Your mailboxes + Add New Mailbox" at bounding box center [82, 433] width 165 height 778
click at [66, 68] on h6 "Your mailboxes" at bounding box center [82, 61] width 165 height 13
click at [51, 50] on div "Your mailboxes + Add New Mailbox" at bounding box center [82, 433] width 165 height 778
click at [97, 98] on link "+ Add New Mailbox" at bounding box center [82, 102] width 165 height 31
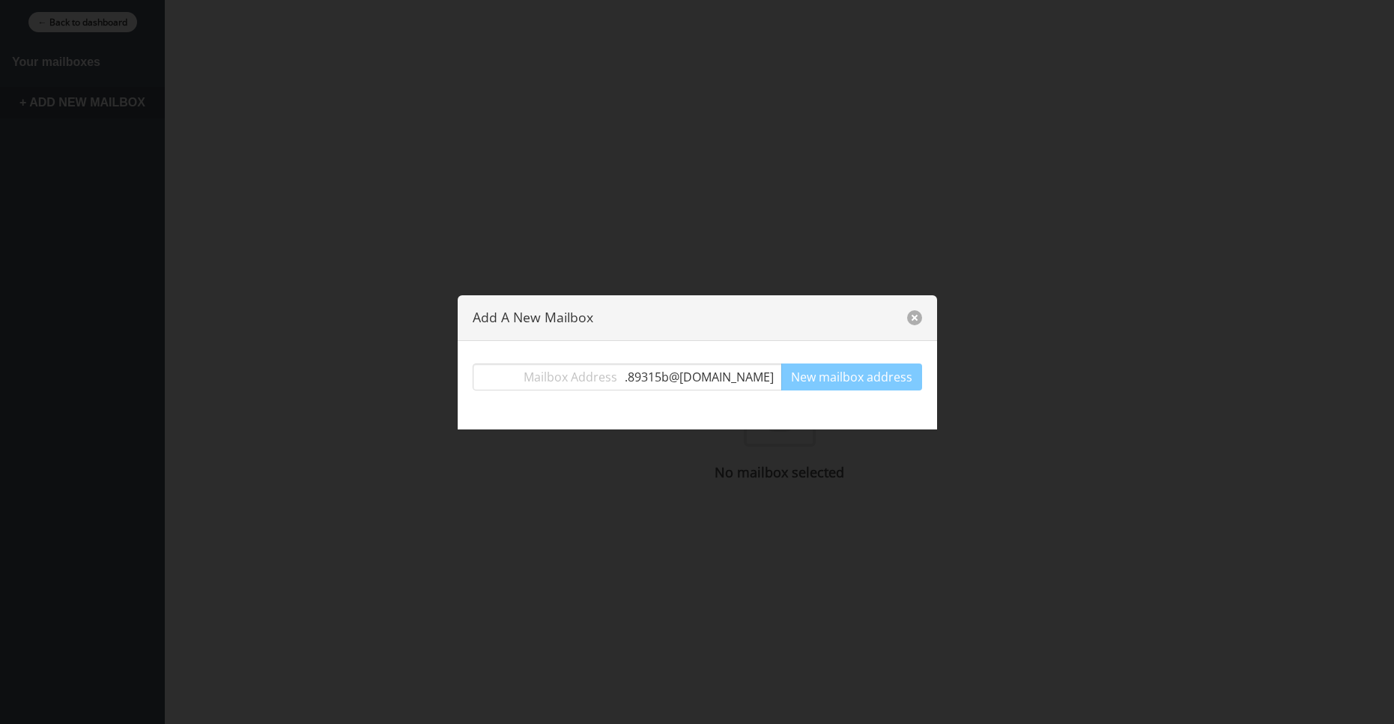
drag, startPoint x: 912, startPoint y: 319, endPoint x: 956, endPoint y: 317, distance: 44.3
click at [975, 317] on div "Add A New Mailbox . 89315b @[DOMAIN_NAME] New mailbox address" at bounding box center [697, 362] width 1394 height 724
drag, startPoint x: 415, startPoint y: 103, endPoint x: 332, endPoint y: 103, distance: 83.2
click at [415, 101] on div at bounding box center [697, 362] width 1394 height 724
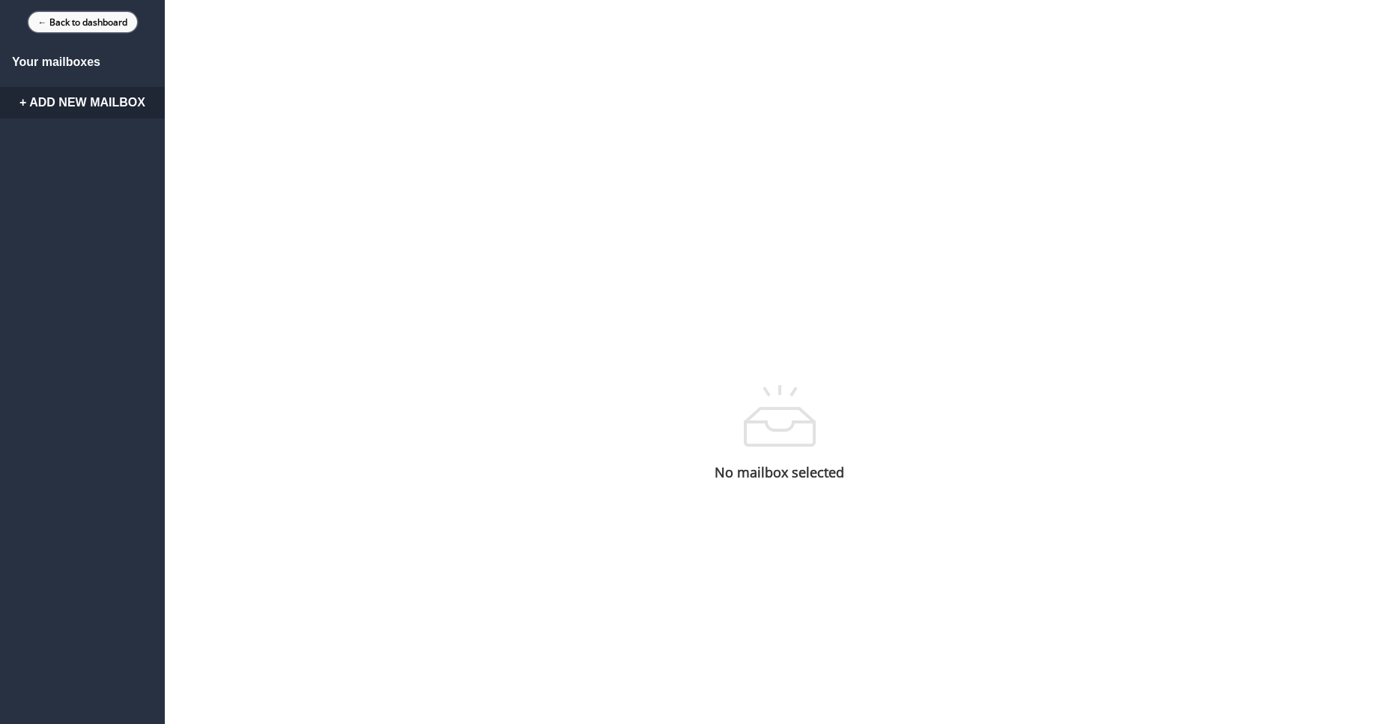
click at [85, 28] on link "← Back to dashboard" at bounding box center [82, 22] width 109 height 20
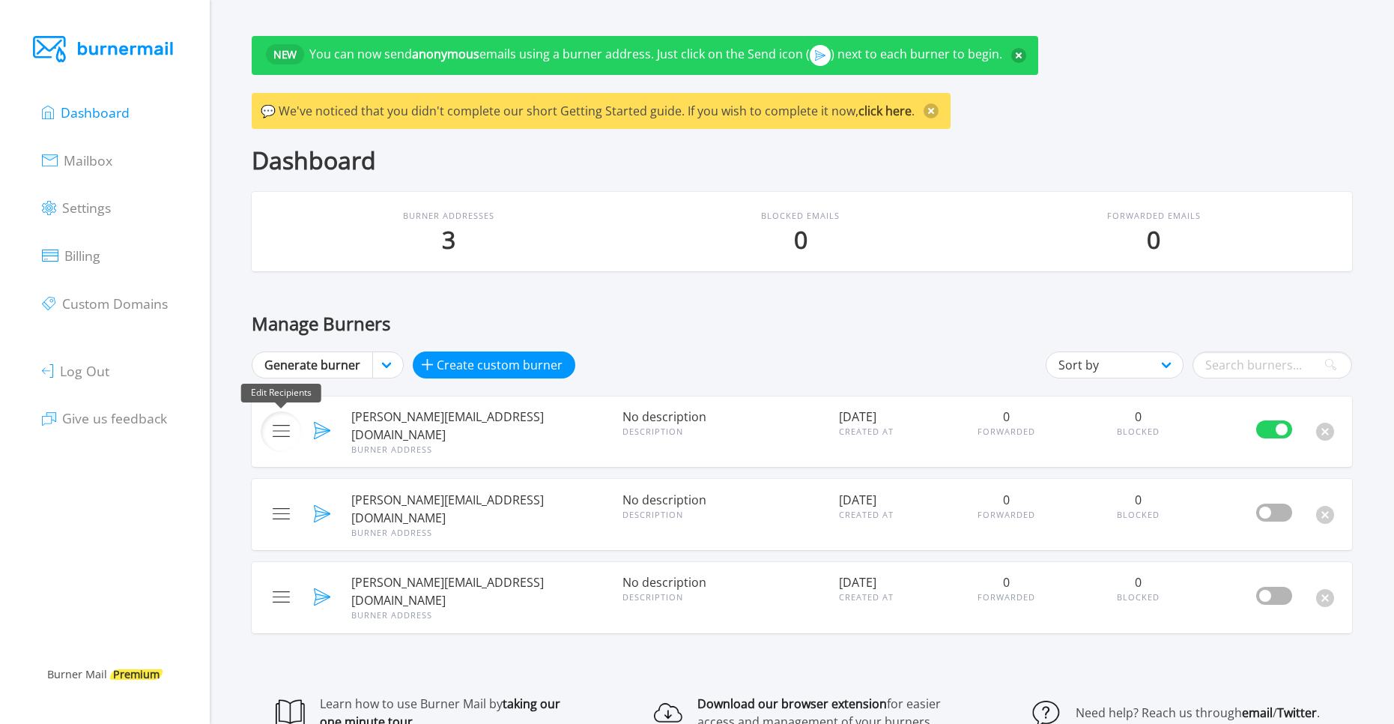
click at [286, 425] on img at bounding box center [281, 431] width 17 height 12
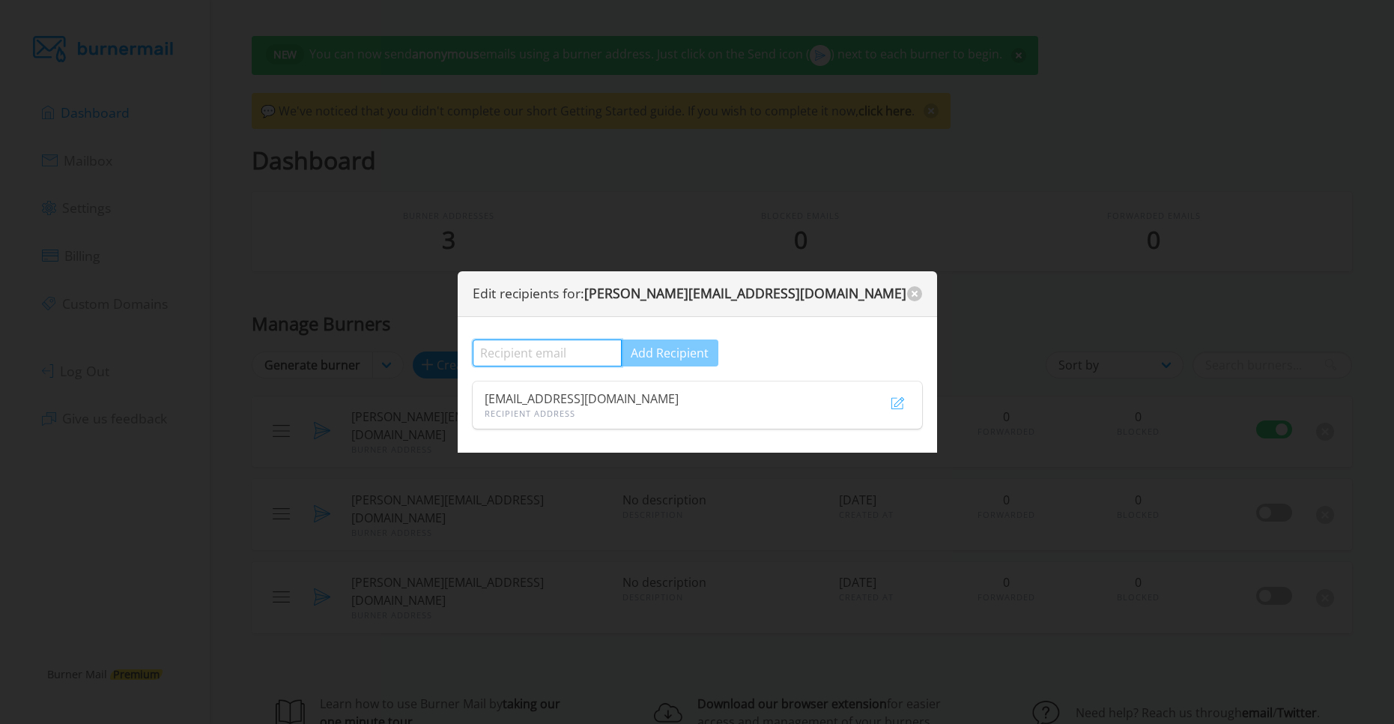
click at [529, 351] on input "text" at bounding box center [547, 352] width 149 height 27
click at [910, 295] on button "close" at bounding box center [914, 293] width 15 height 15
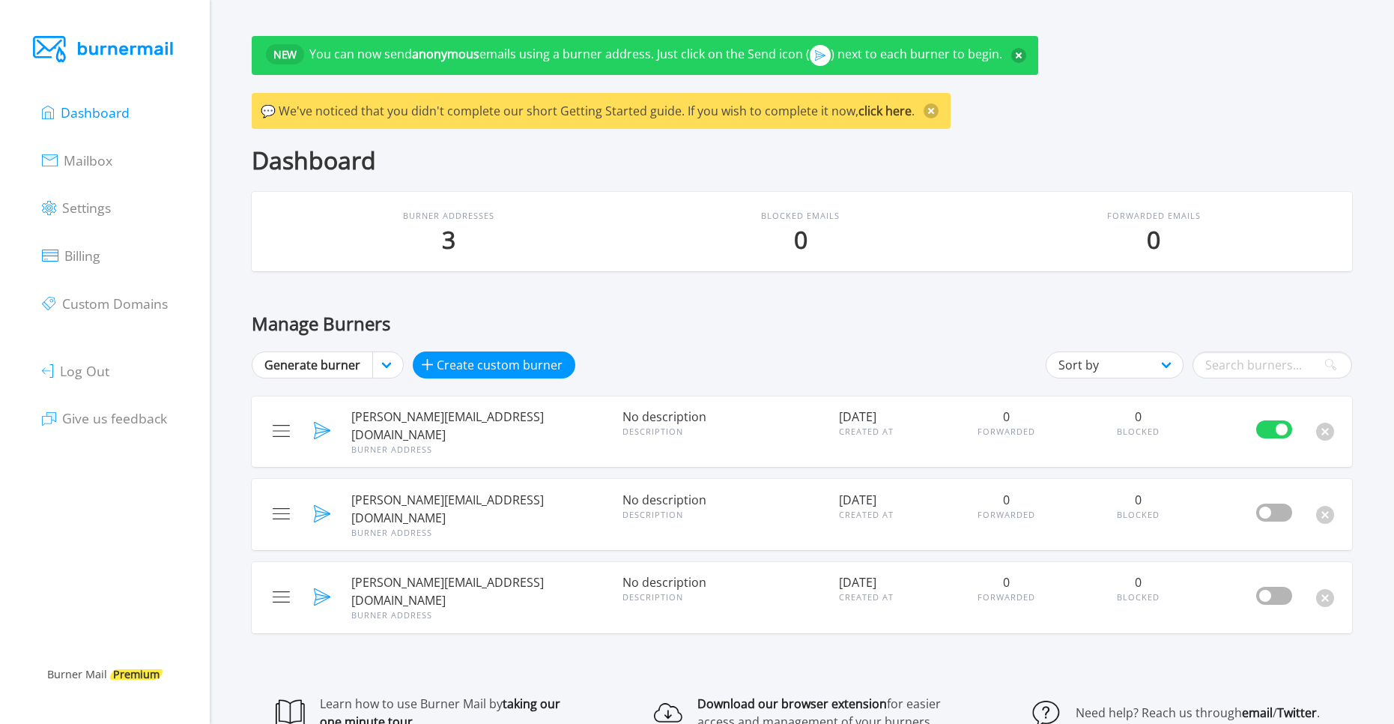
click at [76, 174] on ul "Dashboard Mailbox Settings Billing Custom Domains Log Out Give us feedback" at bounding box center [104, 265] width 125 height 354
click at [90, 161] on span "Mailbox" at bounding box center [88, 160] width 49 height 18
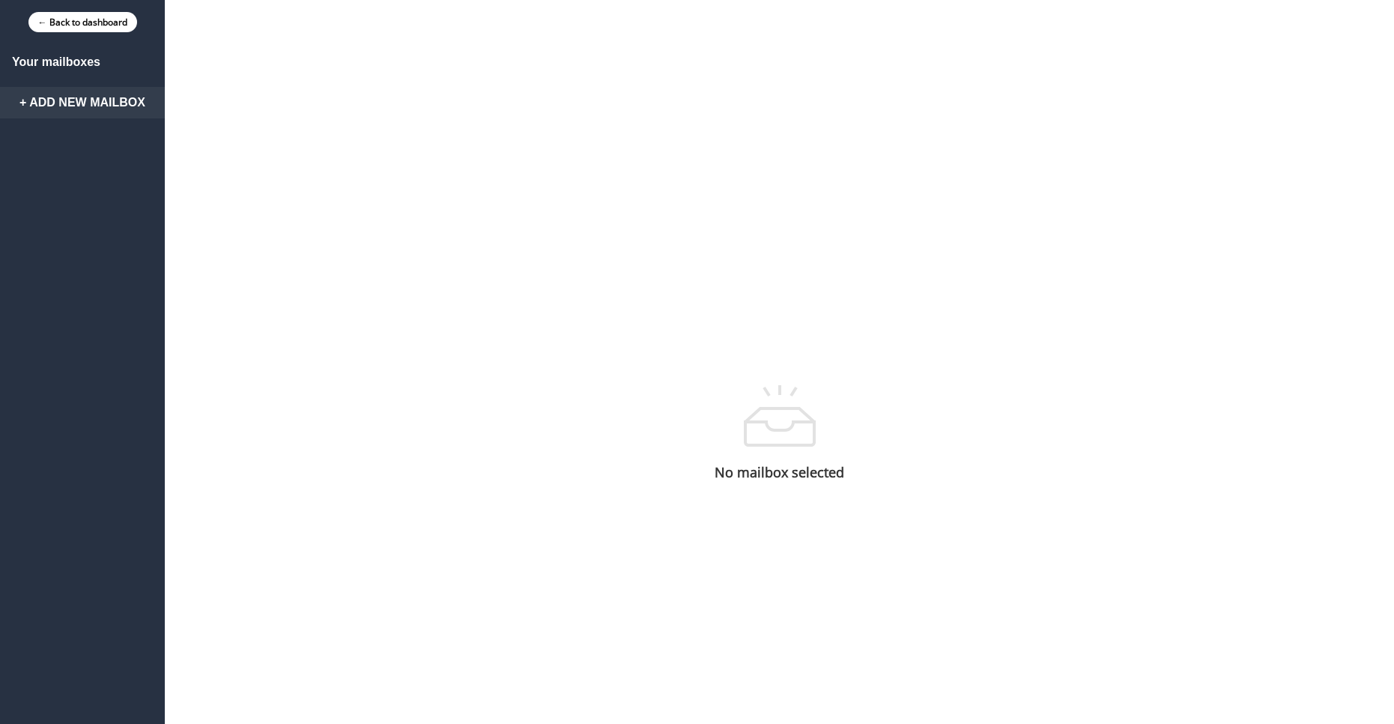
click at [76, 105] on link "+ Add New Mailbox" at bounding box center [82, 102] width 165 height 31
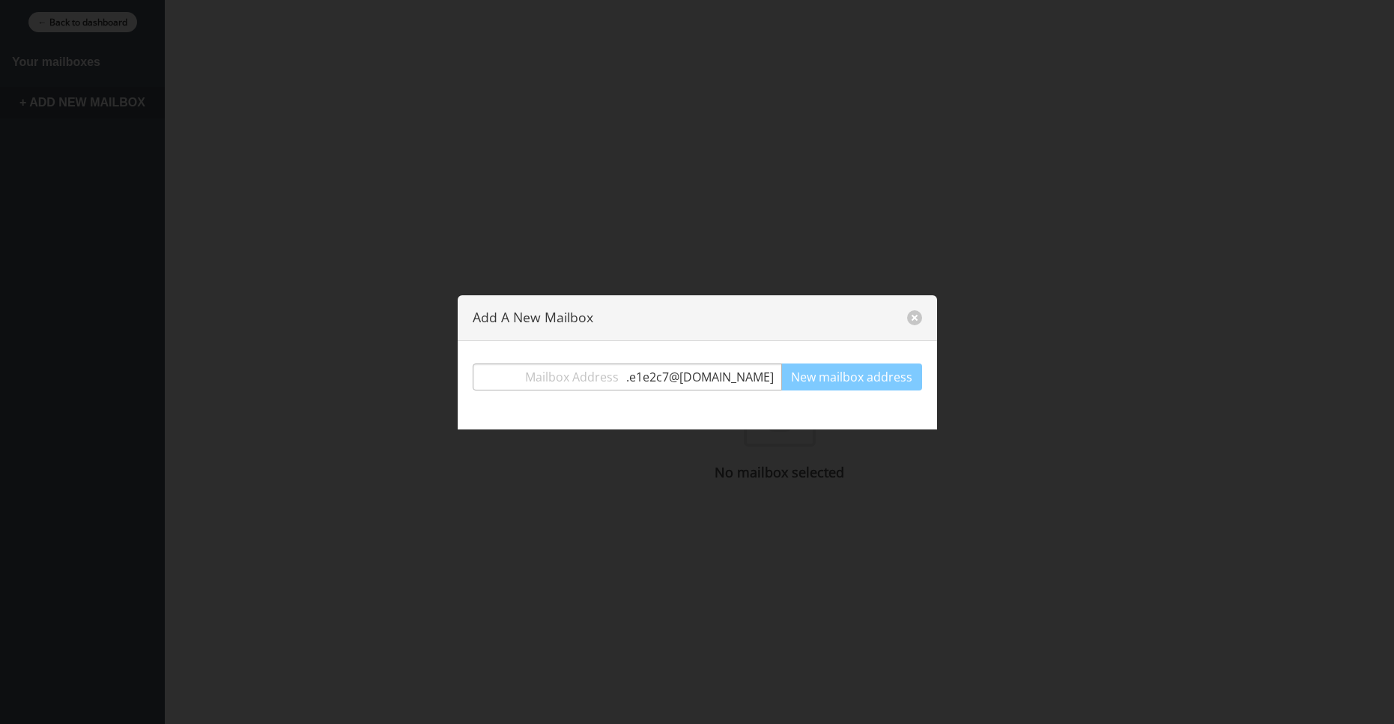
click at [624, 374] on input "text" at bounding box center [549, 376] width 153 height 27
type input "discord"
click at [841, 376] on button "New mailbox address" at bounding box center [851, 376] width 141 height 27
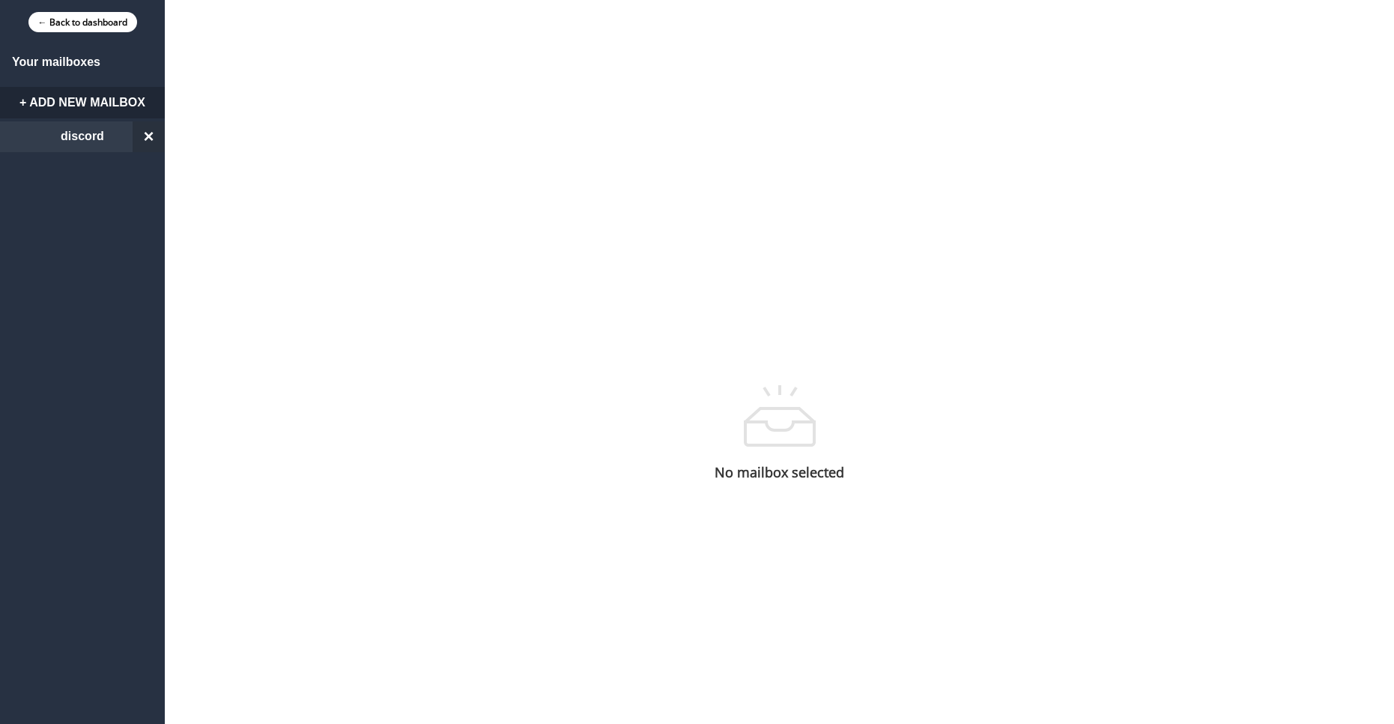
click at [49, 136] on link "discord ×" at bounding box center [82, 136] width 165 height 31
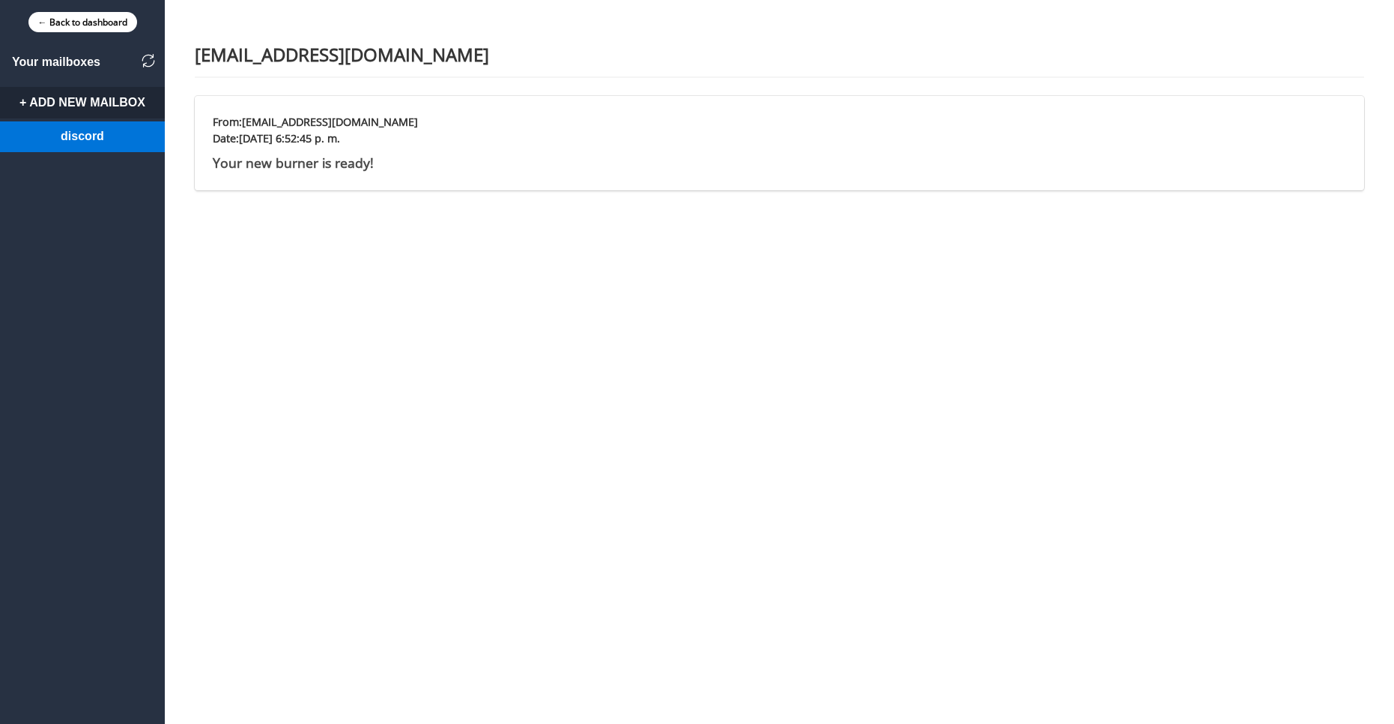
click at [302, 130] on div "Date: Sat Aug 30 2025 6:52:45 p. m." at bounding box center [780, 138] width 1134 height 16
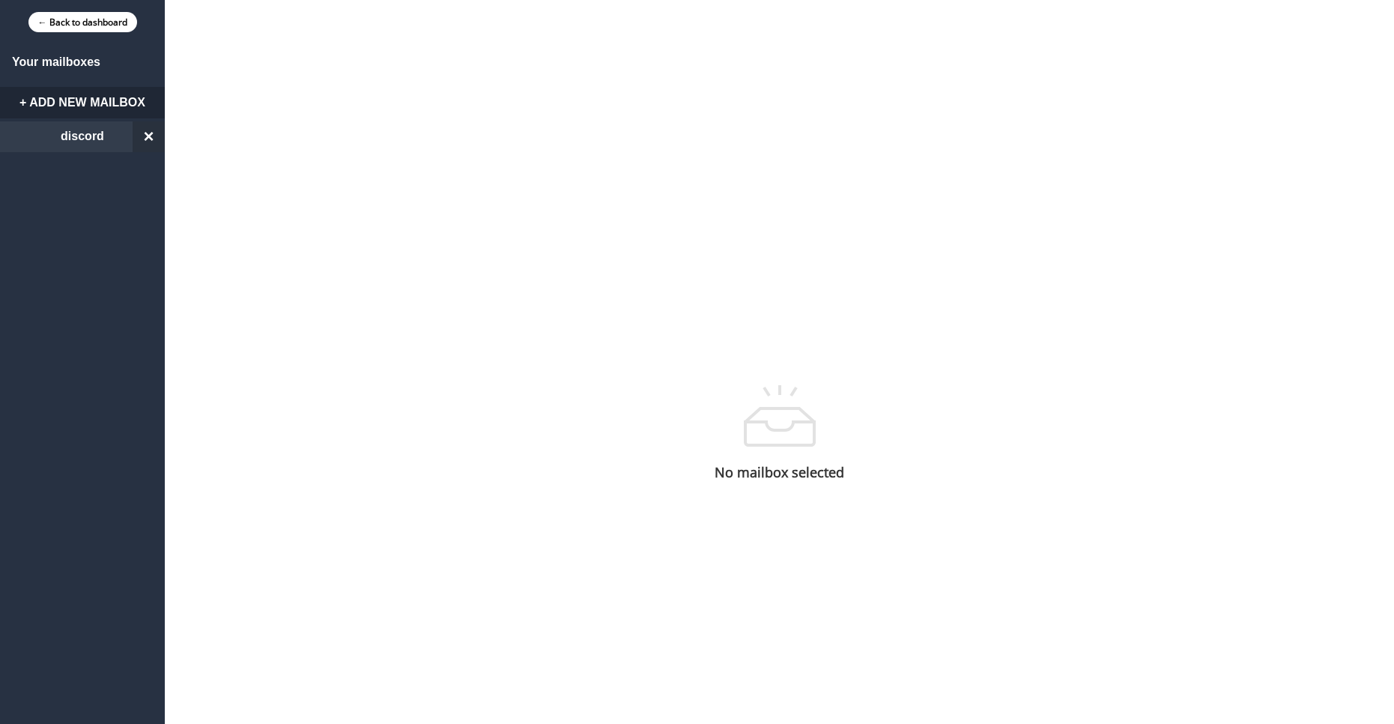
click at [95, 139] on link "discord ×" at bounding box center [82, 136] width 165 height 31
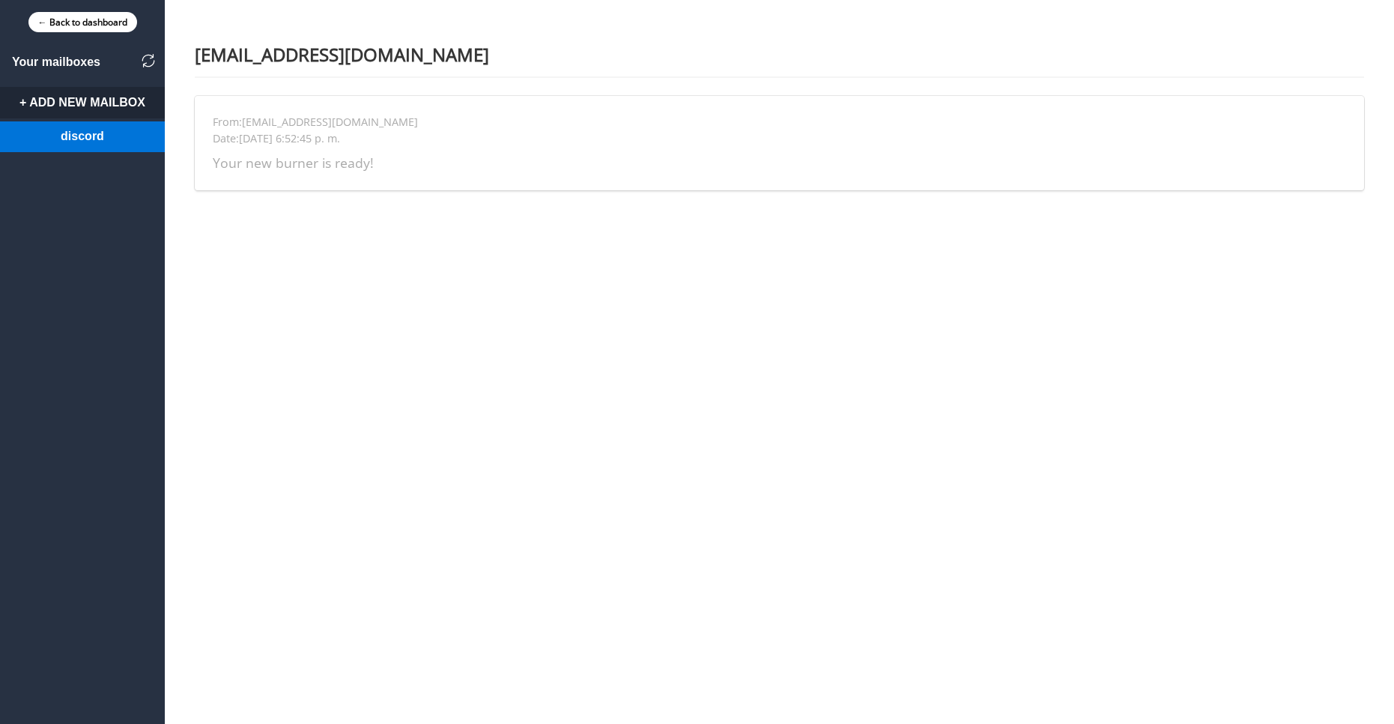
click at [240, 137] on div "Date: Sat Aug 30 2025 6:52:45 p. m." at bounding box center [780, 138] width 1134 height 16
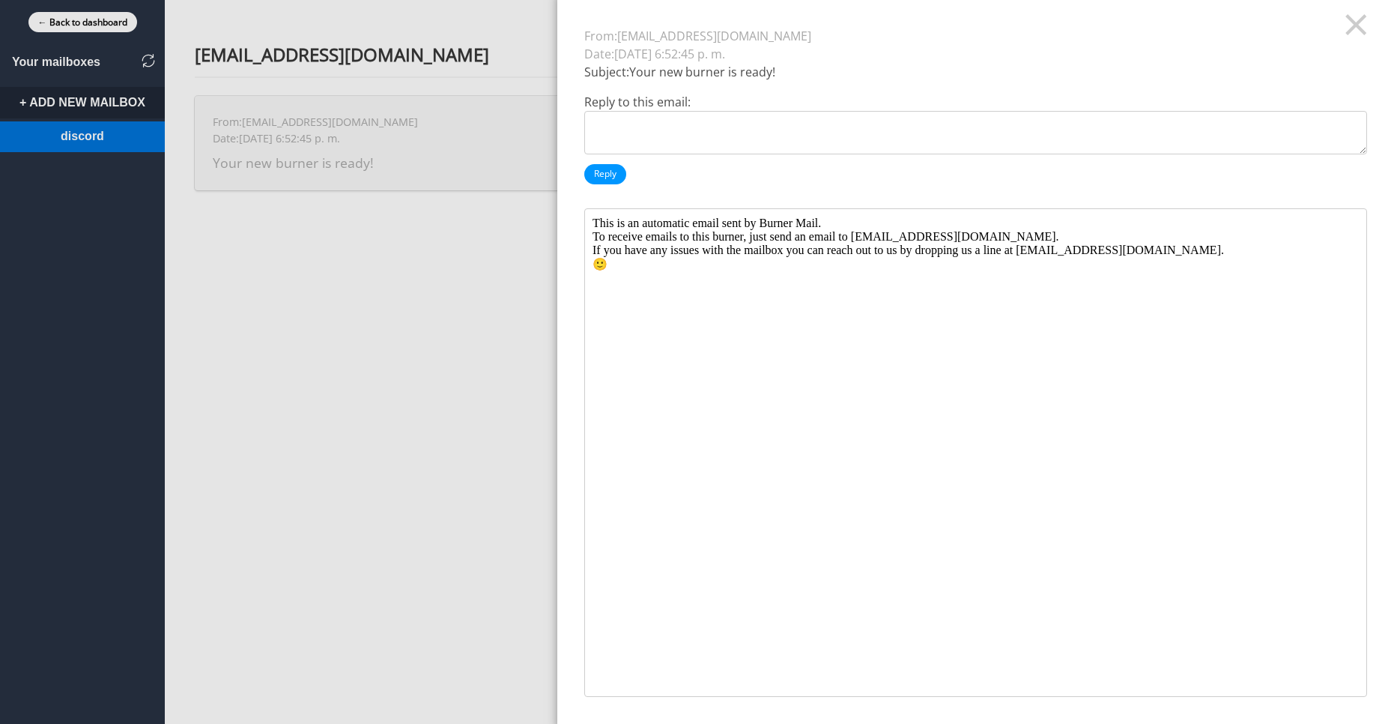
click at [64, 13] on div at bounding box center [697, 362] width 1394 height 724
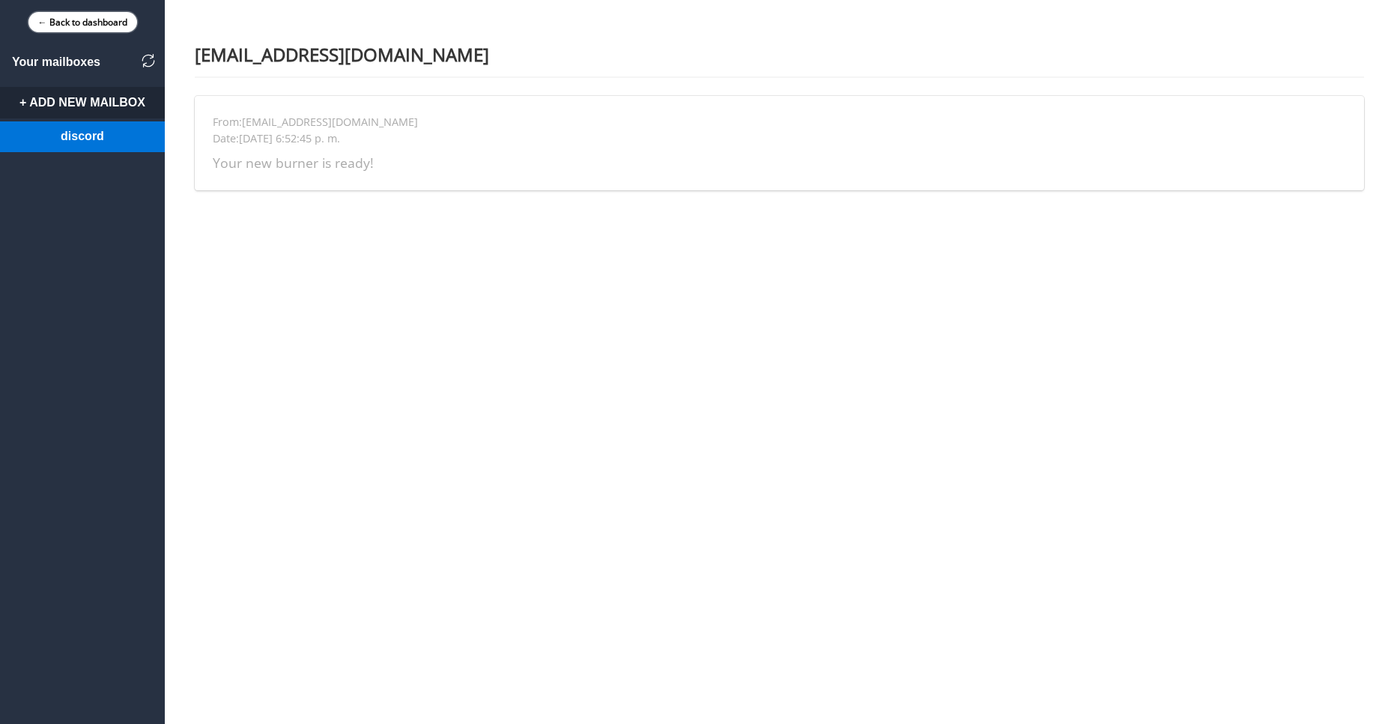
click at [64, 13] on link "← Back to dashboard" at bounding box center [82, 22] width 109 height 20
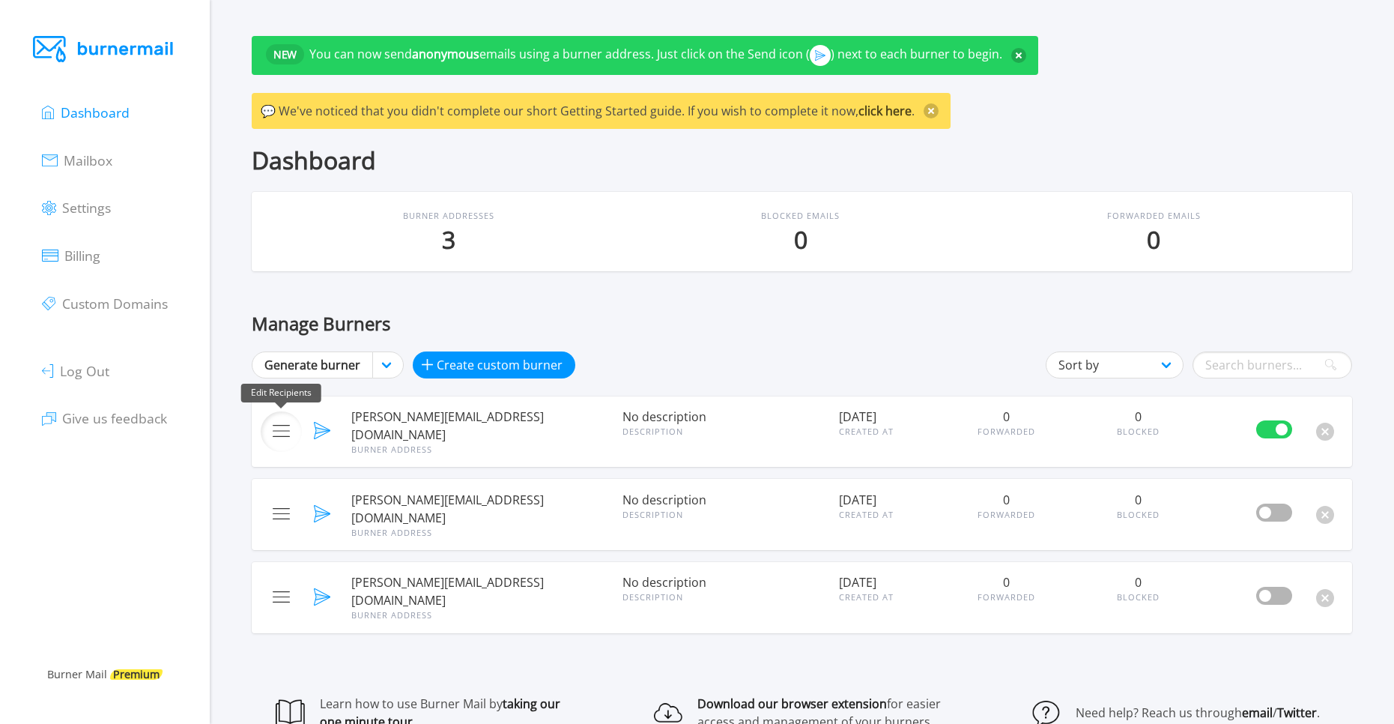
click at [290, 416] on button at bounding box center [281, 431] width 41 height 41
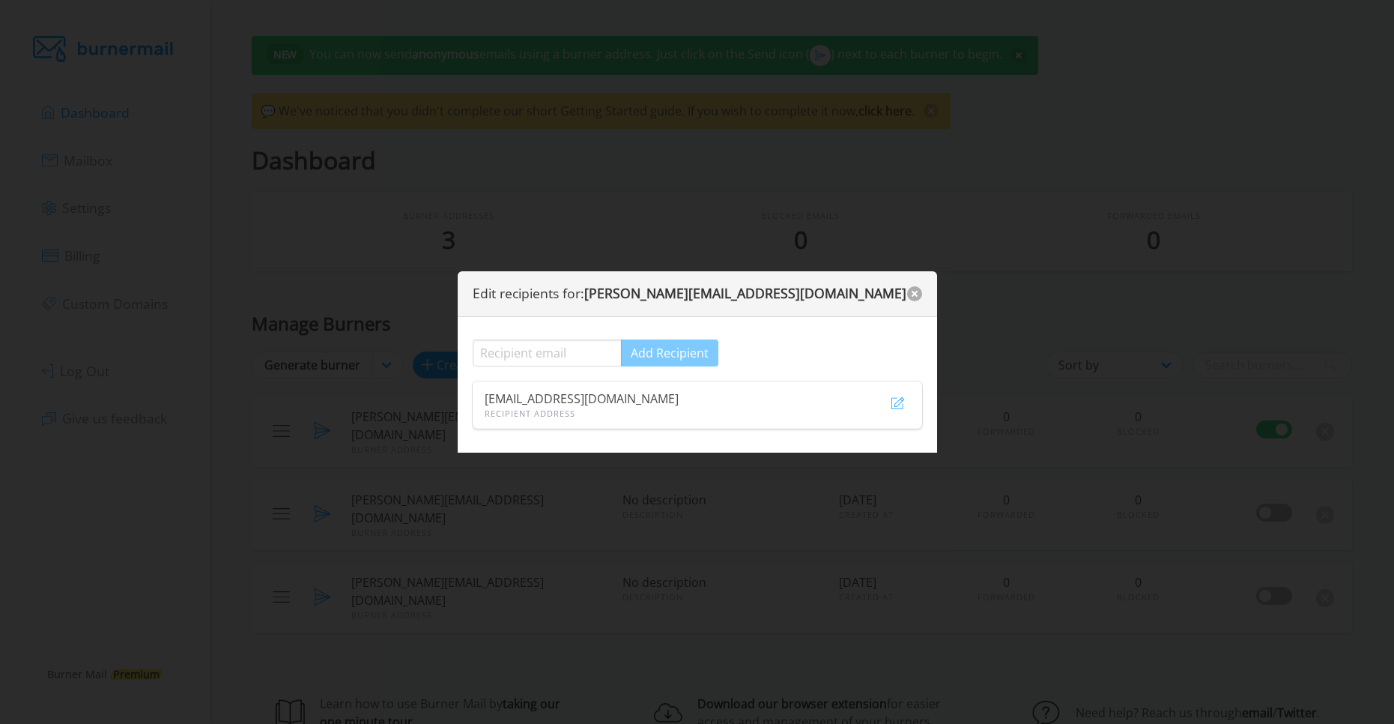
drag, startPoint x: 925, startPoint y: 307, endPoint x: 913, endPoint y: 297, distance: 14.9
click at [912, 297] on header "Edit recipients for: malcolm.6be24bb2@mailbeaver.net" at bounding box center [697, 294] width 479 height 46
click at [889, 274] on header "Edit recipients for: malcolm.6be24bb2@mailbeaver.net" at bounding box center [697, 294] width 479 height 46
click at [883, 277] on header "Edit recipients for: malcolm.6be24bb2@mailbeaver.net" at bounding box center [697, 294] width 479 height 46
click at [906, 285] on header "Edit recipients for: malcolm.6be24bb2@mailbeaver.net" at bounding box center [697, 294] width 479 height 46
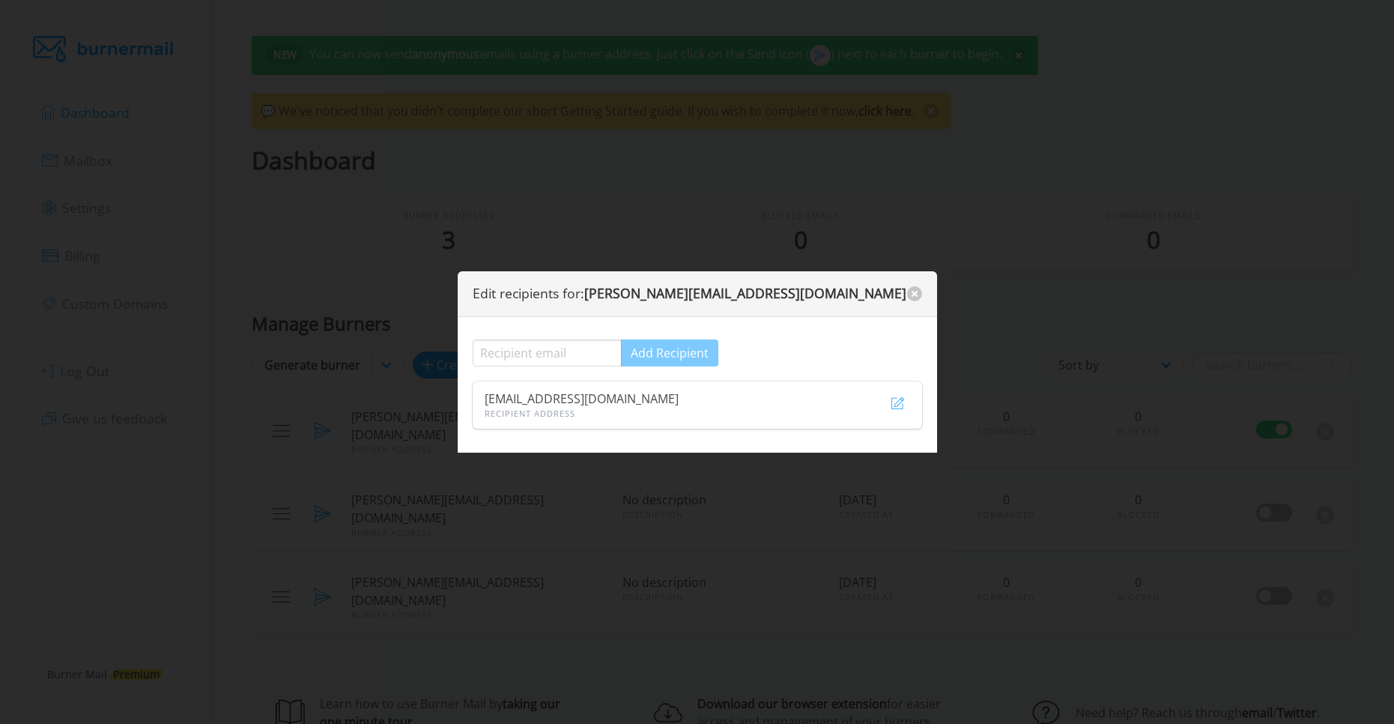
click at [924, 294] on header "Edit recipients for: malcolm.6be24bb2@mailbeaver.net" at bounding box center [697, 294] width 479 height 46
click at [918, 292] on button "close" at bounding box center [914, 293] width 15 height 15
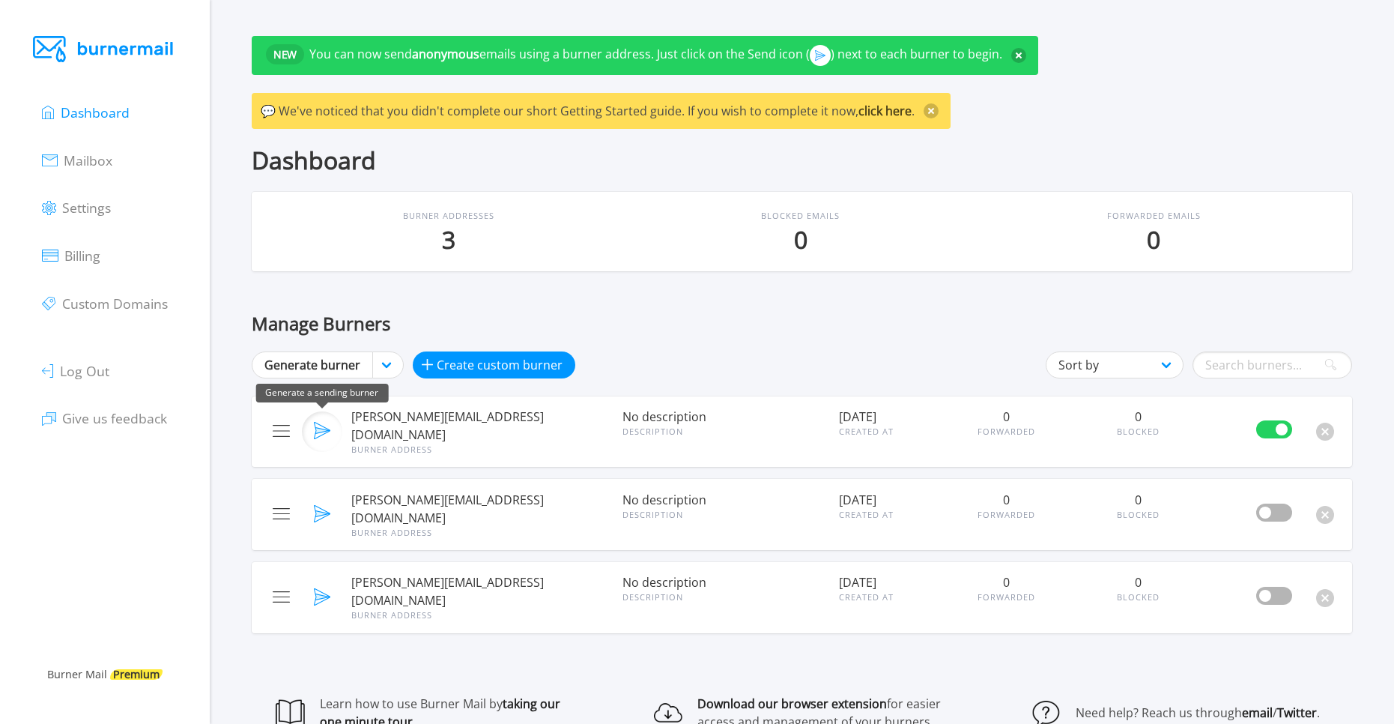
drag, startPoint x: 302, startPoint y: 423, endPoint x: 319, endPoint y: 430, distance: 18.8
click at [319, 430] on button at bounding box center [322, 431] width 41 height 41
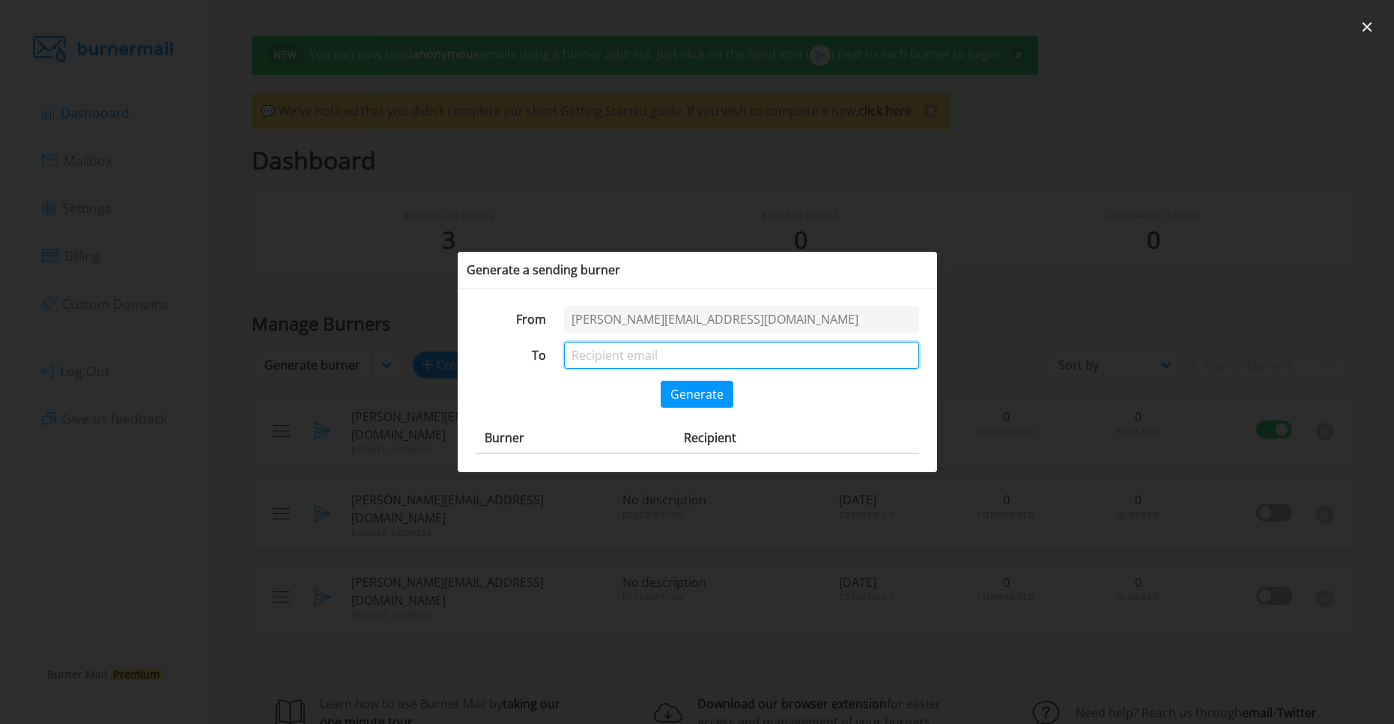
click at [721, 363] on input "email" at bounding box center [741, 355] width 354 height 27
click at [422, 219] on div at bounding box center [697, 362] width 1394 height 724
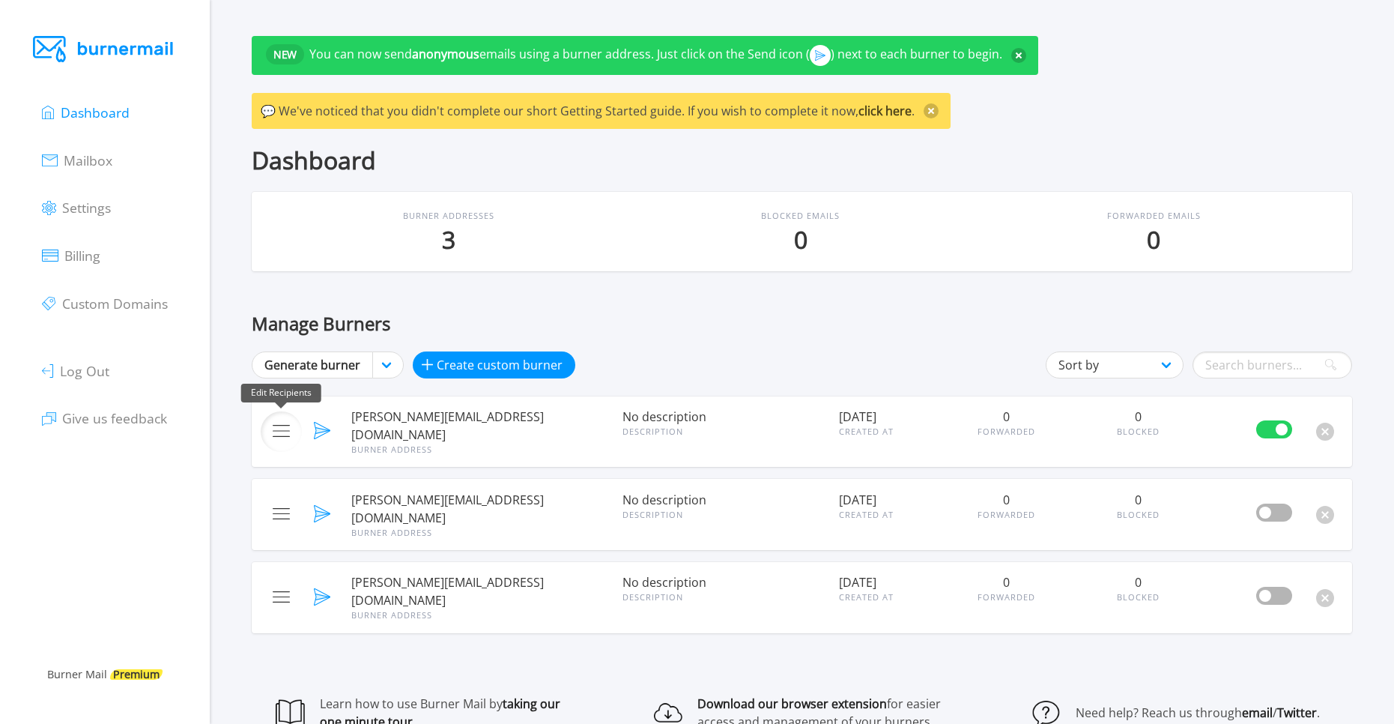
click at [286, 425] on img at bounding box center [281, 431] width 17 height 12
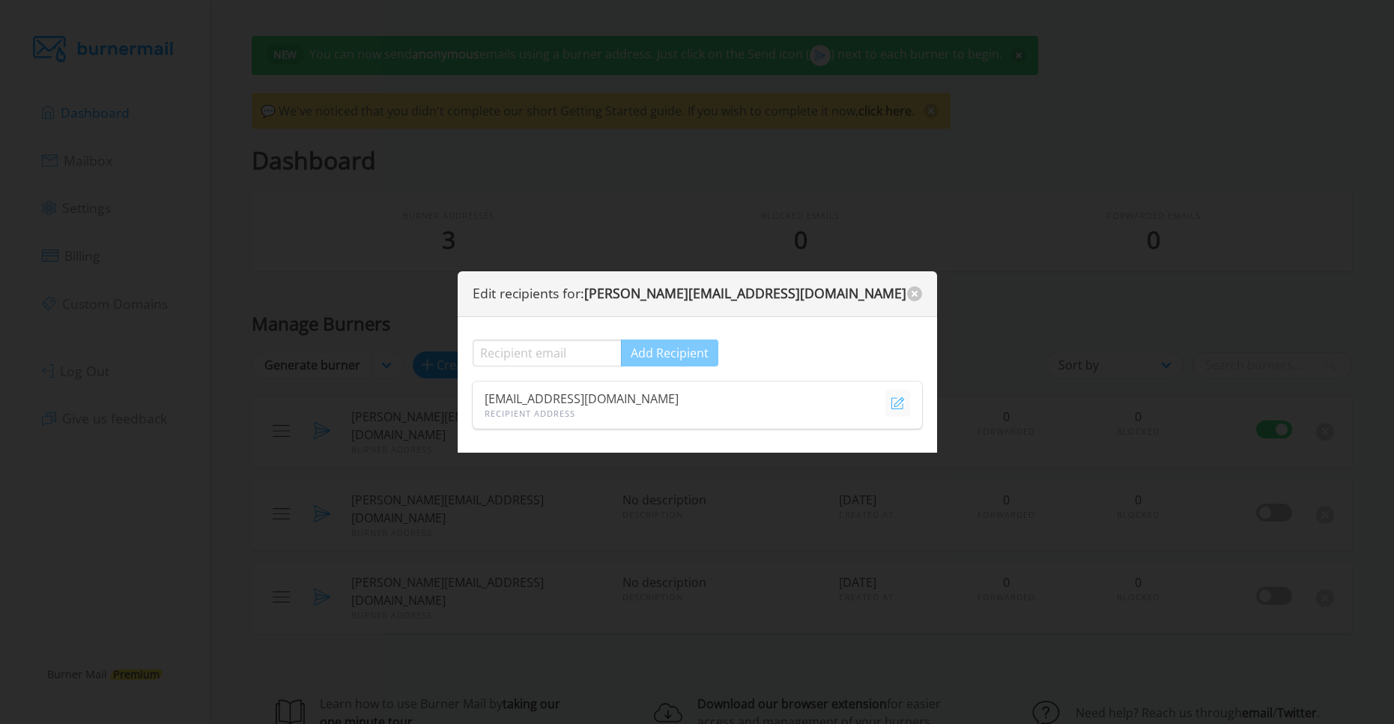
click at [900, 403] on img at bounding box center [898, 403] width 13 height 12
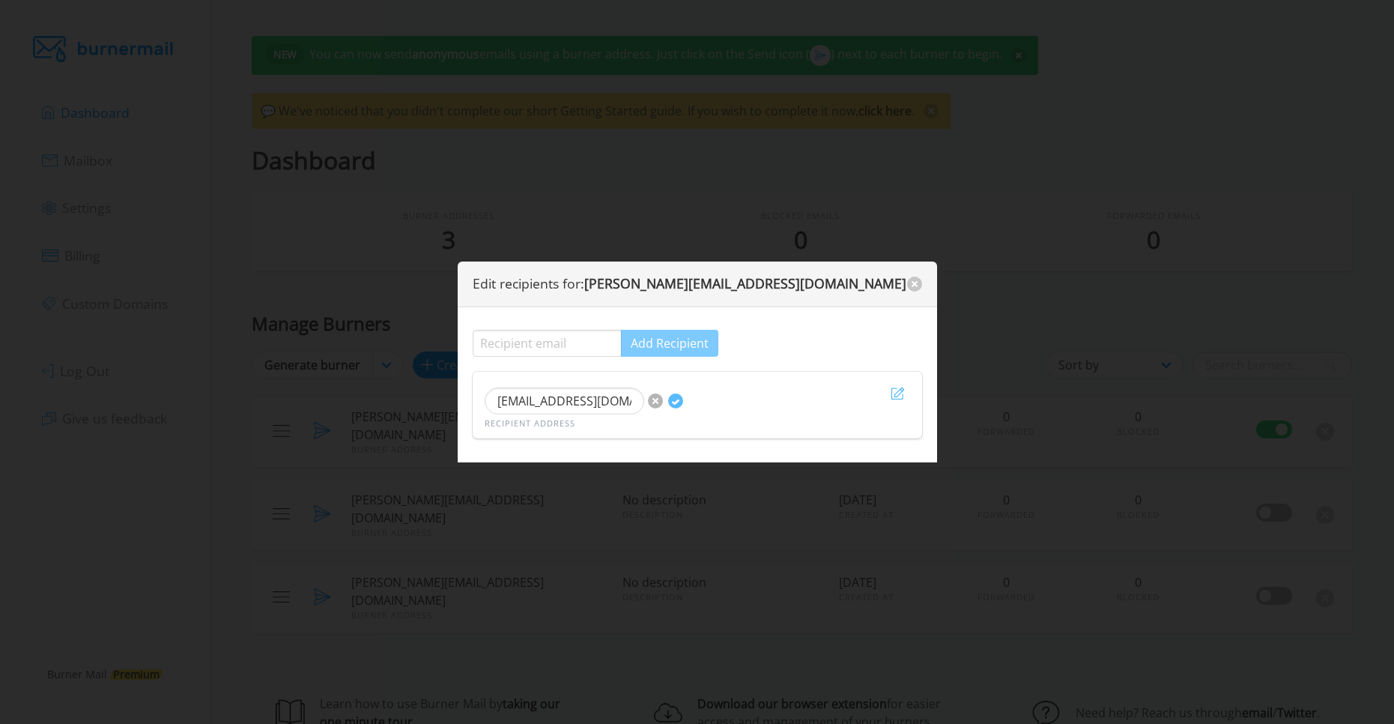
click at [659, 402] on button "close" at bounding box center [655, 400] width 15 height 15
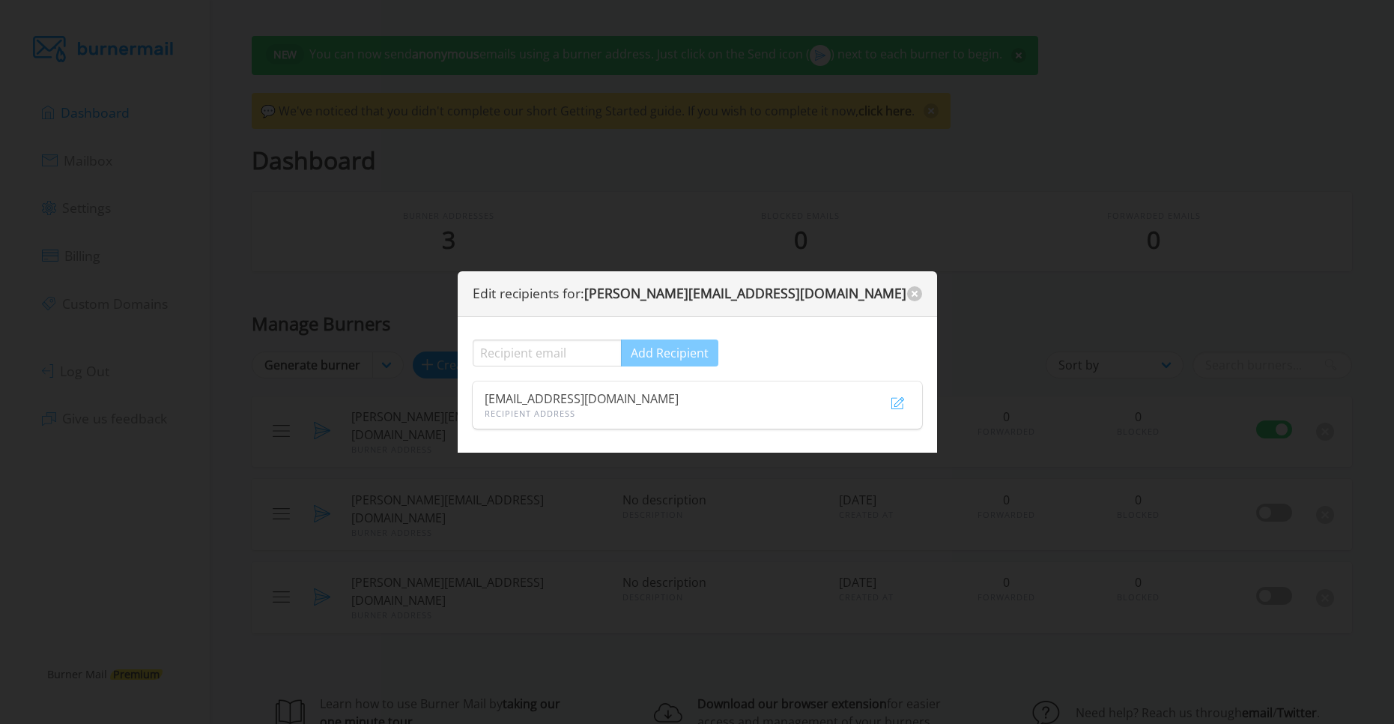
drag, startPoint x: 878, startPoint y: 405, endPoint x: 901, endPoint y: 366, distance: 45.4
click at [890, 391] on div at bounding box center [898, 404] width 42 height 35
click at [898, 405] on img at bounding box center [898, 403] width 13 height 12
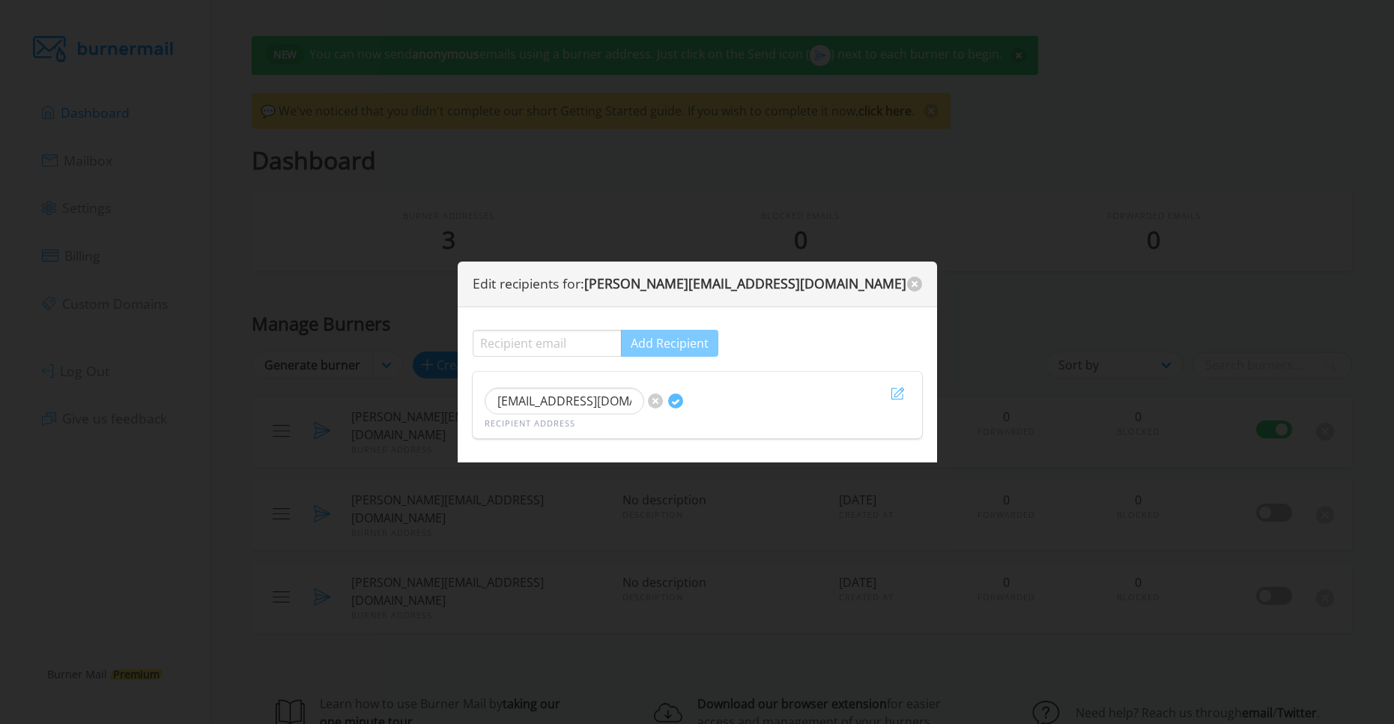
drag, startPoint x: 642, startPoint y: 403, endPoint x: 412, endPoint y: 408, distance: 230.1
click at [412, 408] on div "Edit recipients for: malcolm.6be24bb2@mailbeaver.net Add Recipient simontadeo30…" at bounding box center [697, 362] width 1394 height 724
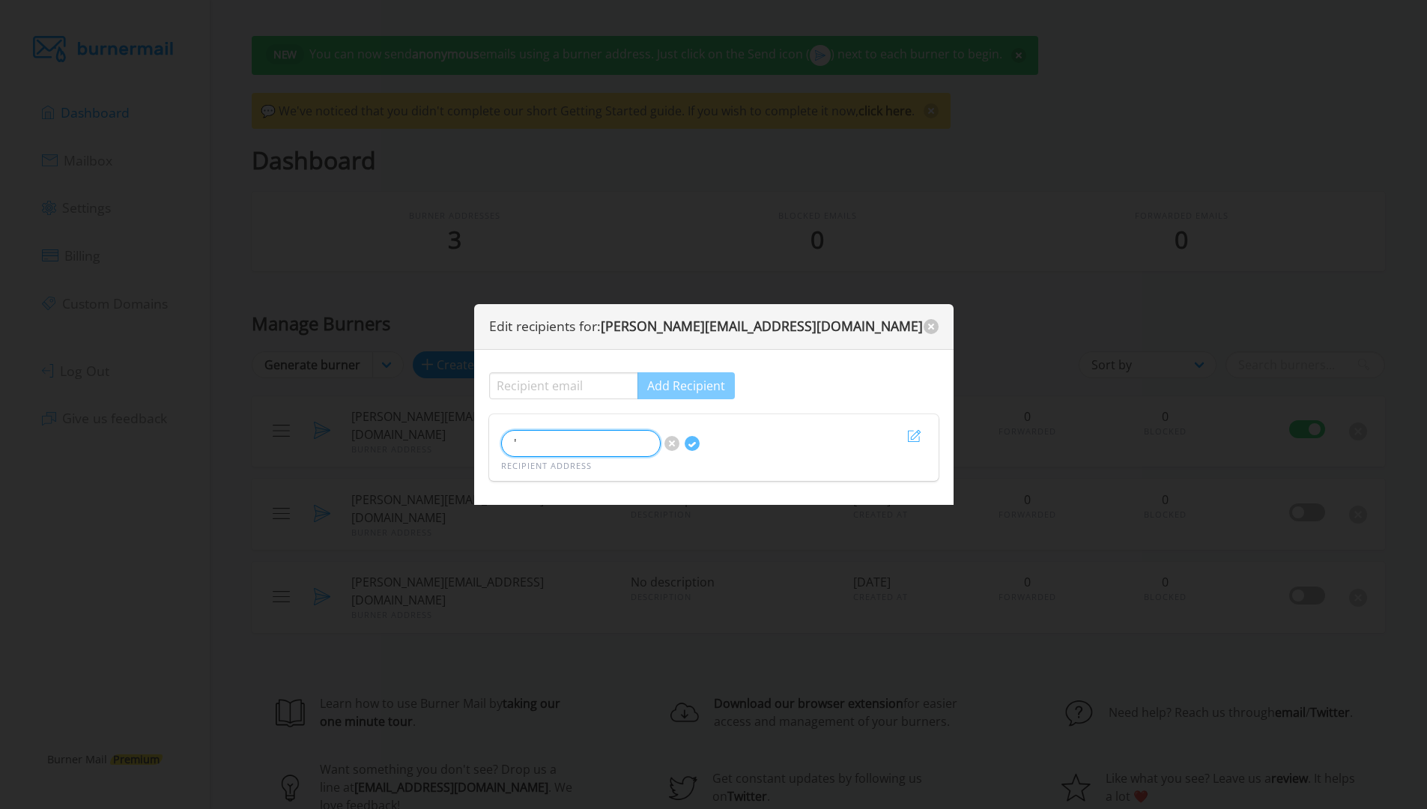
type input "'¿"
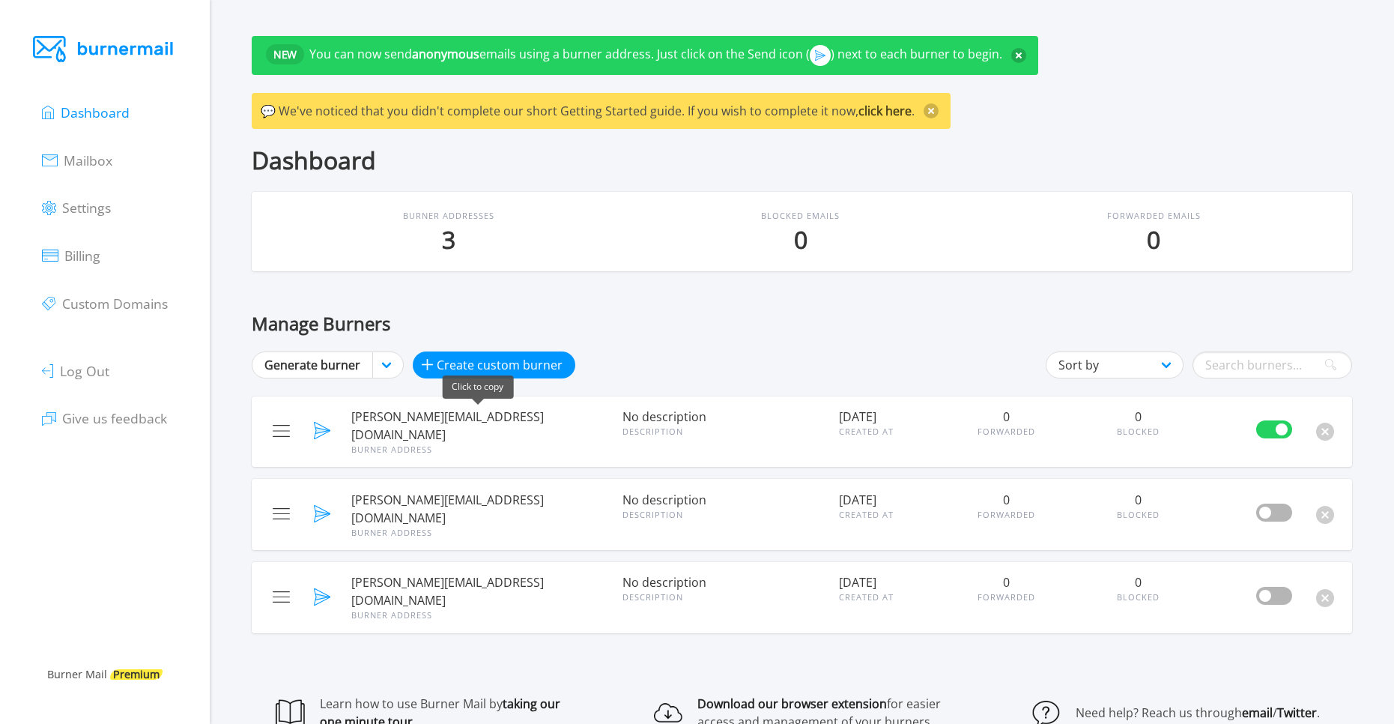
click at [407, 408] on span "[PERSON_NAME][EMAIL_ADDRESS][DOMAIN_NAME]" at bounding box center [477, 426] width 252 height 36
click at [417, 420] on span "[PERSON_NAME][EMAIL_ADDRESS][DOMAIN_NAME]" at bounding box center [477, 426] width 252 height 36
click at [402, 417] on span "[PERSON_NAME][EMAIL_ADDRESS][DOMAIN_NAME]" at bounding box center [477, 426] width 252 height 36
click at [361, 303] on div "Burner Addresses 3 Blocked Emails 0 Forwarded Emails 0 Manage Burners Generate …" at bounding box center [802, 508] width 1101 height 633
click at [309, 353] on link "Generate burner" at bounding box center [312, 364] width 121 height 27
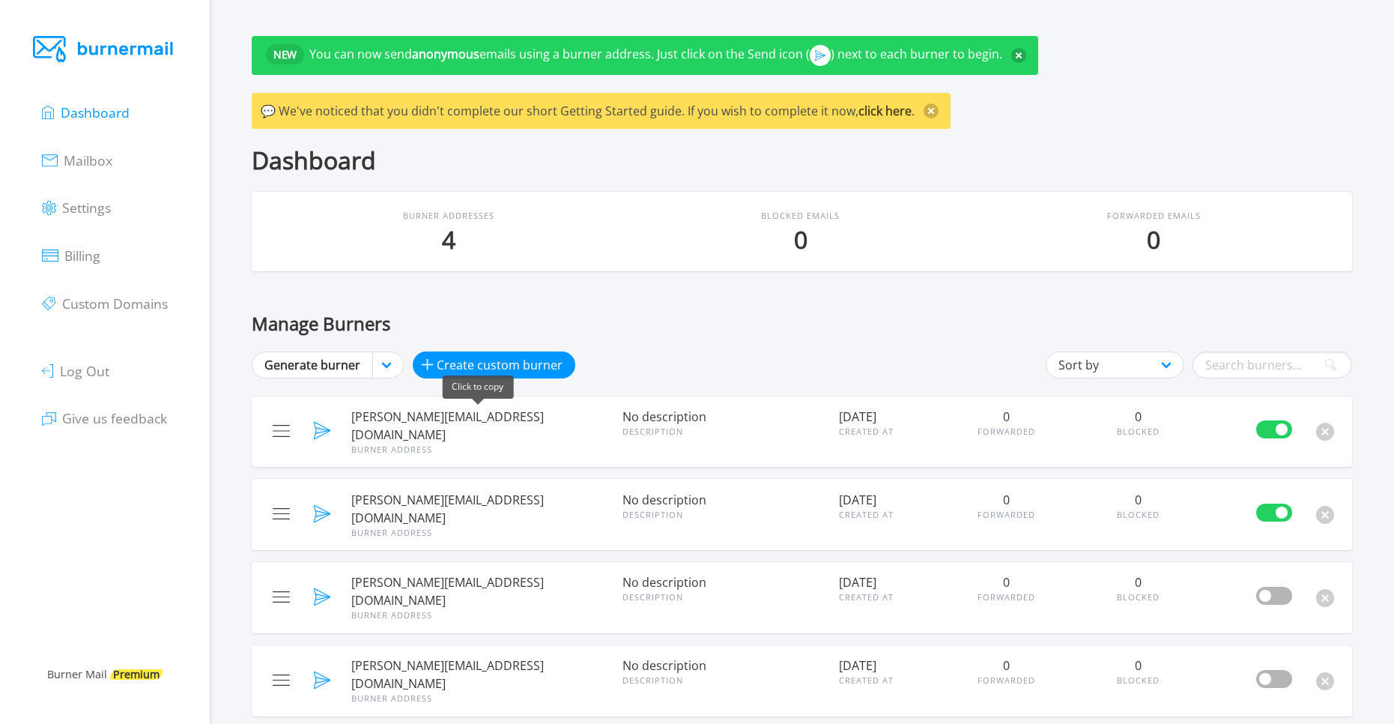
click at [386, 413] on span "[PERSON_NAME][EMAIL_ADDRESS][DOMAIN_NAME]" at bounding box center [477, 426] width 252 height 36
click at [381, 327] on div "Manage Burners" at bounding box center [802, 323] width 1101 height 20
click at [319, 365] on link "Generate burner" at bounding box center [312, 364] width 121 height 27
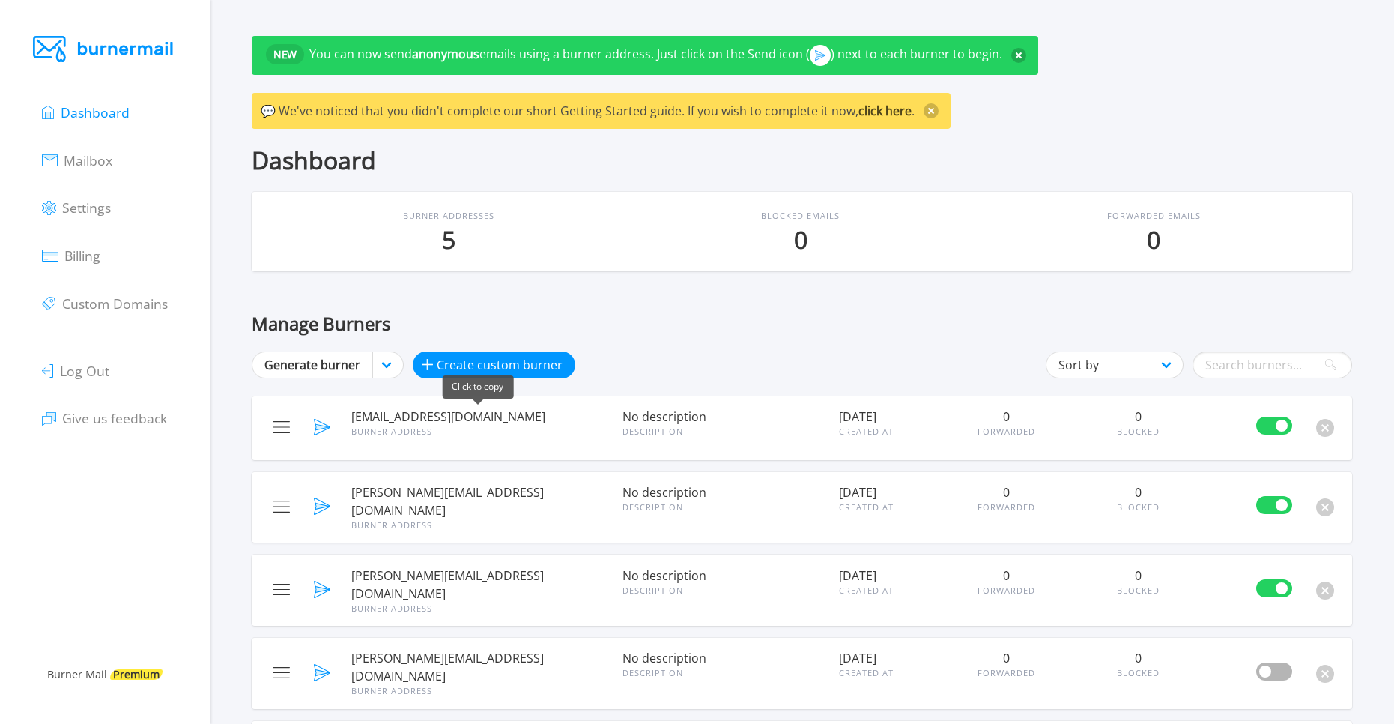
click at [417, 408] on span "[EMAIL_ADDRESS][DOMAIN_NAME]" at bounding box center [477, 417] width 252 height 18
click at [306, 140] on div "NEW You can now send anonymous emails using a burner address. Just click on the…" at bounding box center [802, 91] width 1101 height 111
